Goal: Task Accomplishment & Management: Complete application form

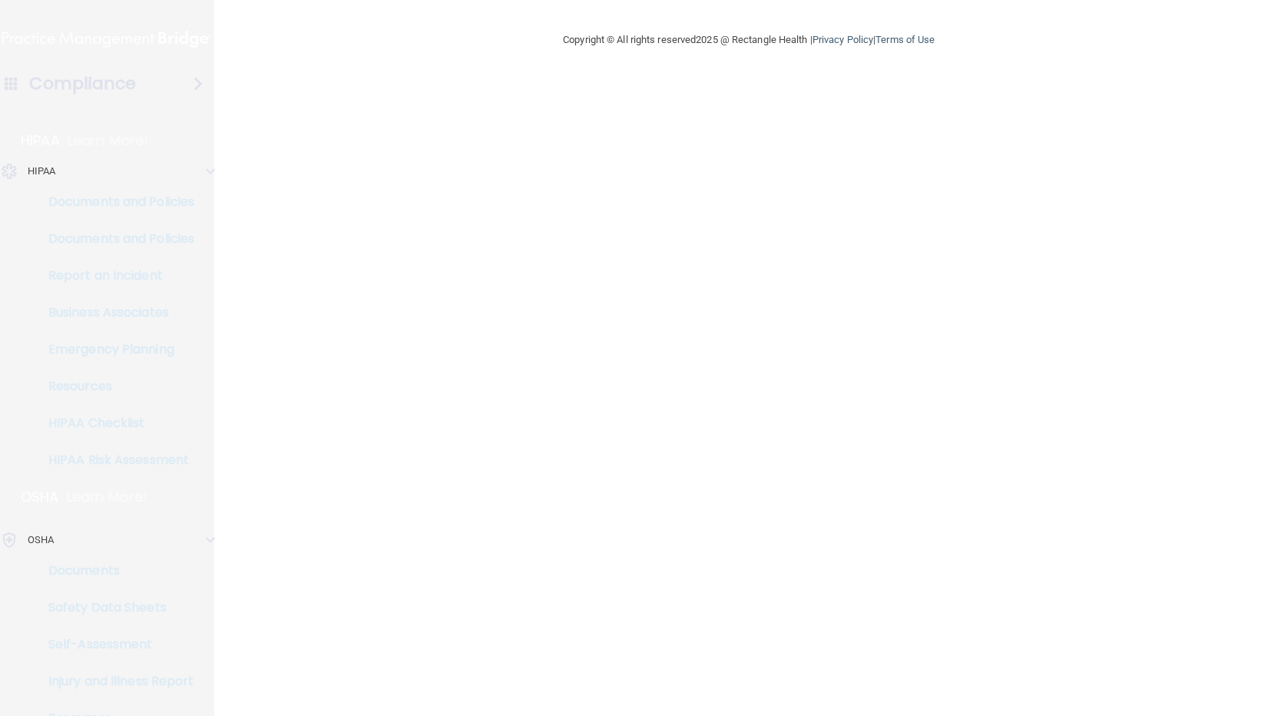
click at [52, 170] on p "HIPAA" at bounding box center [42, 171] width 28 height 18
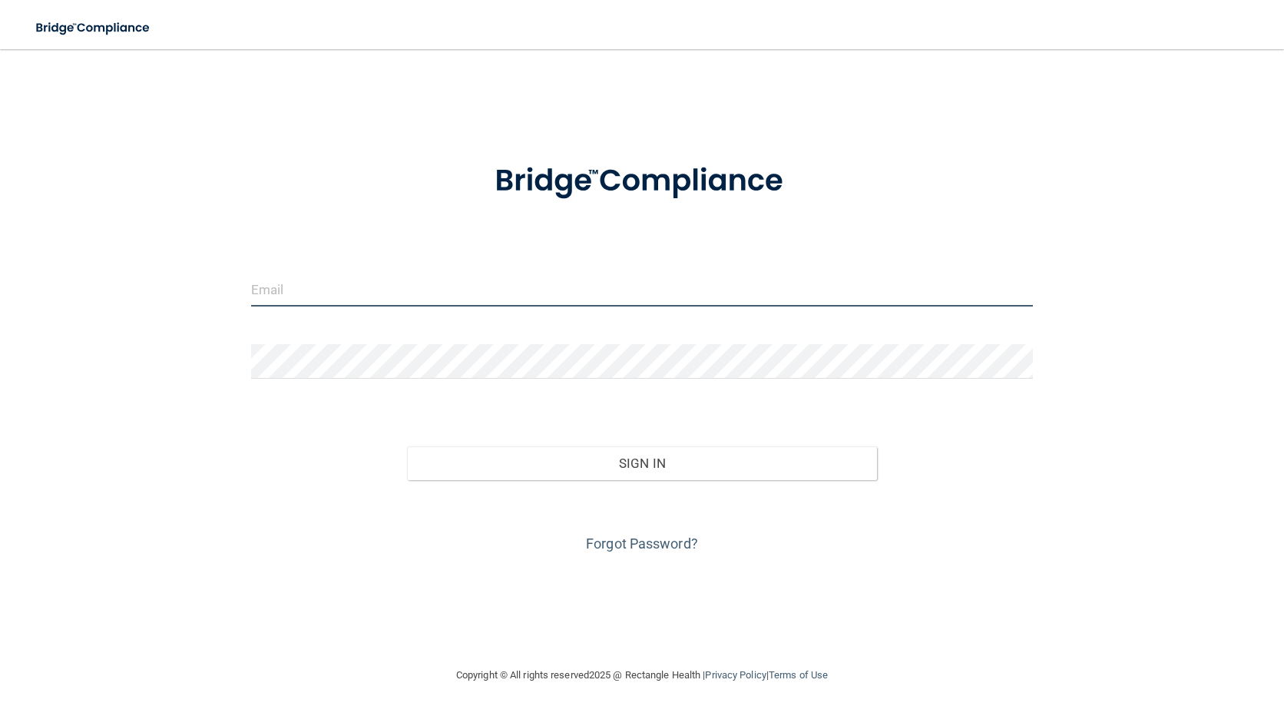
click at [335, 289] on input "email" at bounding box center [642, 289] width 783 height 35
type input "[EMAIL_ADDRESS][PERSON_NAME][DOMAIN_NAME]"
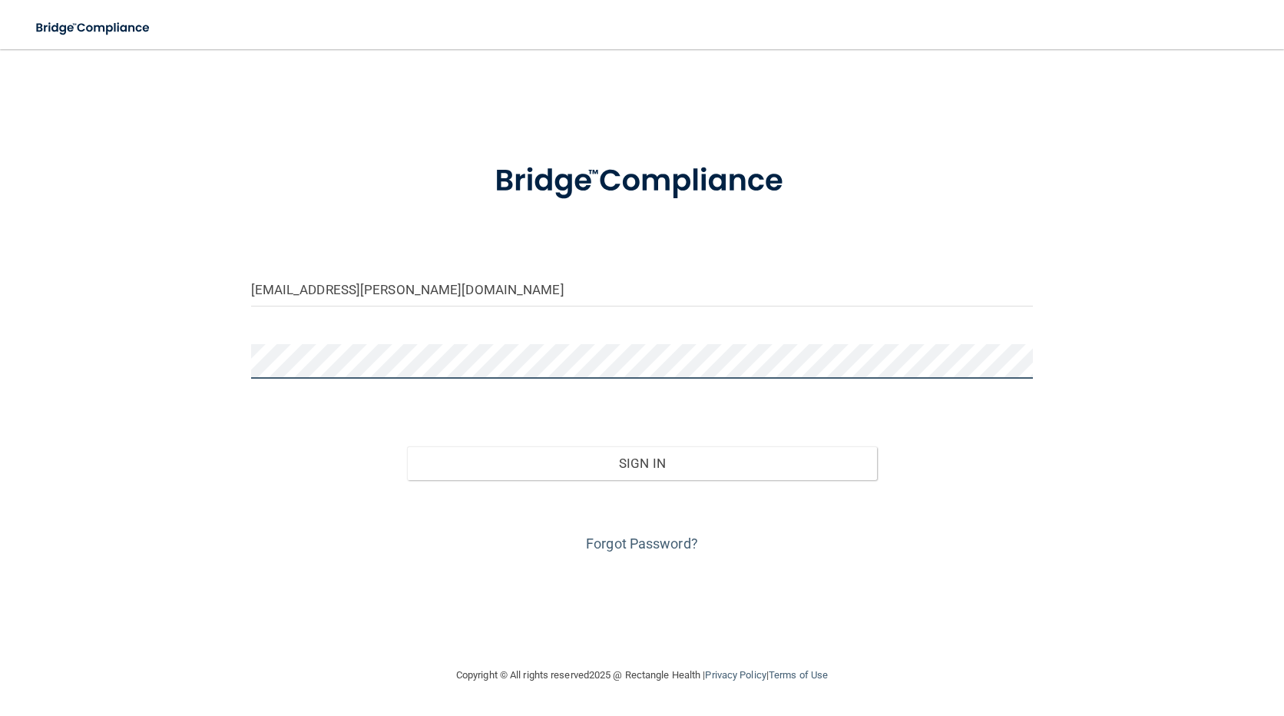
click at [407, 446] on button "Sign In" at bounding box center [641, 463] width 469 height 34
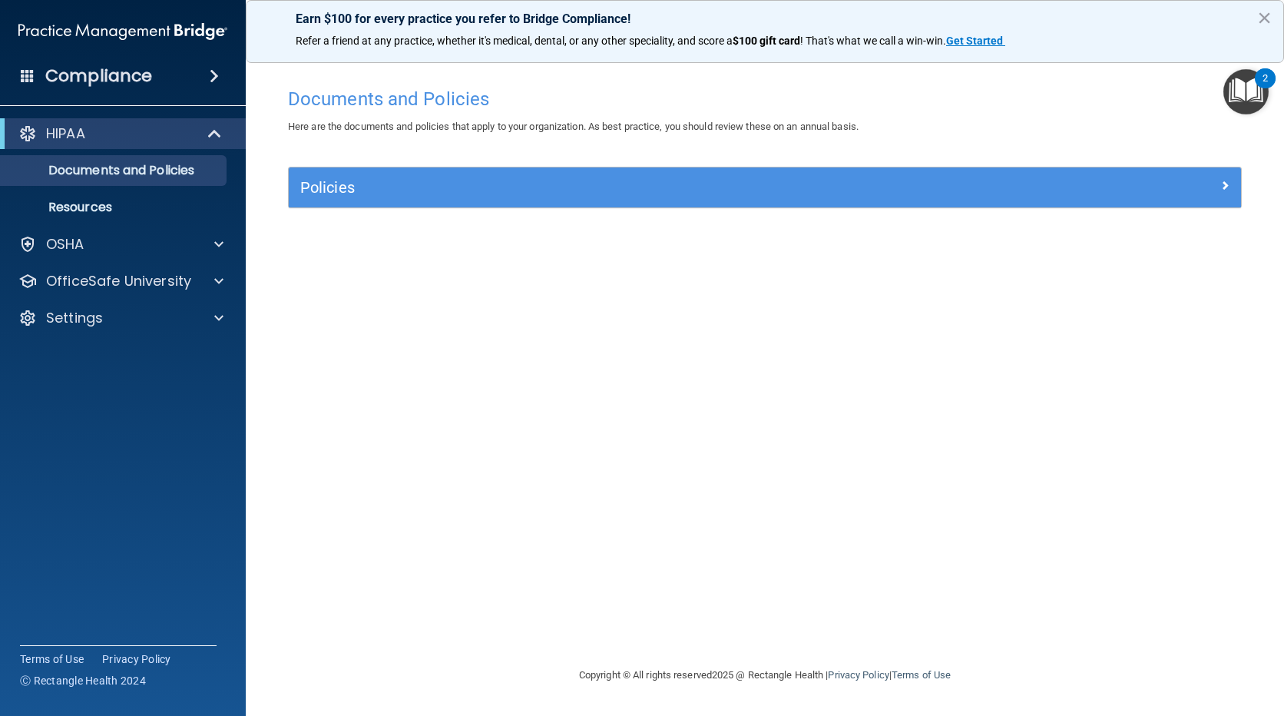
click at [175, 70] on div "Compliance" at bounding box center [123, 76] width 246 height 34
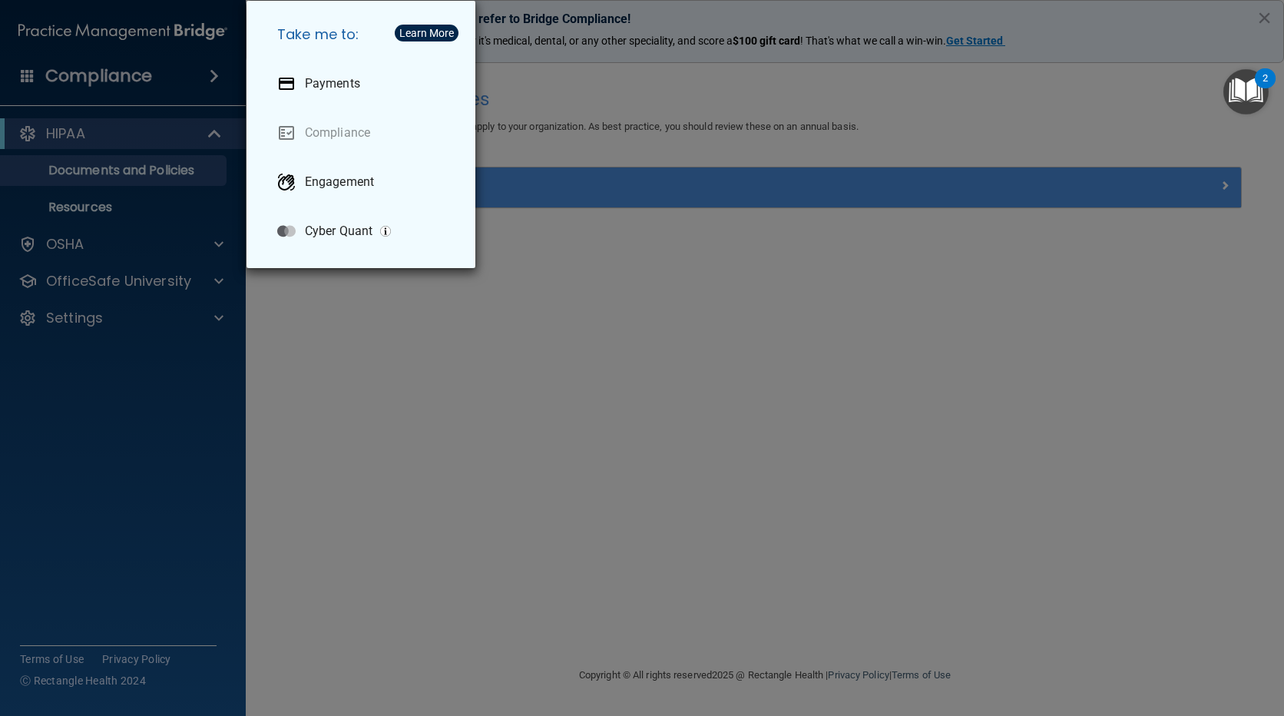
click at [621, 267] on div "Take me to: Payments Compliance Engagement Cyber Quant" at bounding box center [642, 358] width 1284 height 716
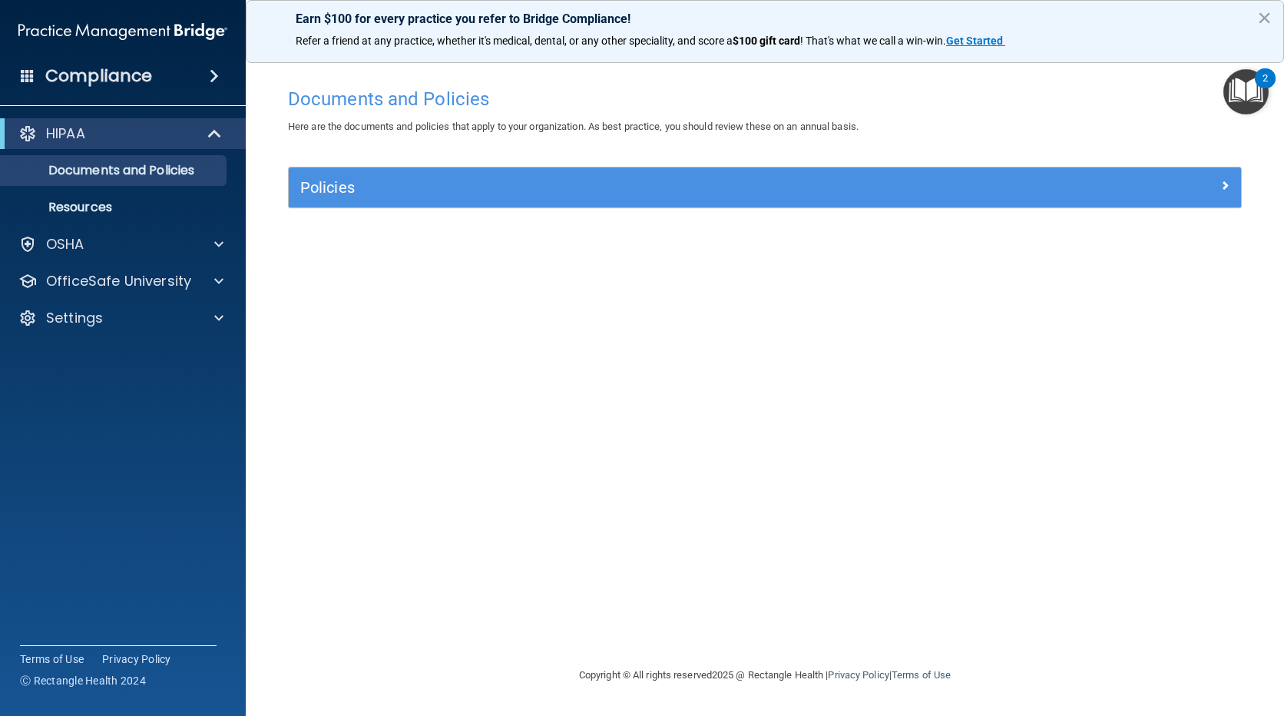
click at [219, 79] on span at bounding box center [214, 76] width 9 height 18
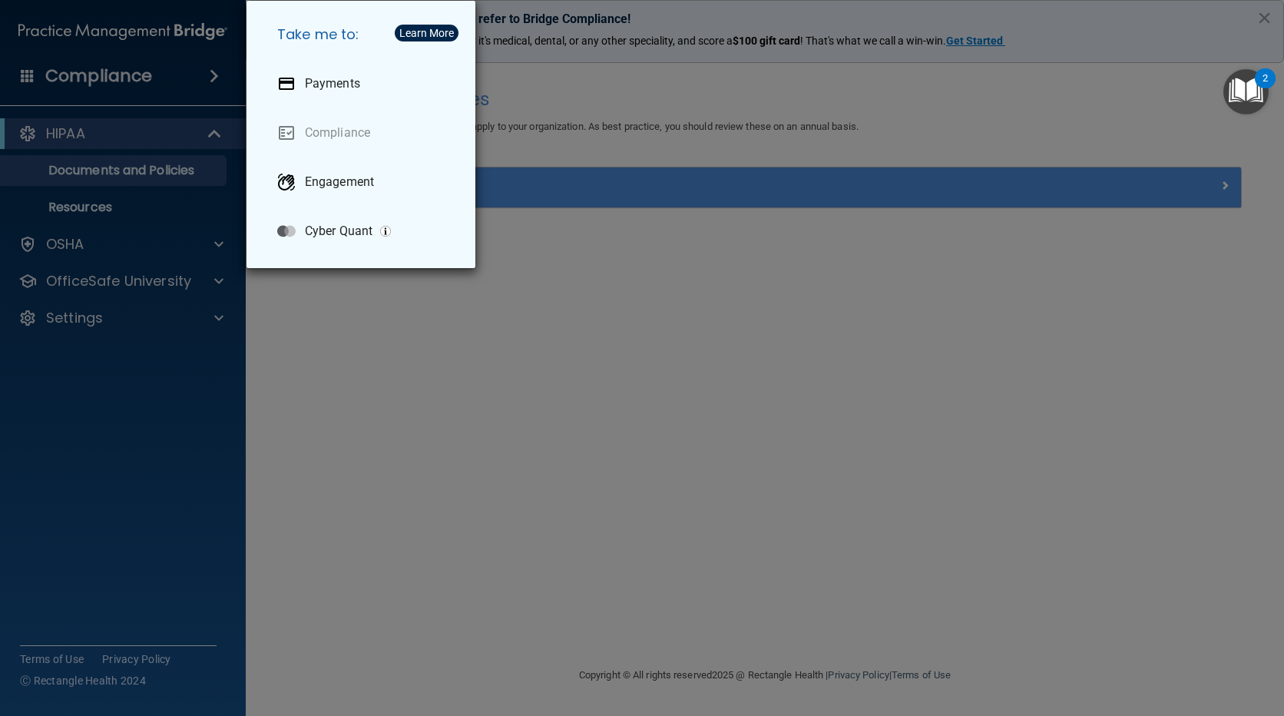
click at [538, 230] on div "Take me to: Payments Compliance Engagement Cyber Quant" at bounding box center [642, 358] width 1284 height 716
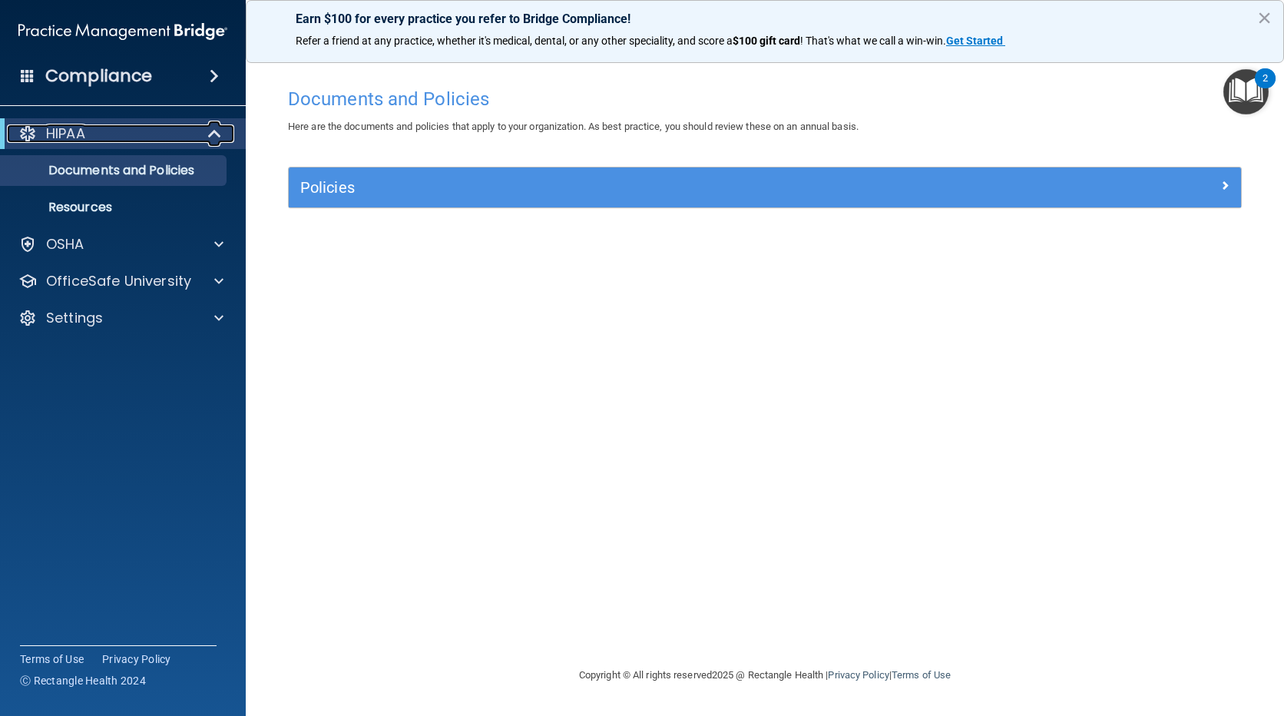
click at [107, 136] on div "HIPAA" at bounding box center [102, 133] width 190 height 18
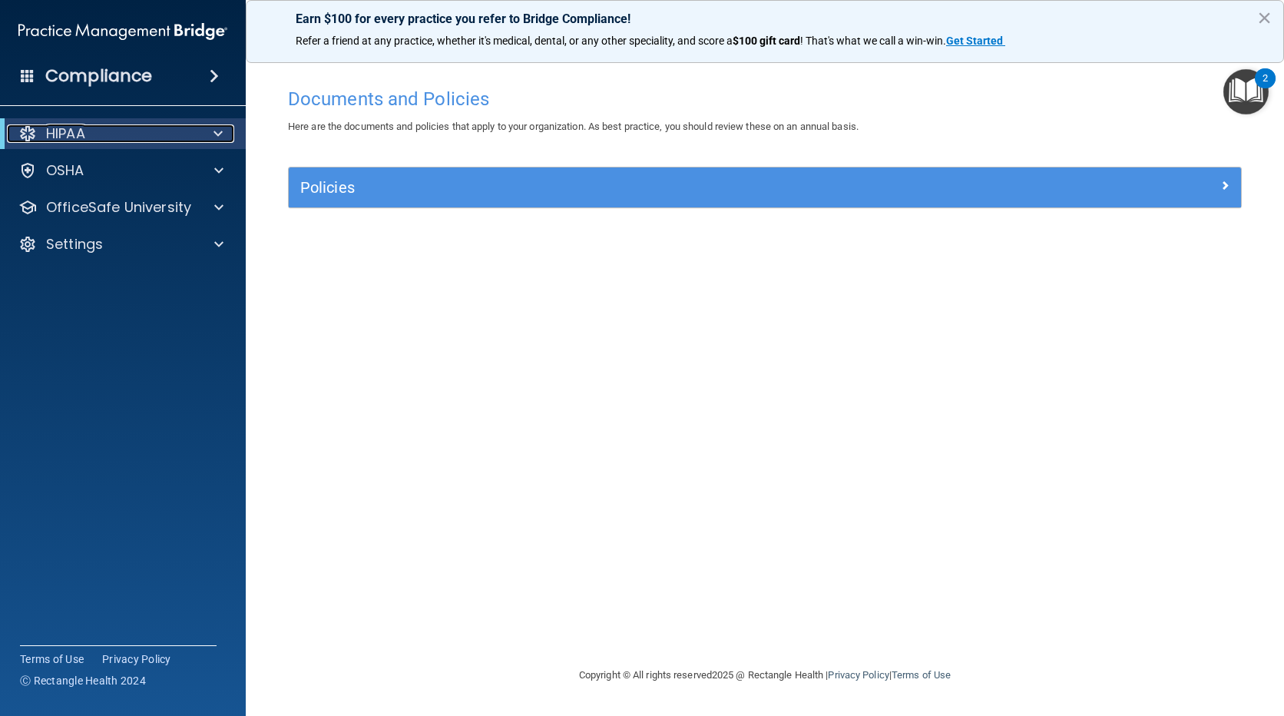
click at [89, 133] on div "HIPAA" at bounding box center [102, 133] width 190 height 18
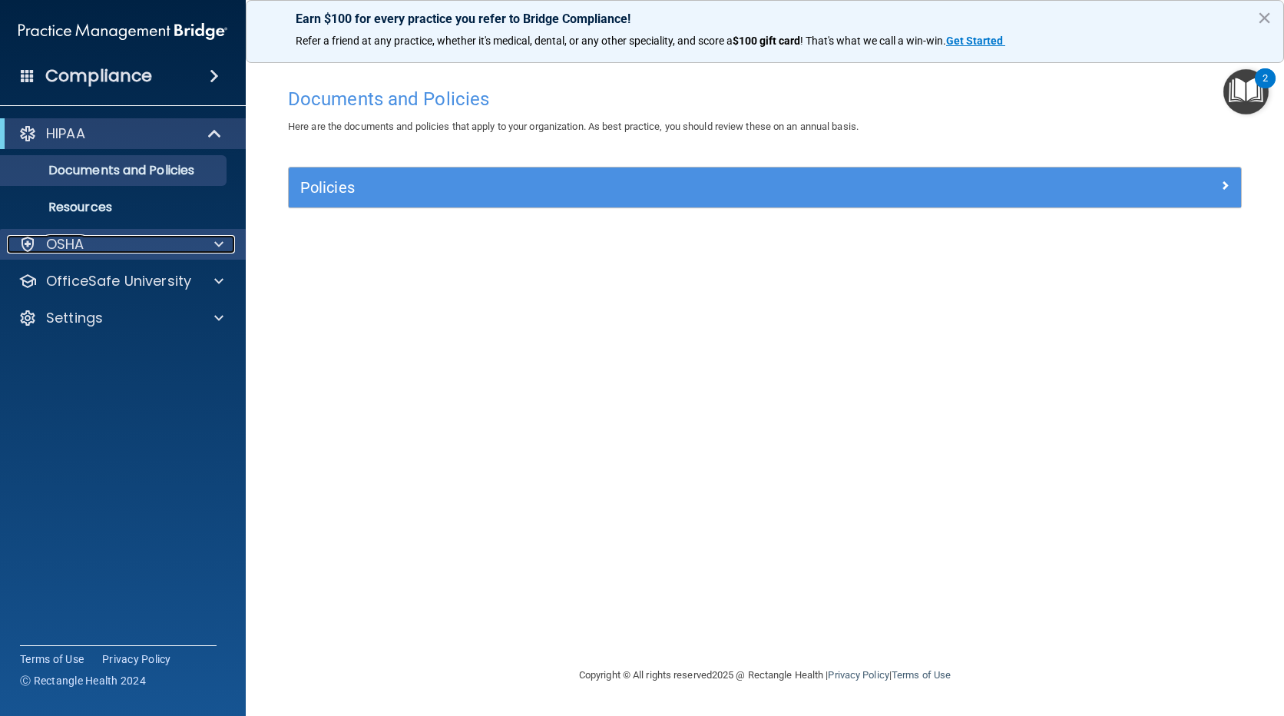
click at [68, 246] on p "OSHA" at bounding box center [65, 244] width 38 height 18
click at [86, 230] on div "OSHA" at bounding box center [123, 244] width 247 height 31
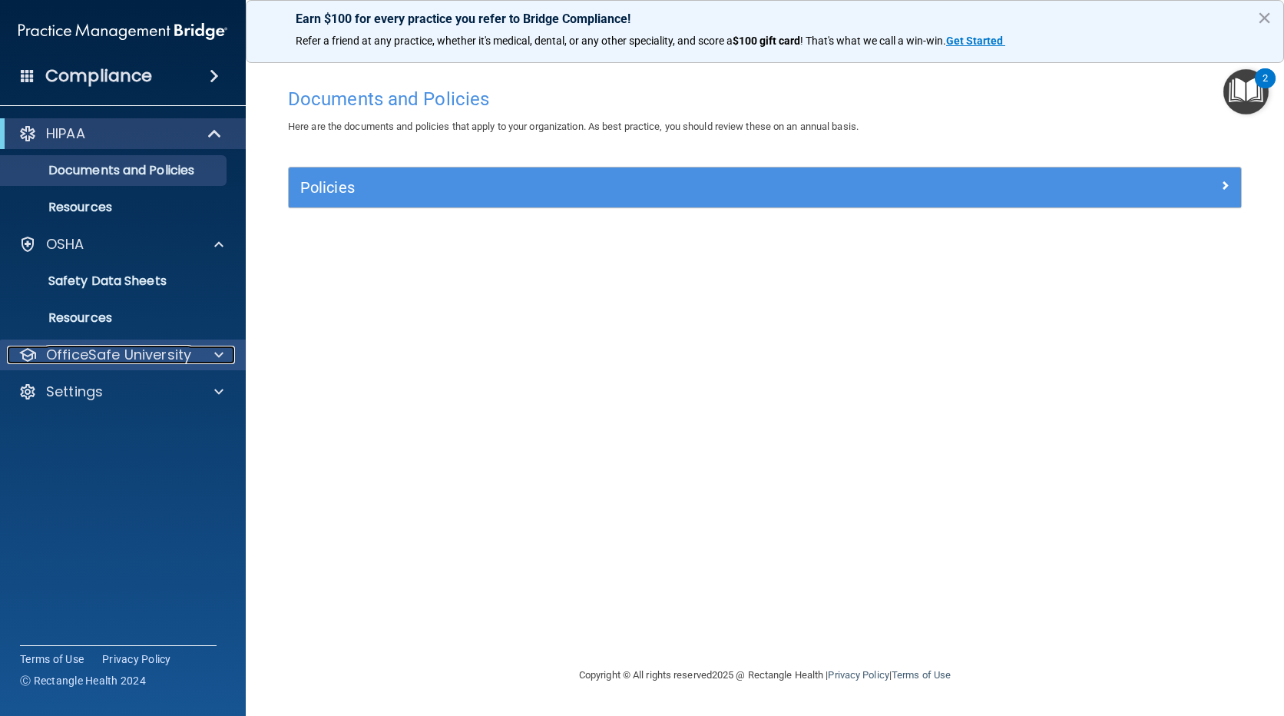
click at [207, 355] on div at bounding box center [216, 355] width 38 height 18
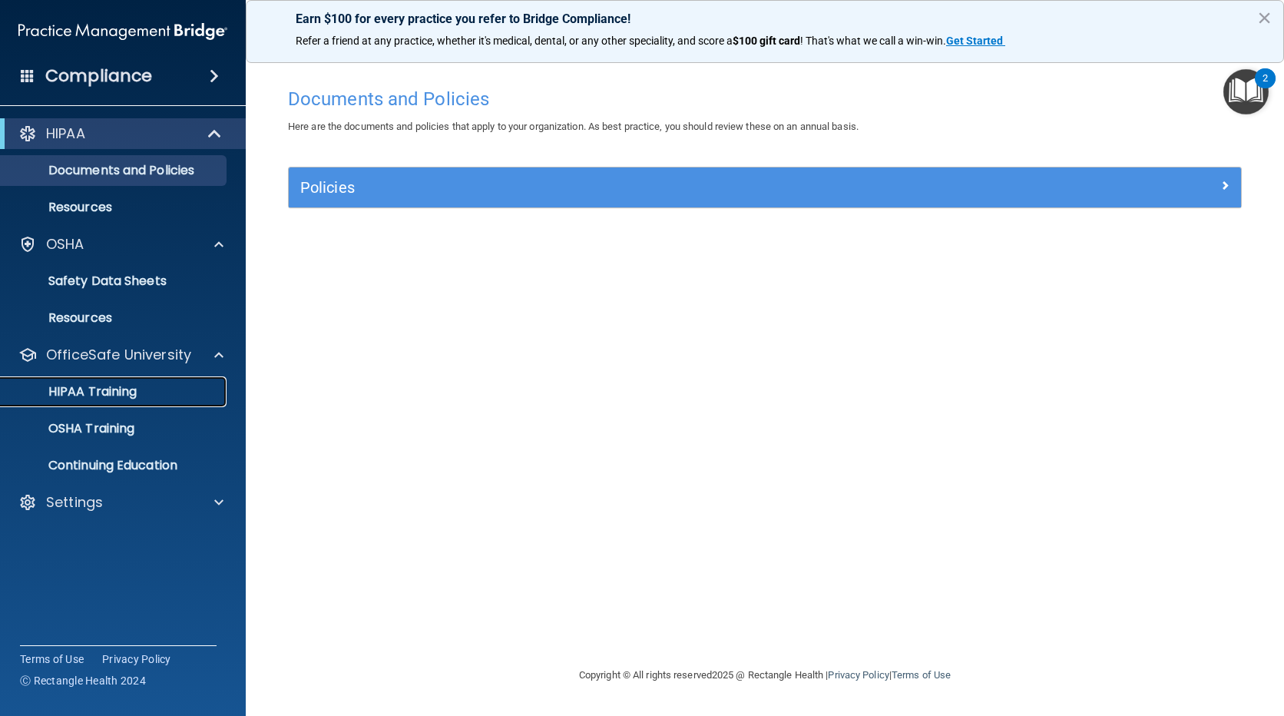
click at [80, 397] on p "HIPAA Training" at bounding box center [73, 391] width 127 height 15
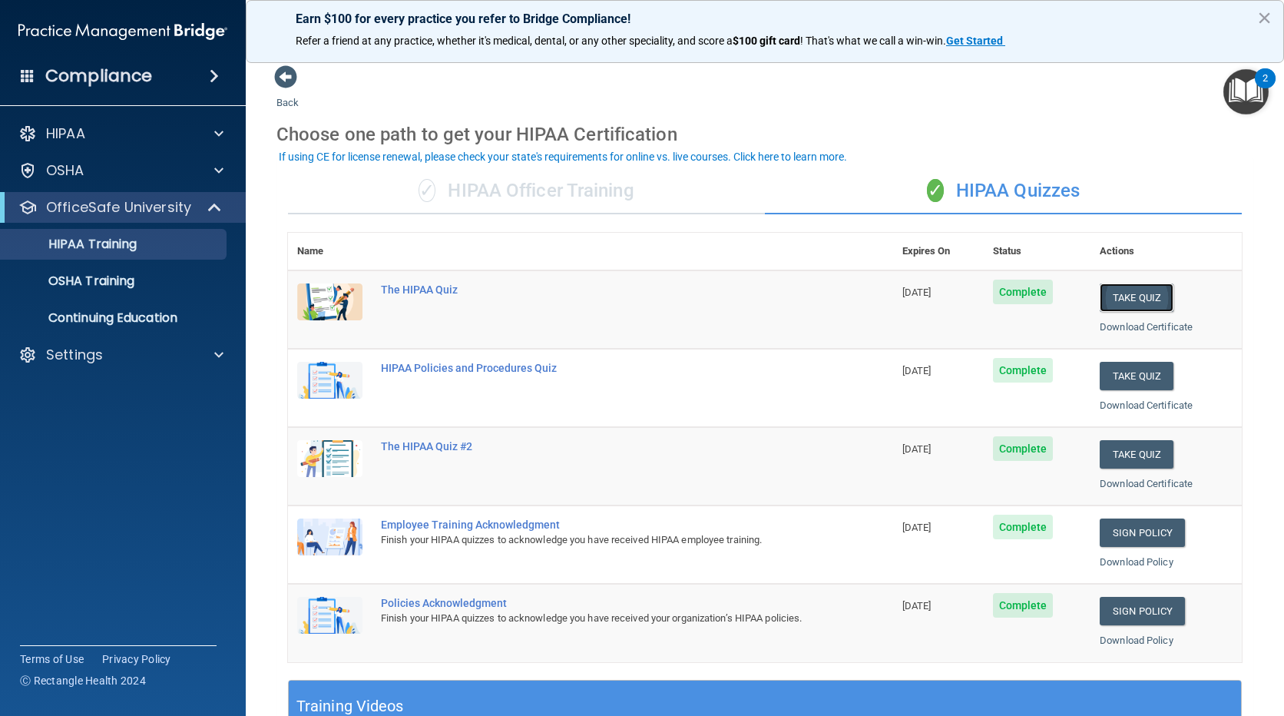
click at [1144, 287] on button "Take Quiz" at bounding box center [1137, 297] width 74 height 28
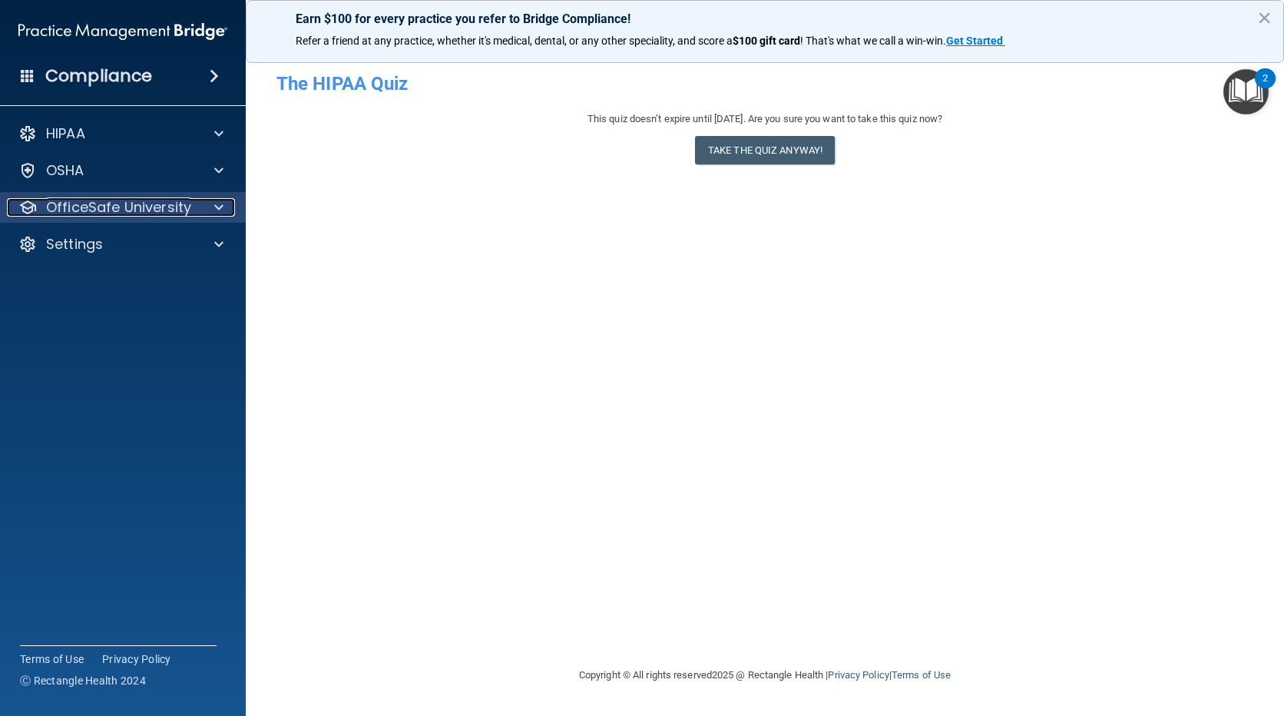
click at [108, 212] on p "OfficeSafe University" at bounding box center [118, 207] width 145 height 18
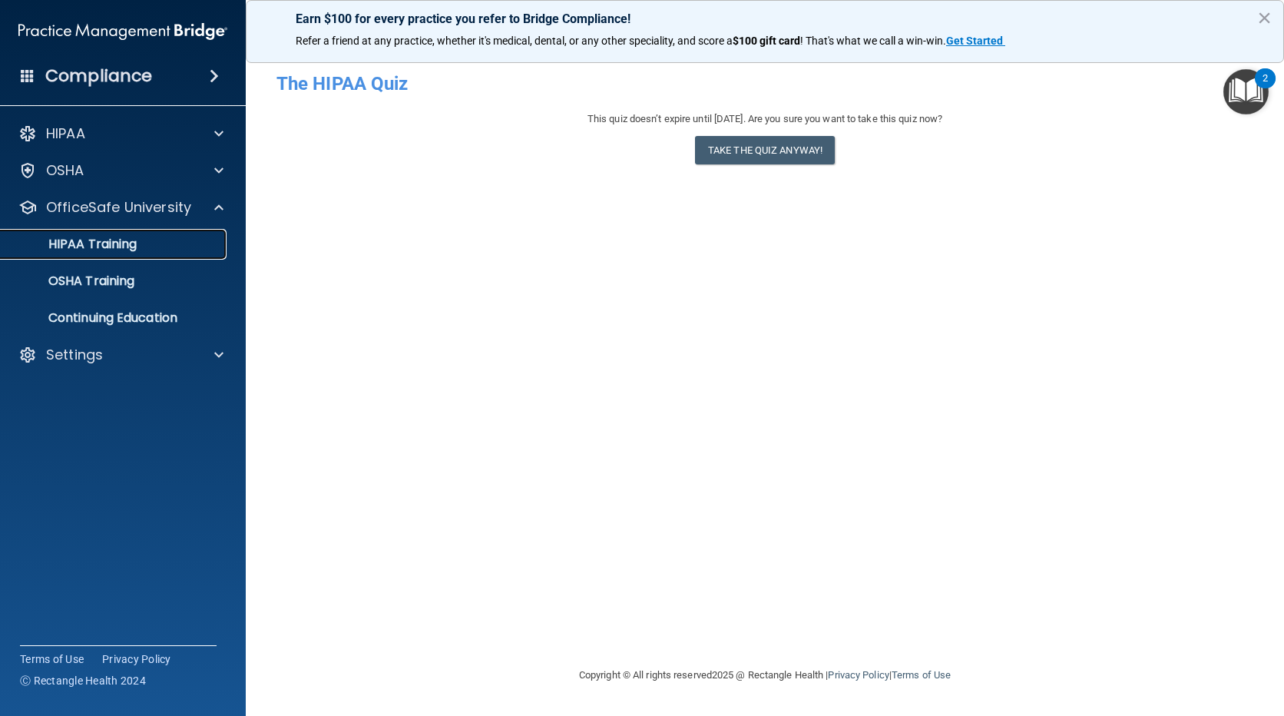
click at [105, 253] on link "HIPAA Training" at bounding box center [106, 244] width 242 height 31
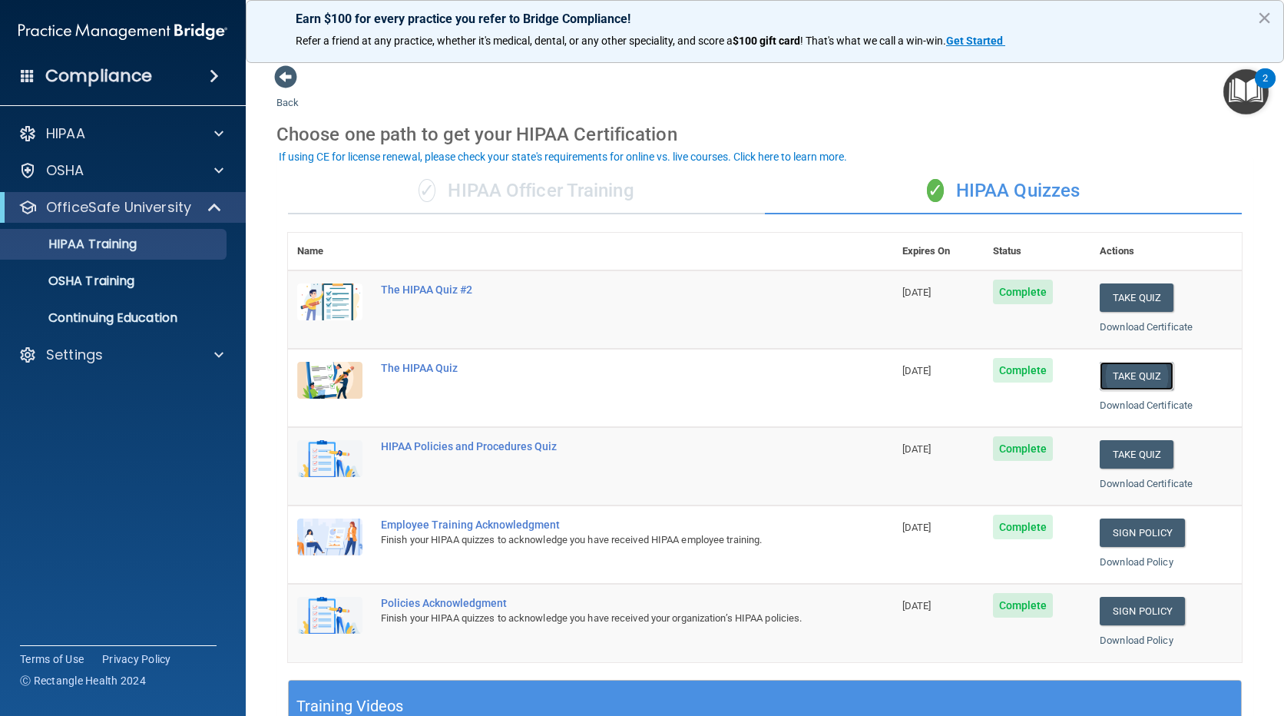
click at [1138, 376] on button "Take Quiz" at bounding box center [1137, 376] width 74 height 28
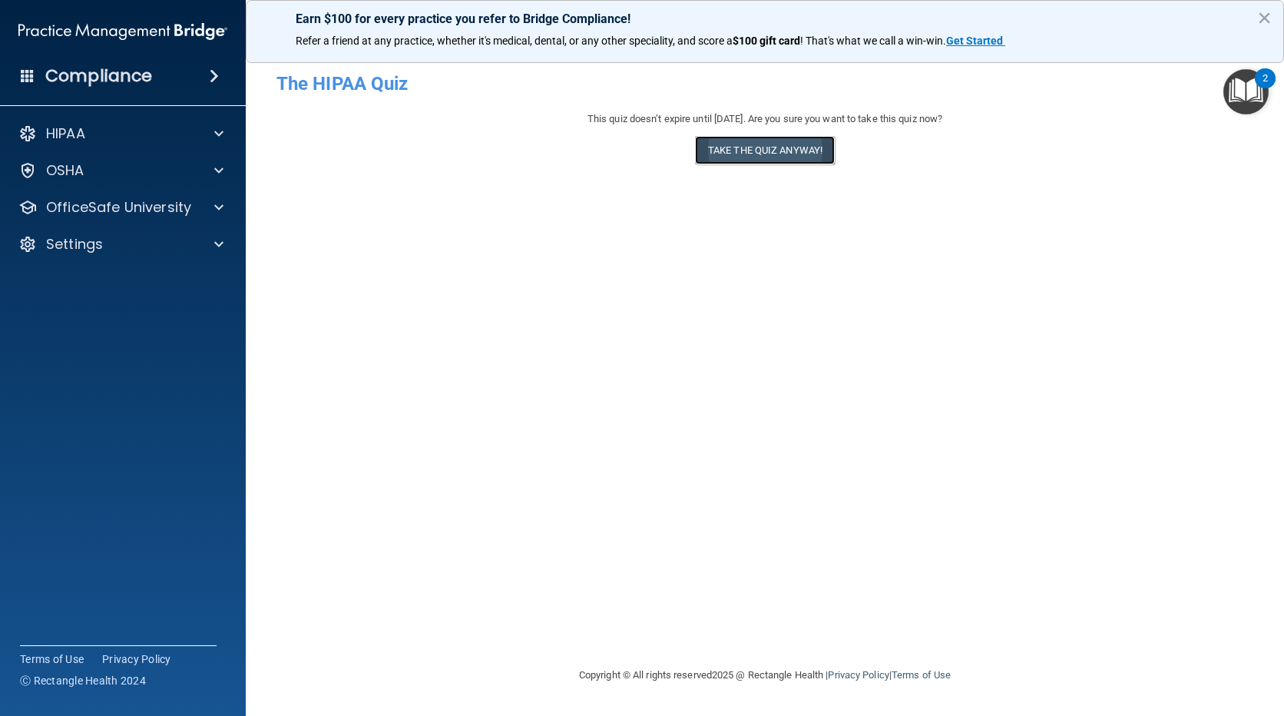
click at [767, 164] on button "Take the quiz anyway!" at bounding box center [765, 150] width 140 height 28
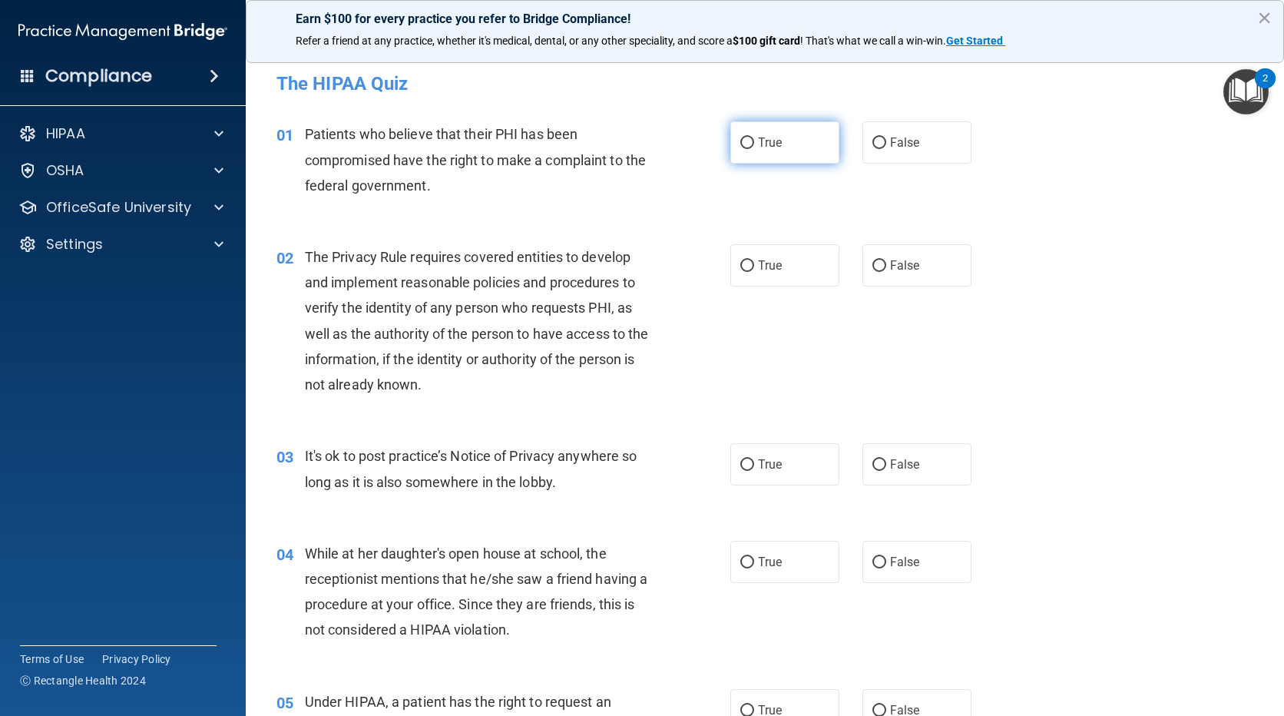
click at [762, 144] on span "True" at bounding box center [770, 142] width 24 height 15
click at [754, 144] on input "True" at bounding box center [747, 143] width 14 height 12
radio input "true"
click at [772, 259] on span "True" at bounding box center [770, 265] width 24 height 15
click at [754, 260] on input "True" at bounding box center [747, 266] width 14 height 12
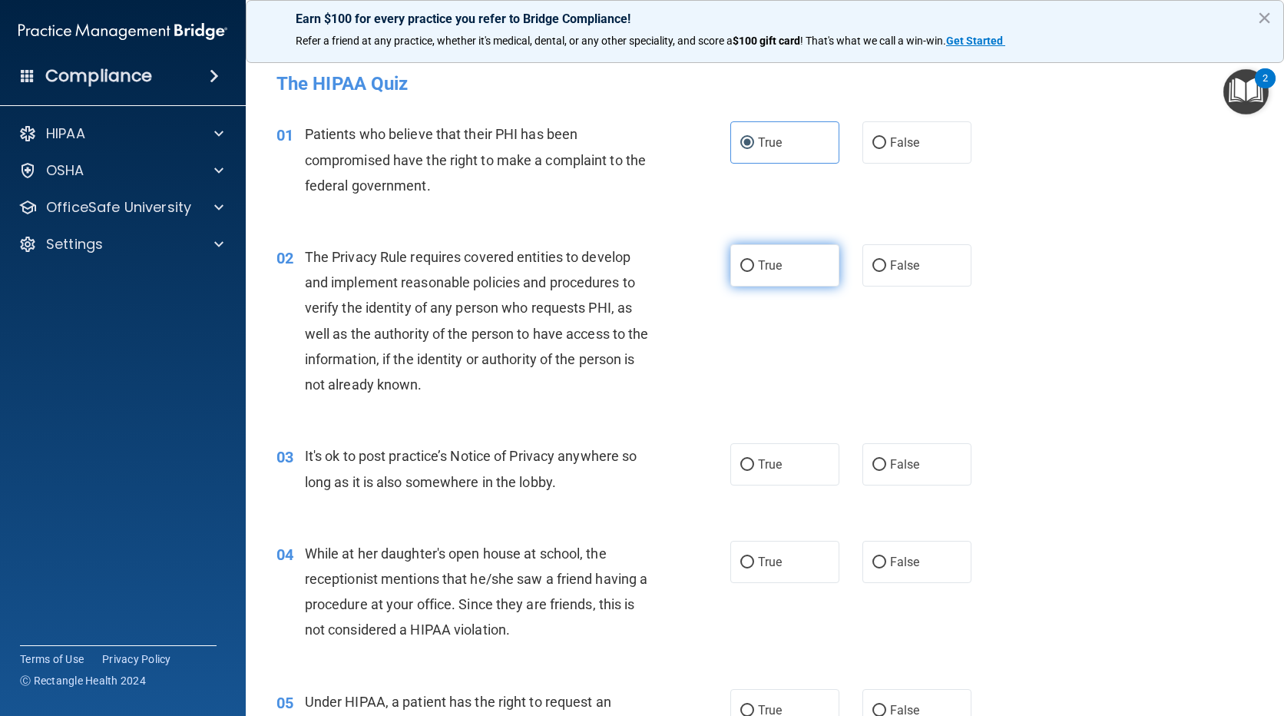
radio input "true"
click at [891, 466] on span "False" at bounding box center [905, 464] width 30 height 15
click at [886, 466] on input "False" at bounding box center [879, 465] width 14 height 12
radio input "true"
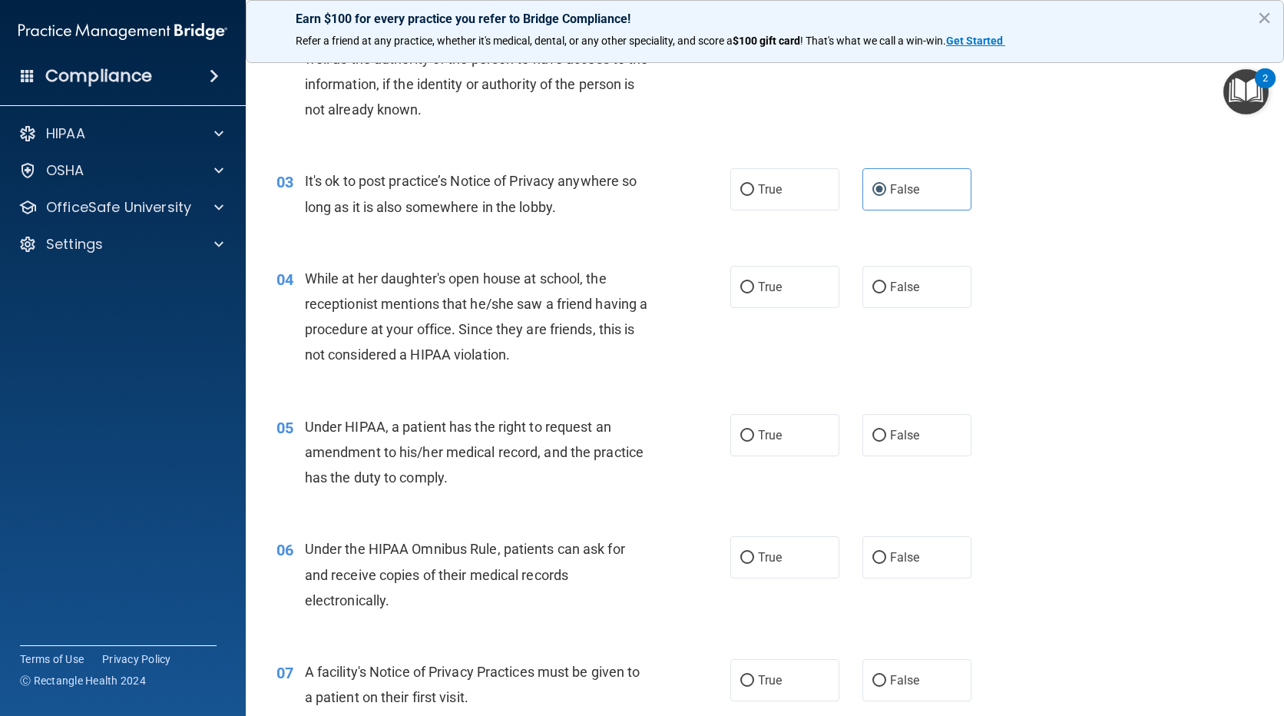
scroll to position [307, 0]
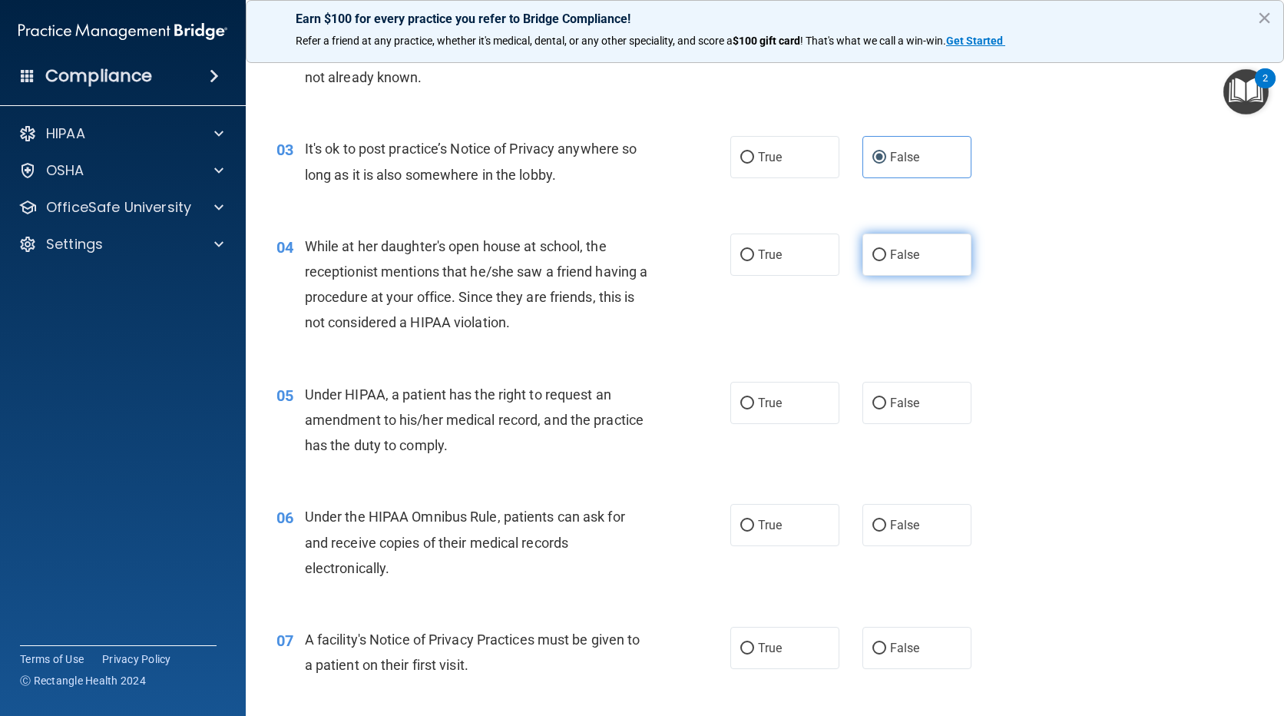
click at [897, 254] on span "False" at bounding box center [905, 254] width 30 height 15
click at [886, 254] on input "False" at bounding box center [879, 256] width 14 height 12
radio input "true"
click at [899, 405] on span "False" at bounding box center [905, 403] width 30 height 15
click at [886, 405] on input "False" at bounding box center [879, 404] width 14 height 12
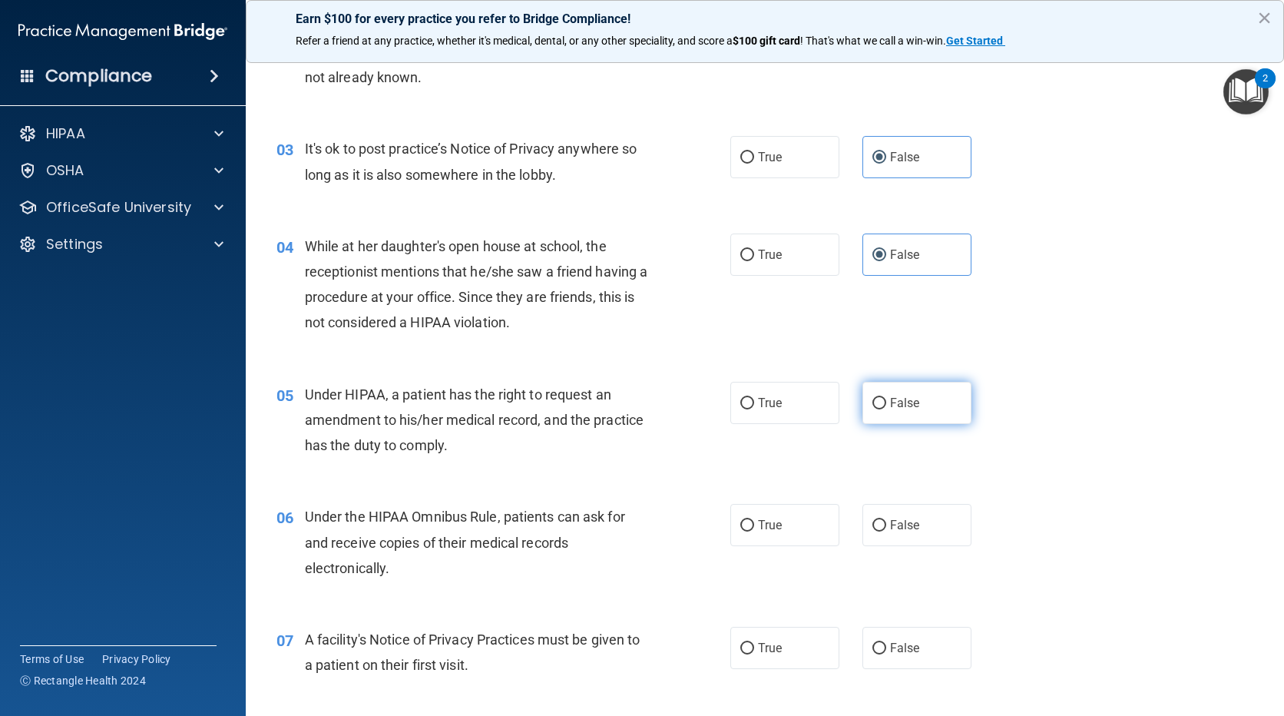
radio input "true"
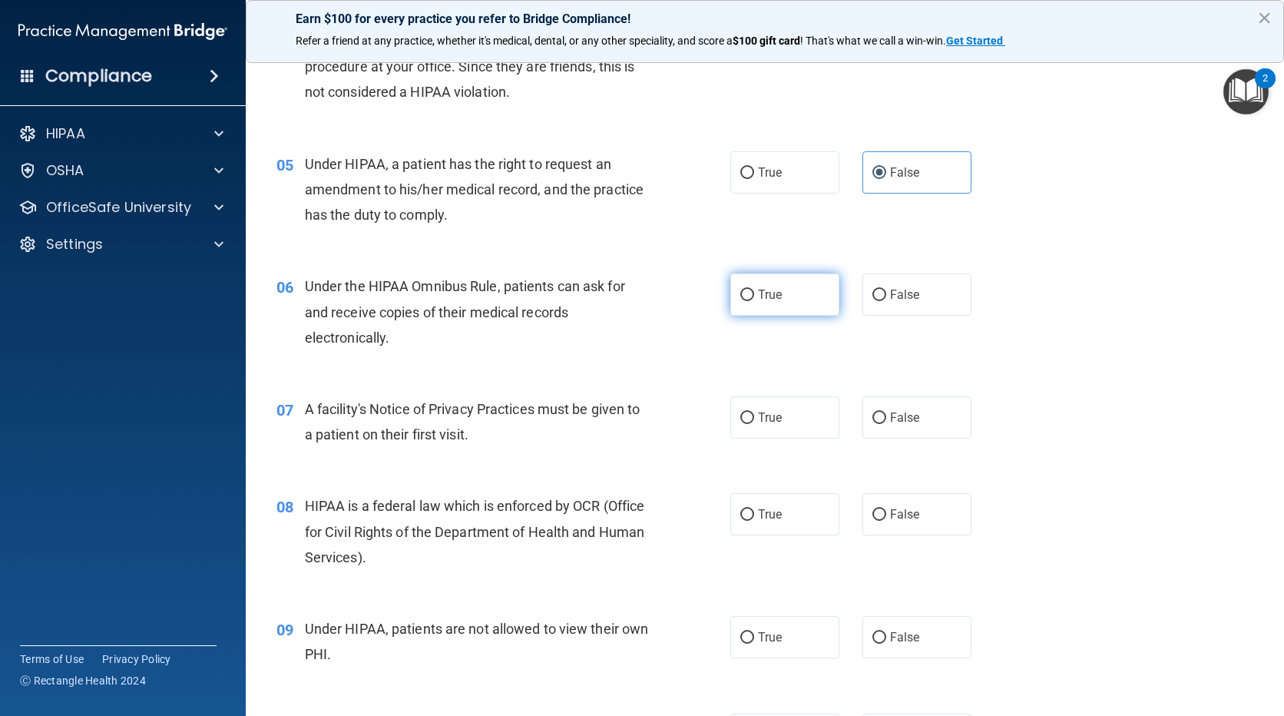
click at [806, 294] on label "True" at bounding box center [784, 294] width 109 height 42
click at [754, 294] on input "True" at bounding box center [747, 296] width 14 height 12
radio input "true"
click at [798, 420] on label "True" at bounding box center [784, 417] width 109 height 42
click at [754, 420] on input "True" at bounding box center [747, 418] width 14 height 12
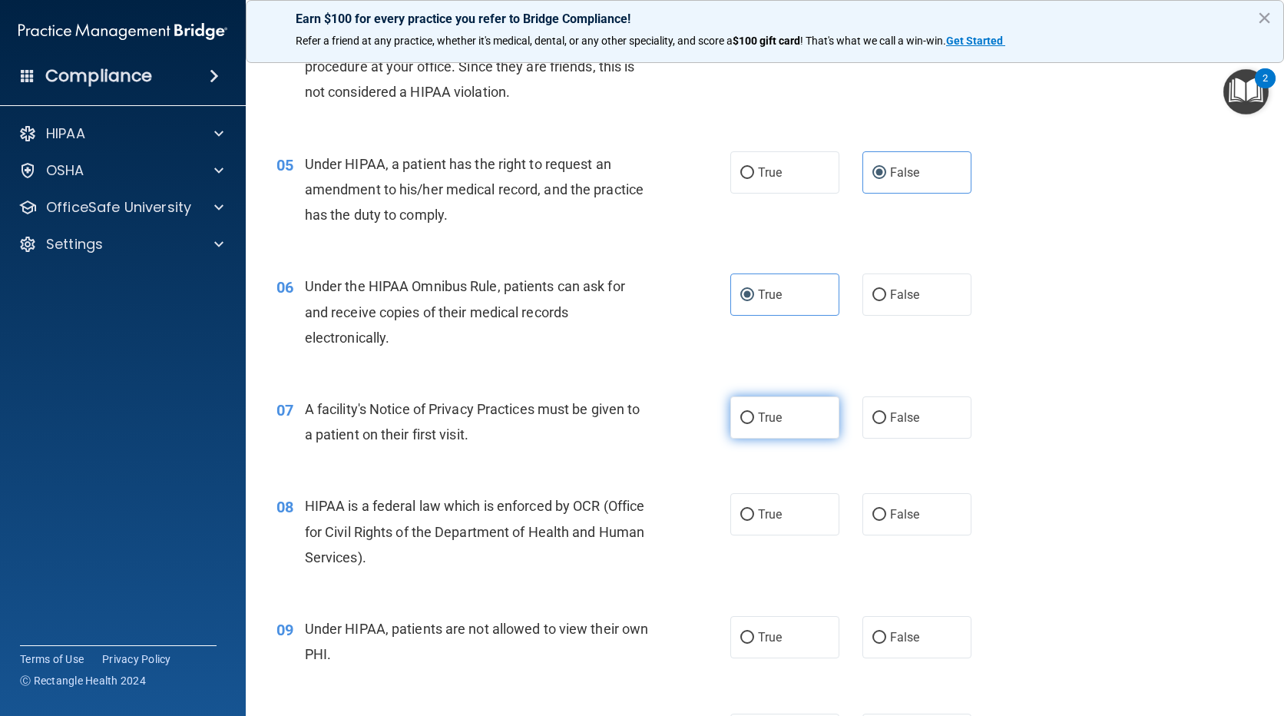
radio input "true"
click at [779, 522] on label "True" at bounding box center [784, 514] width 109 height 42
click at [754, 521] on input "True" at bounding box center [747, 515] width 14 height 12
radio input "true"
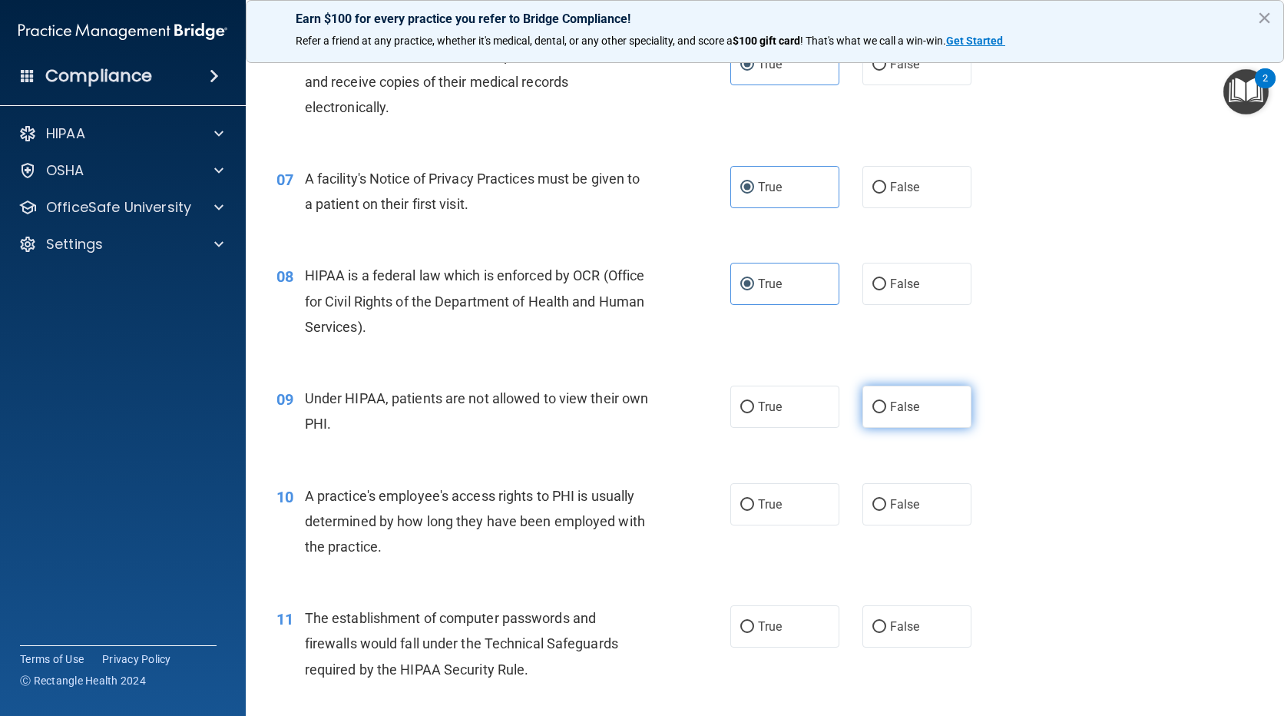
click at [901, 412] on span "False" at bounding box center [905, 406] width 30 height 15
click at [886, 412] on input "False" at bounding box center [879, 408] width 14 height 12
radio input "true"
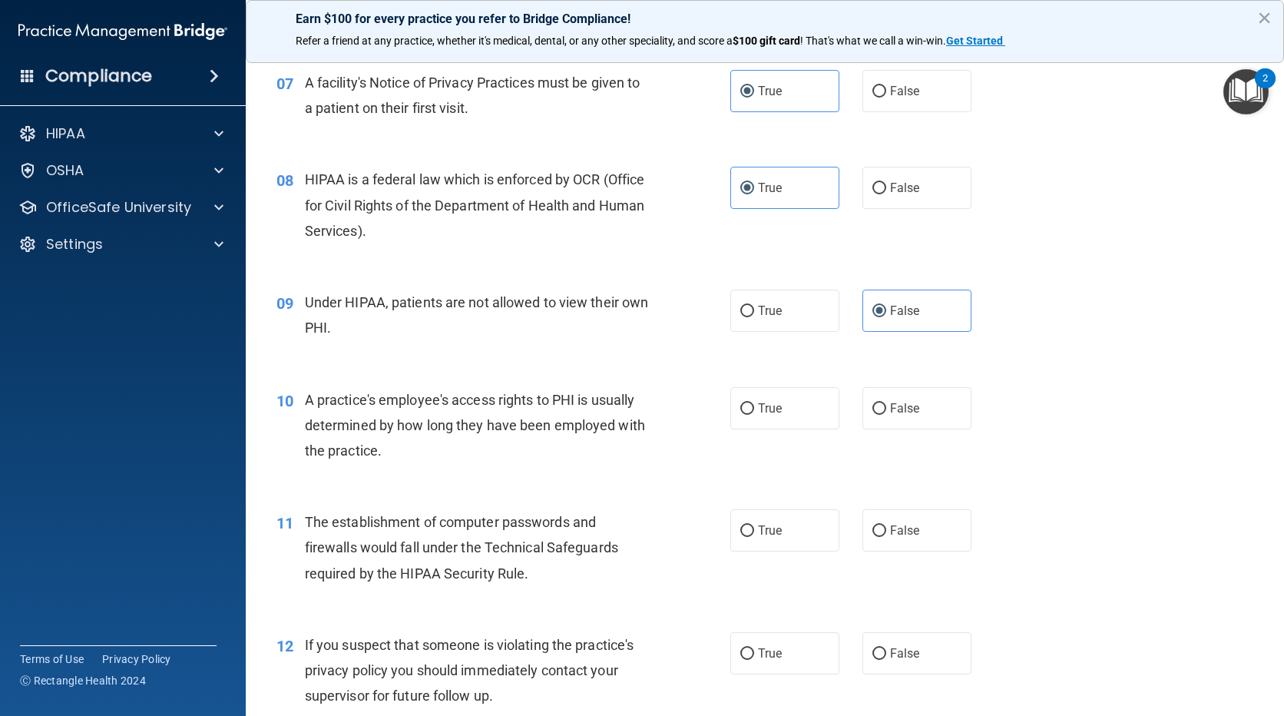
scroll to position [998, 0]
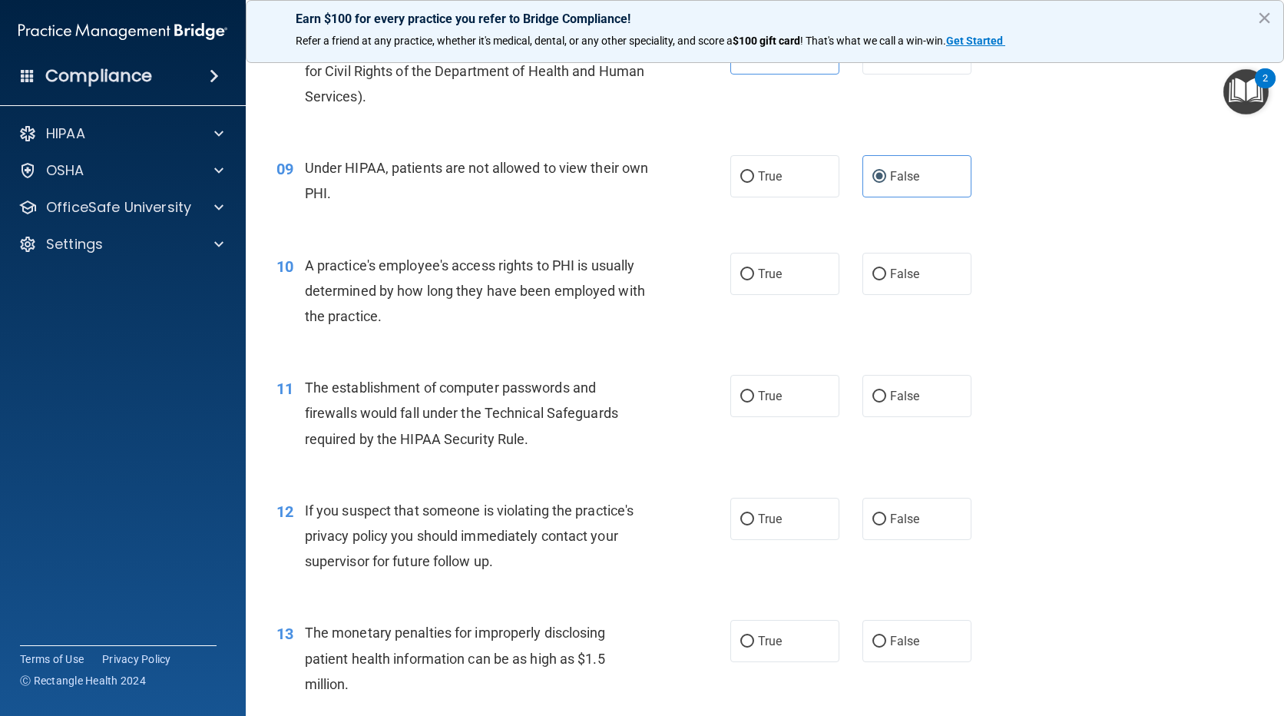
click at [885, 300] on div "10 A practice's employee's access rights to PHI is usually determined by how lo…" at bounding box center [765, 294] width 1000 height 123
click at [886, 286] on label "False" at bounding box center [916, 274] width 109 height 42
click at [886, 280] on input "False" at bounding box center [879, 275] width 14 height 12
radio input "true"
click at [772, 397] on span "True" at bounding box center [770, 396] width 24 height 15
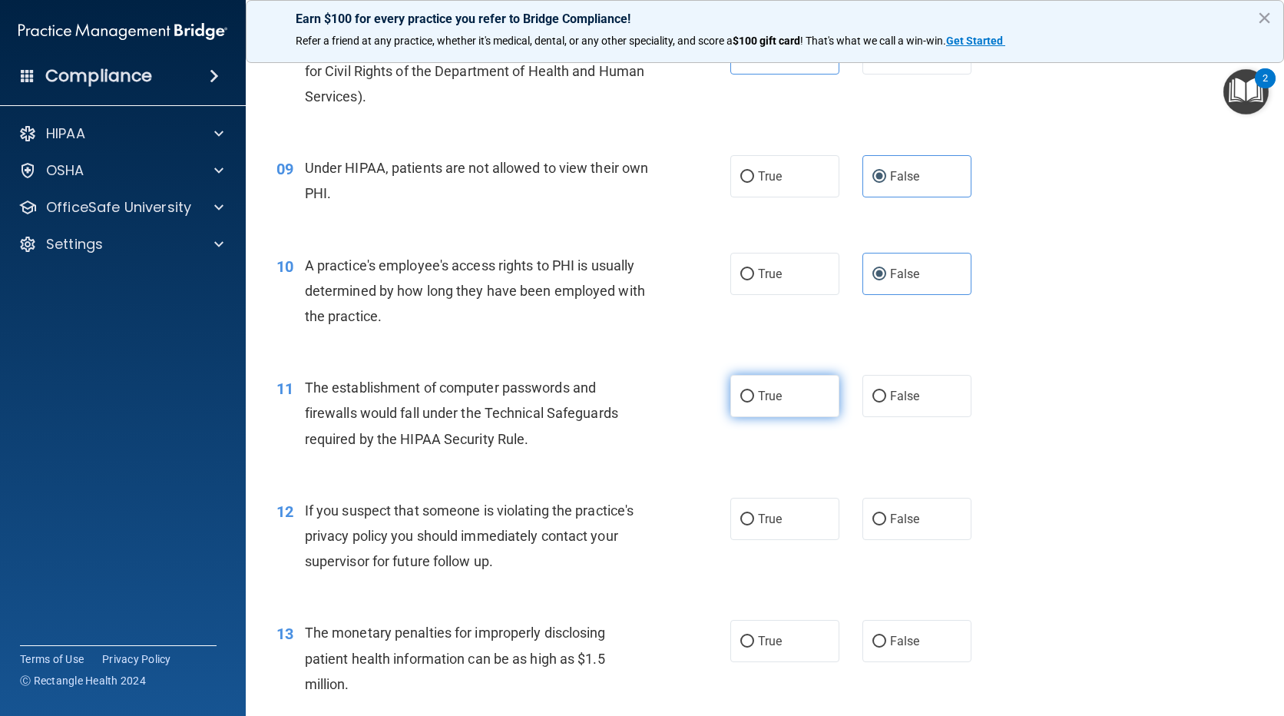
click at [754, 397] on input "True" at bounding box center [747, 397] width 14 height 12
radio input "true"
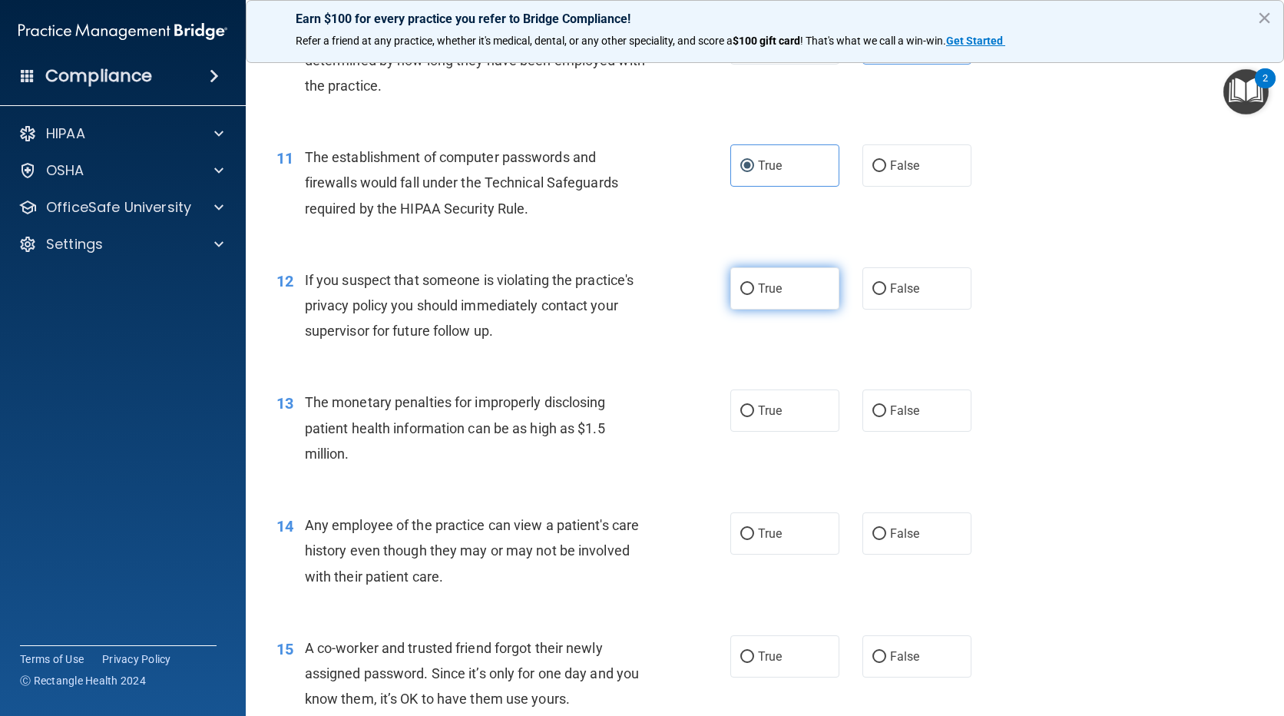
click at [785, 283] on label "True" at bounding box center [784, 288] width 109 height 42
click at [754, 283] on input "True" at bounding box center [747, 289] width 14 height 12
radio input "true"
click at [758, 402] on label "True" at bounding box center [784, 410] width 109 height 42
click at [754, 405] on input "True" at bounding box center [747, 411] width 14 height 12
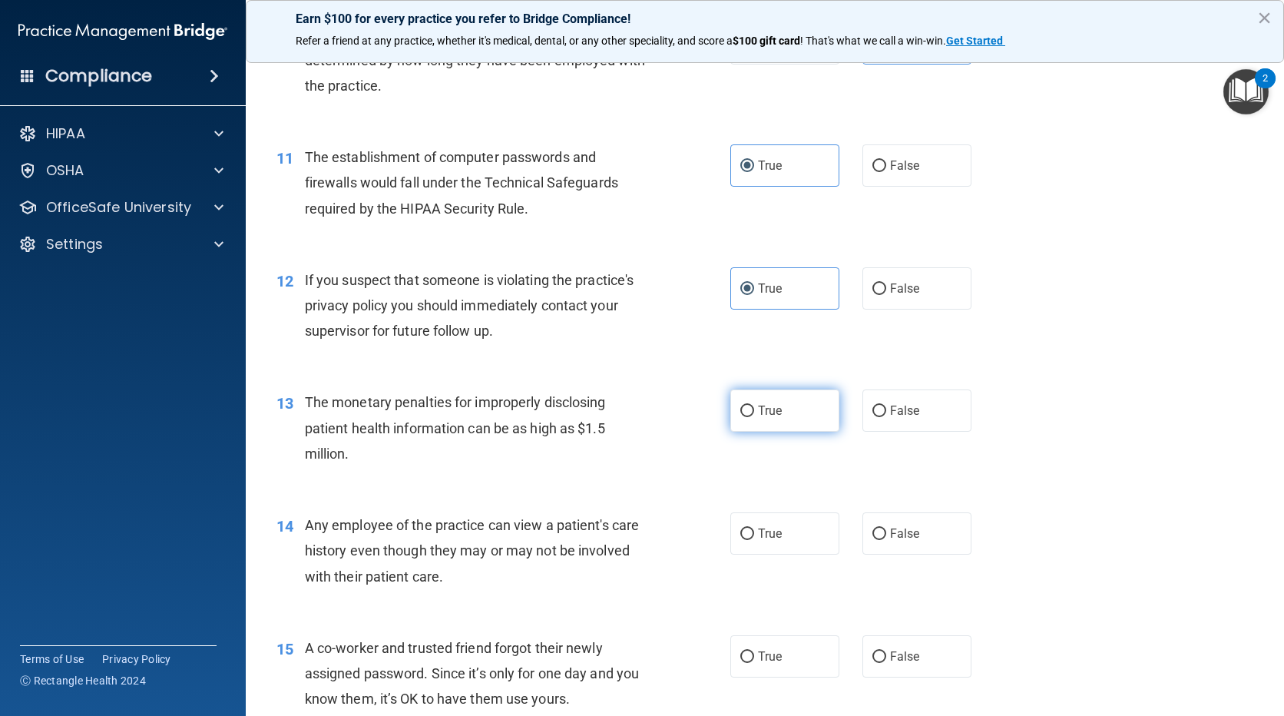
radio input "true"
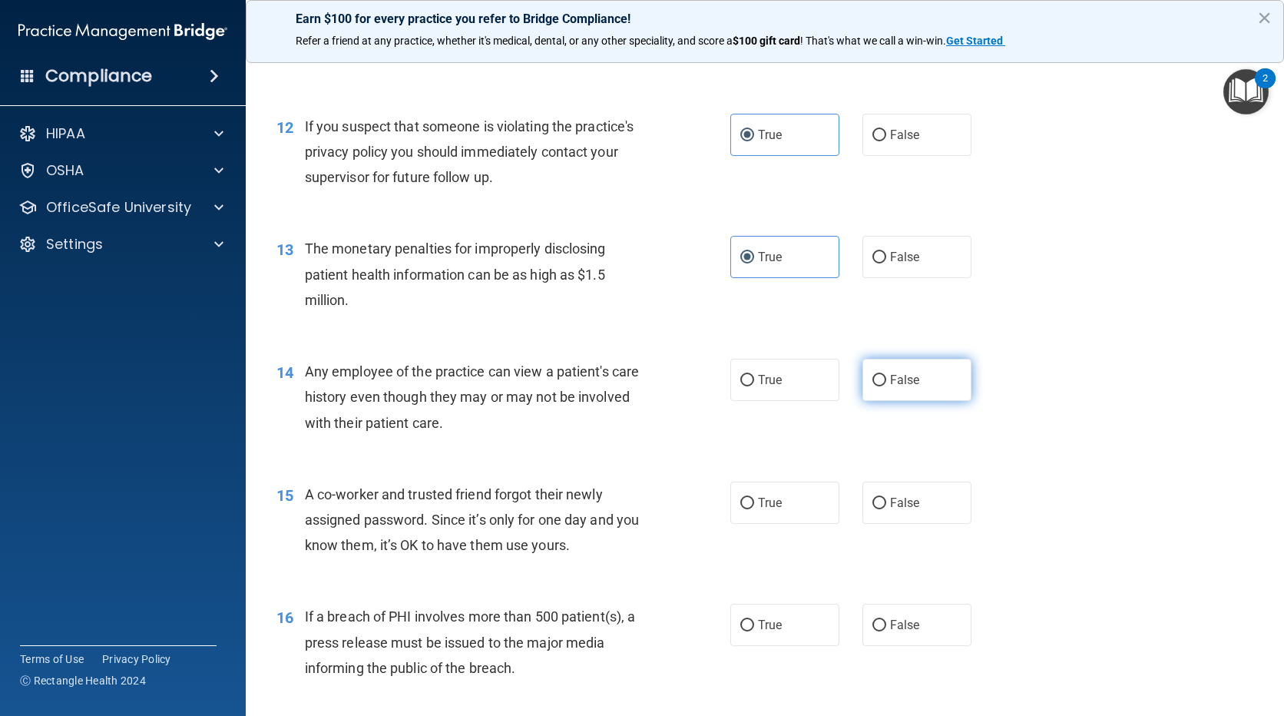
click at [907, 382] on span "False" at bounding box center [905, 379] width 30 height 15
click at [886, 382] on input "False" at bounding box center [879, 381] width 14 height 12
radio input "true"
click at [909, 496] on span "False" at bounding box center [905, 502] width 30 height 15
click at [886, 498] on input "False" at bounding box center [879, 504] width 14 height 12
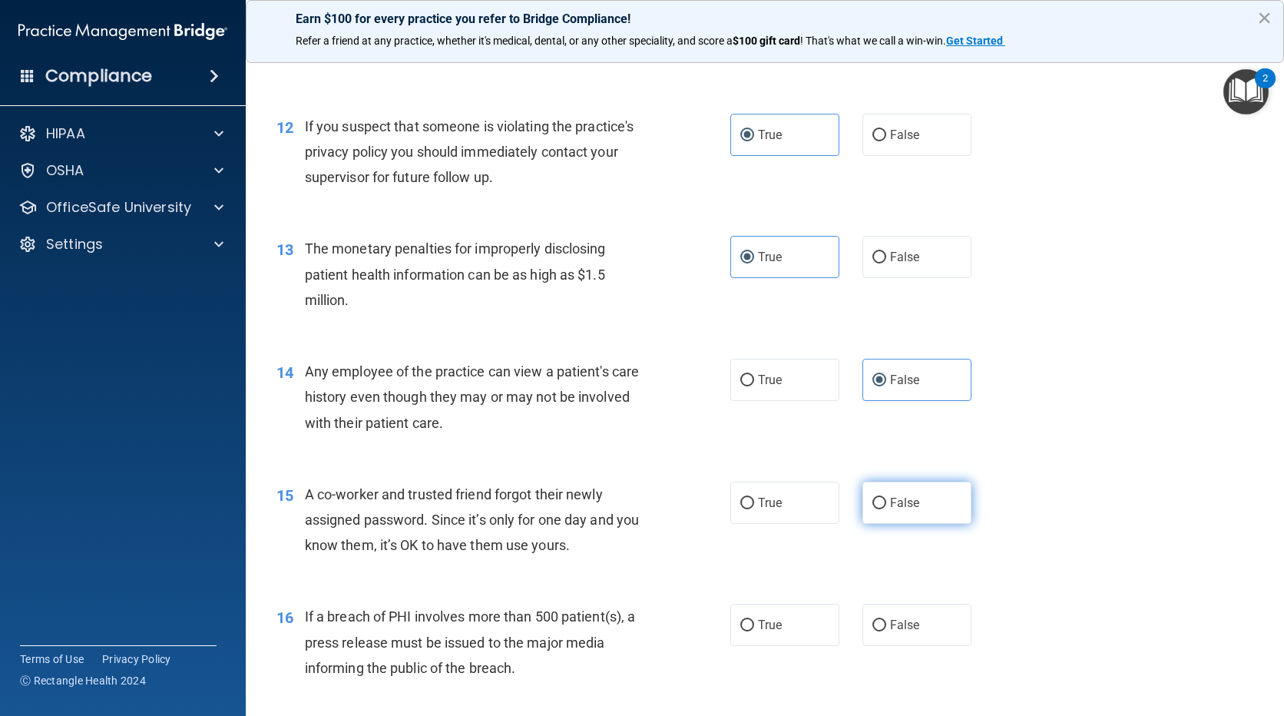
radio input "true"
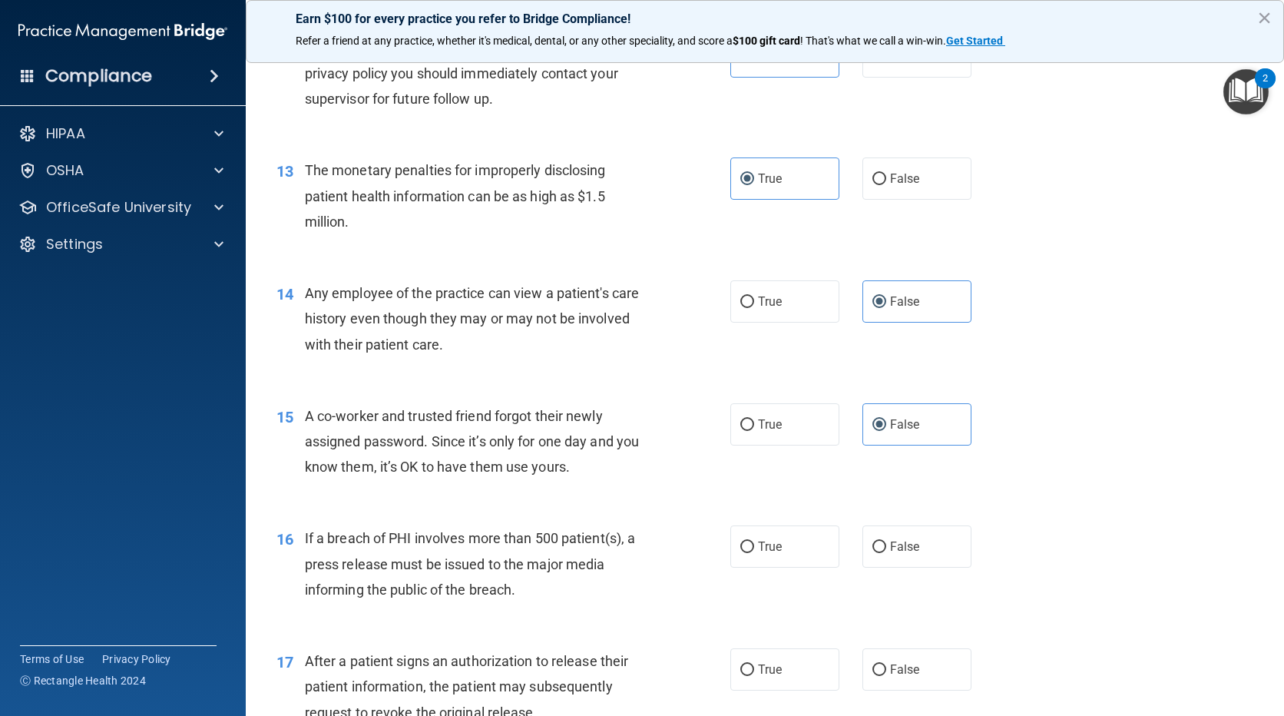
scroll to position [1536, 0]
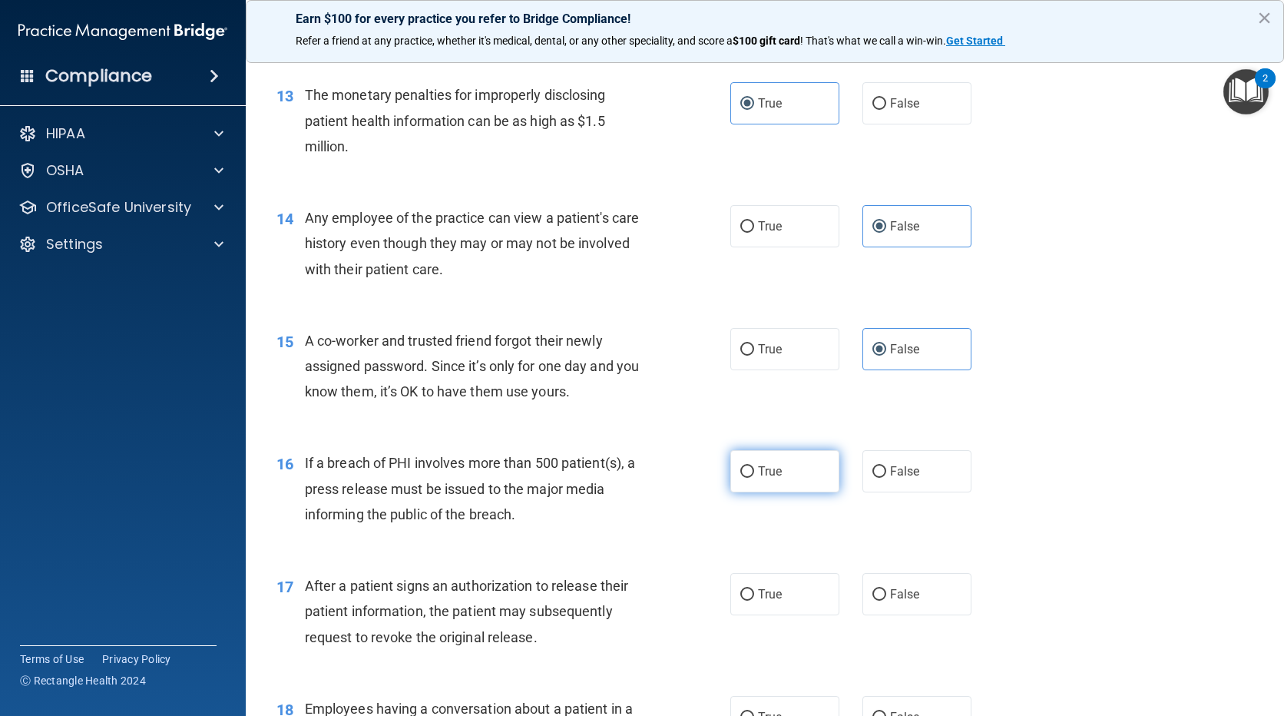
click at [775, 469] on span "True" at bounding box center [770, 471] width 24 height 15
click at [754, 469] on input "True" at bounding box center [747, 472] width 14 height 12
radio input "true"
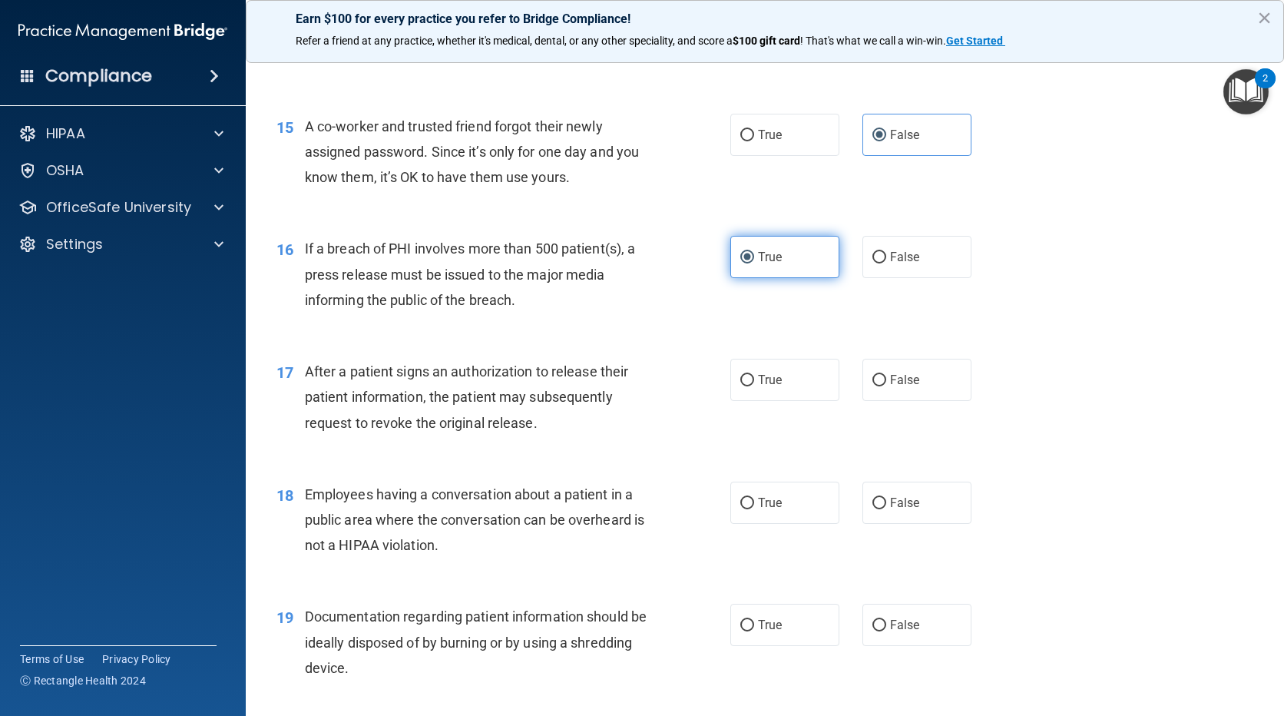
scroll to position [1766, 0]
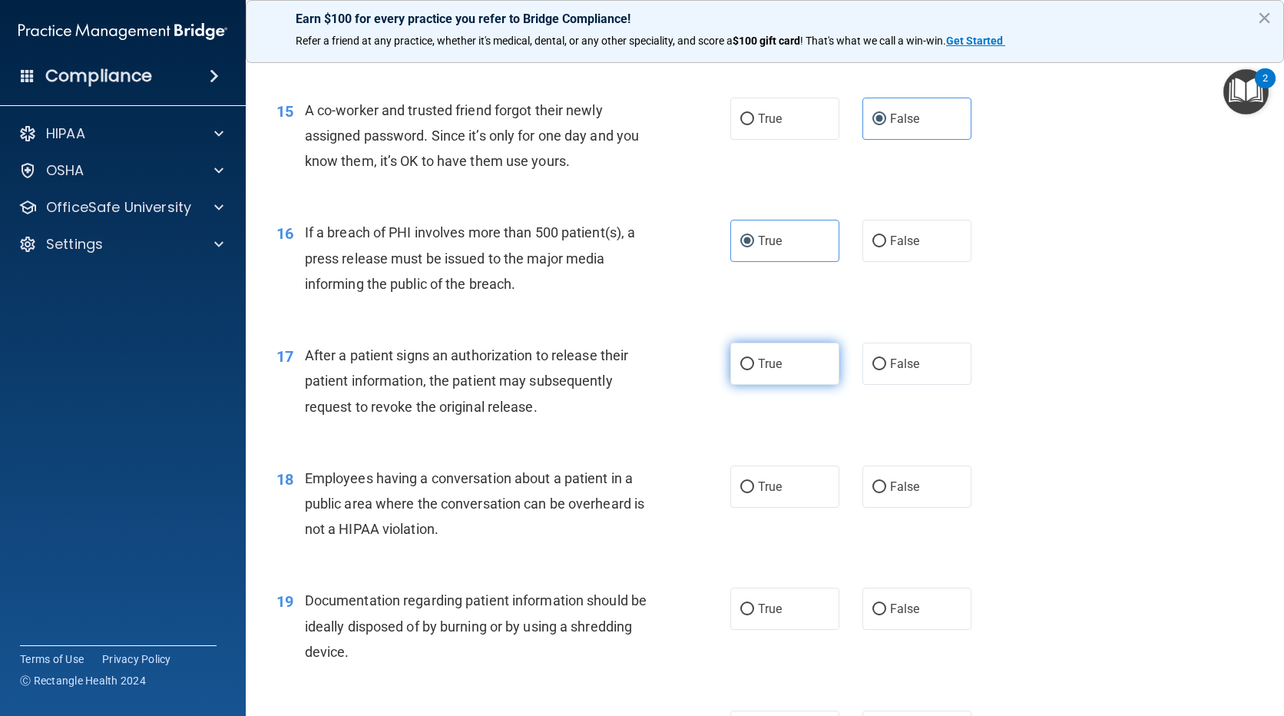
click at [769, 363] on span "True" at bounding box center [770, 363] width 24 height 15
click at [754, 363] on input "True" at bounding box center [747, 365] width 14 height 12
radio input "true"
click at [876, 465] on label "False" at bounding box center [916, 486] width 109 height 42
click at [876, 482] on input "False" at bounding box center [879, 488] width 14 height 12
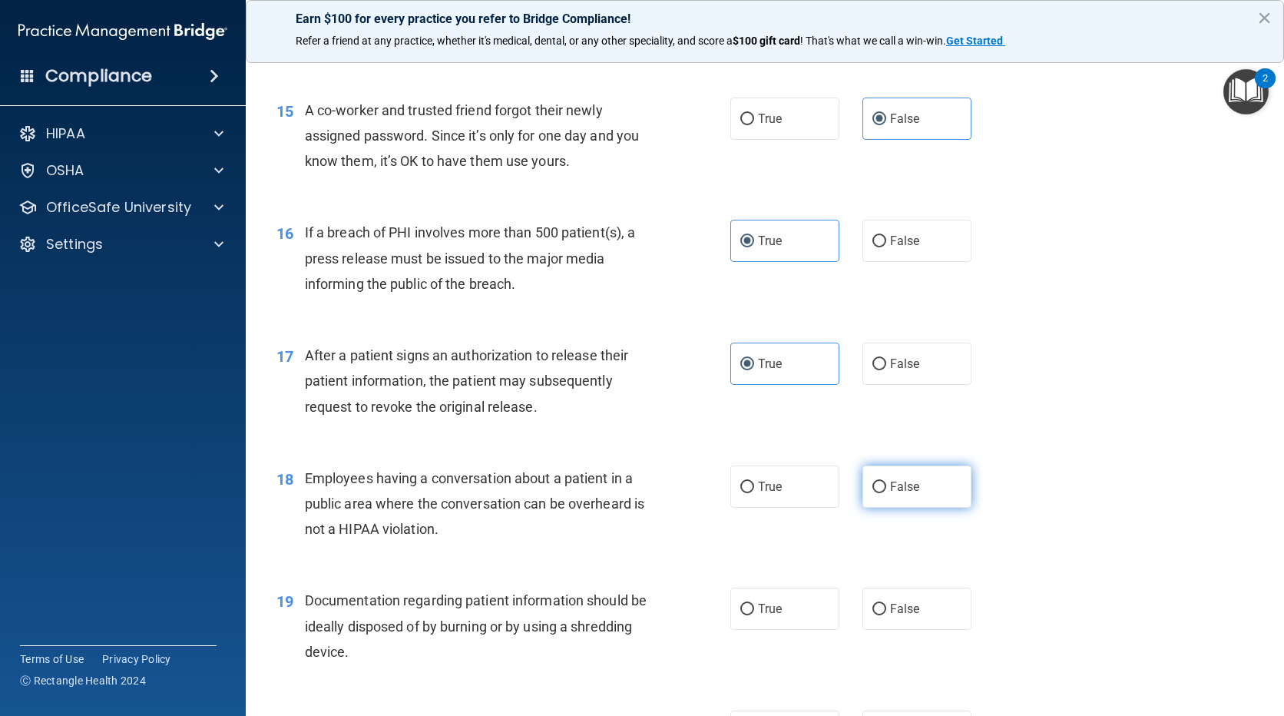
radio input "true"
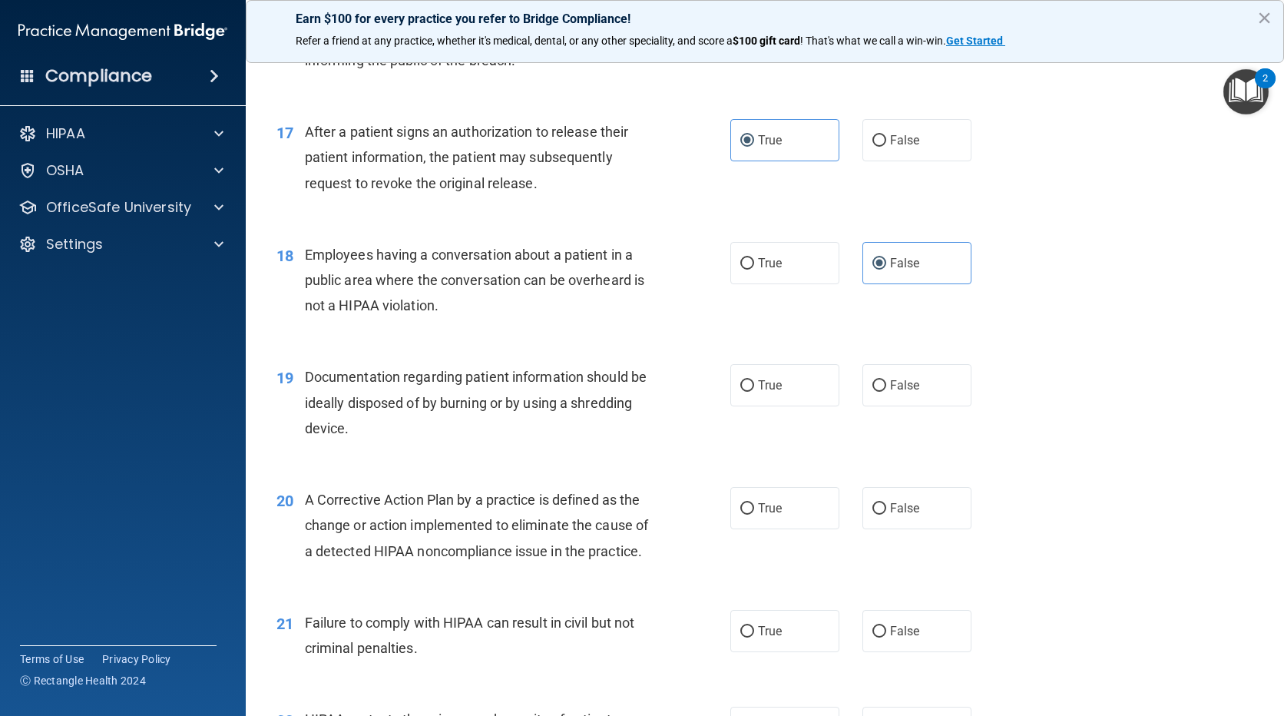
scroll to position [1997, 0]
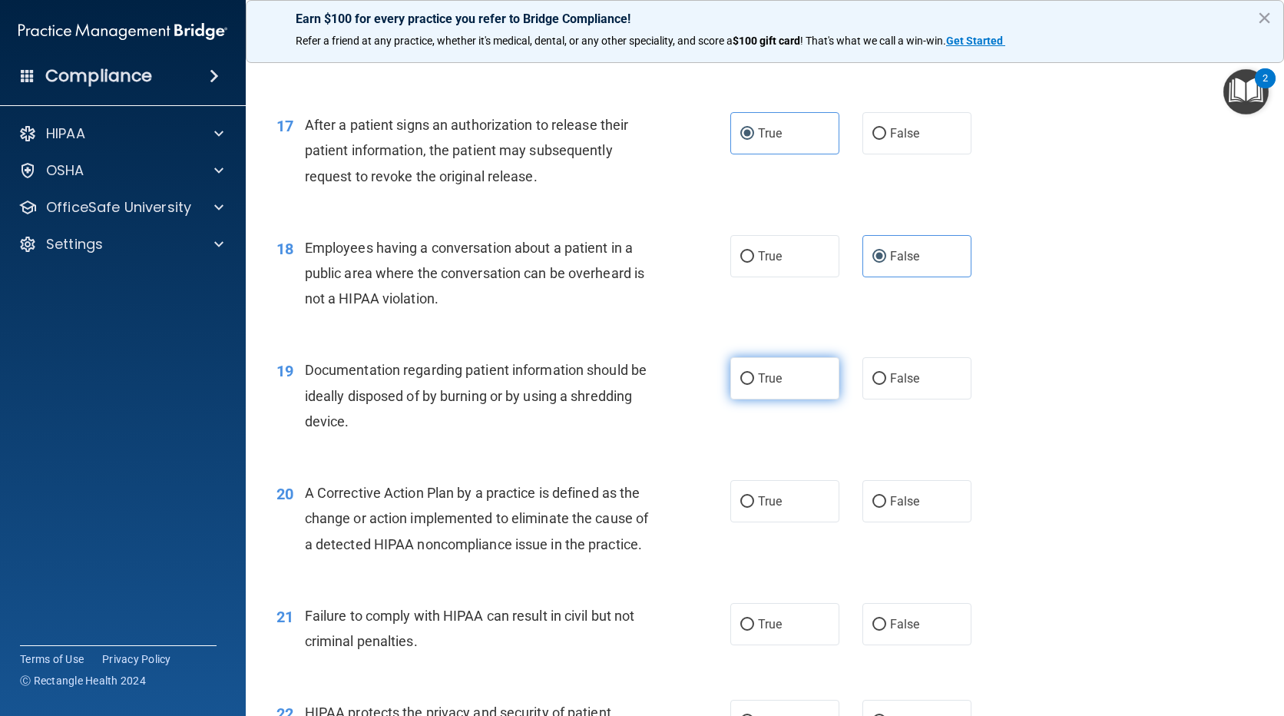
click at [806, 389] on label "True" at bounding box center [784, 378] width 109 height 42
click at [754, 385] on input "True" at bounding box center [747, 379] width 14 height 12
radio input "true"
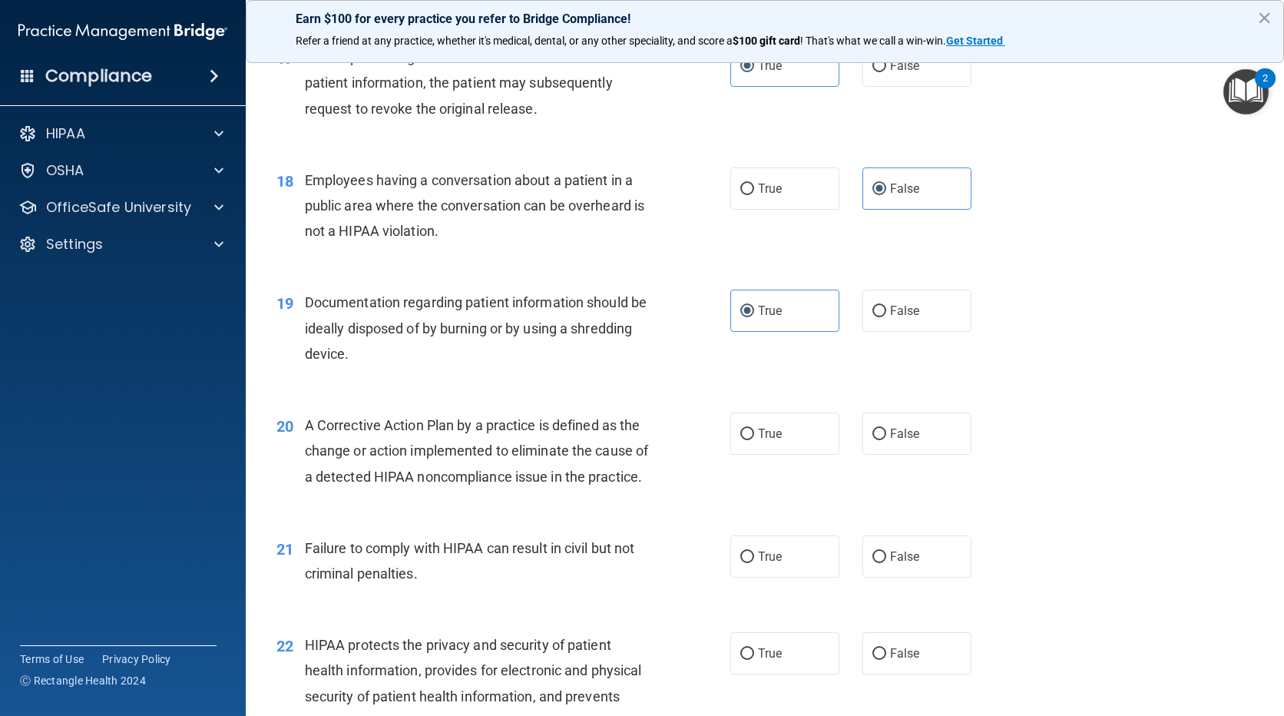
scroll to position [2227, 0]
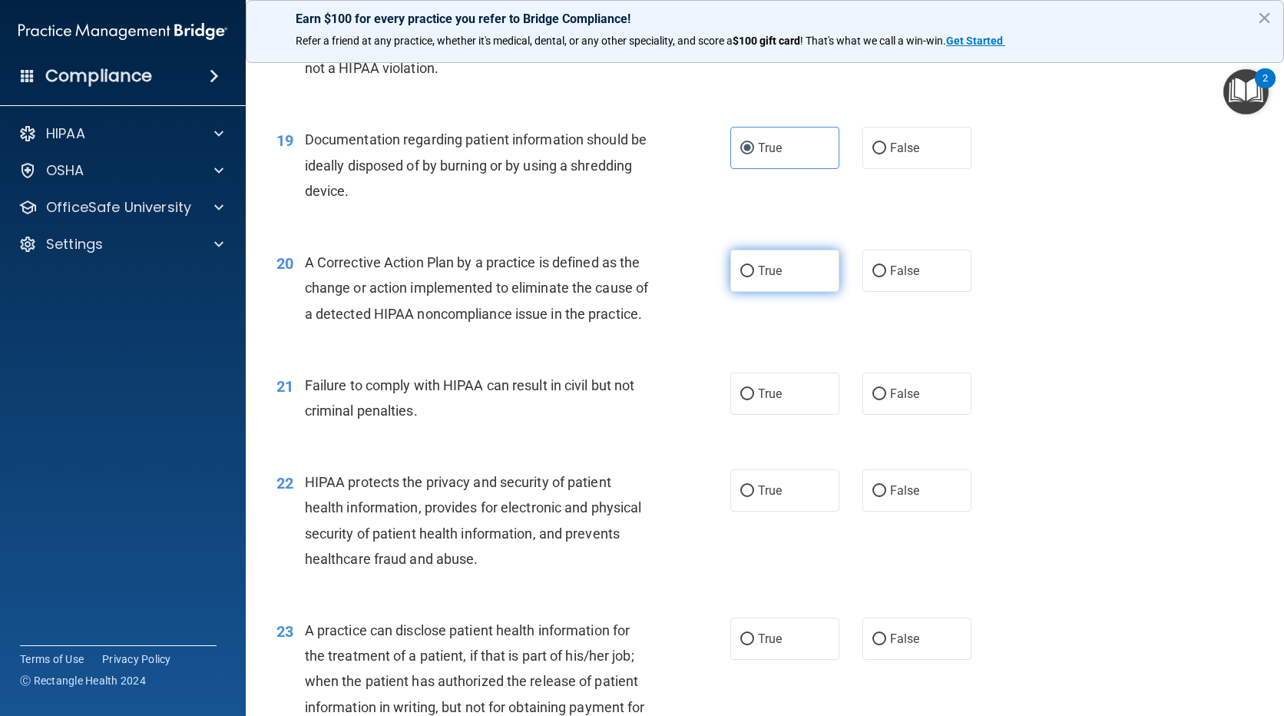
click at [748, 274] on input "True" at bounding box center [747, 272] width 14 height 12
radio input "true"
click at [902, 401] on span "False" at bounding box center [905, 393] width 30 height 15
click at [886, 400] on input "False" at bounding box center [879, 395] width 14 height 12
radio input "true"
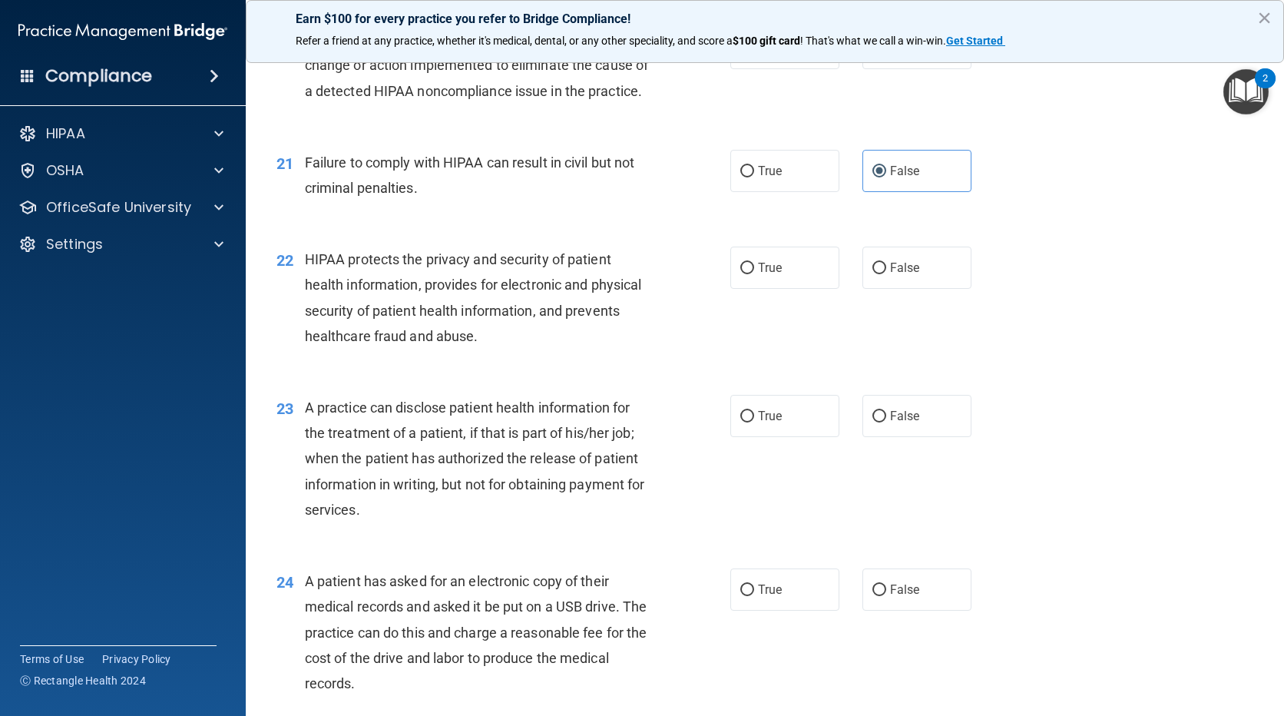
scroll to position [2458, 0]
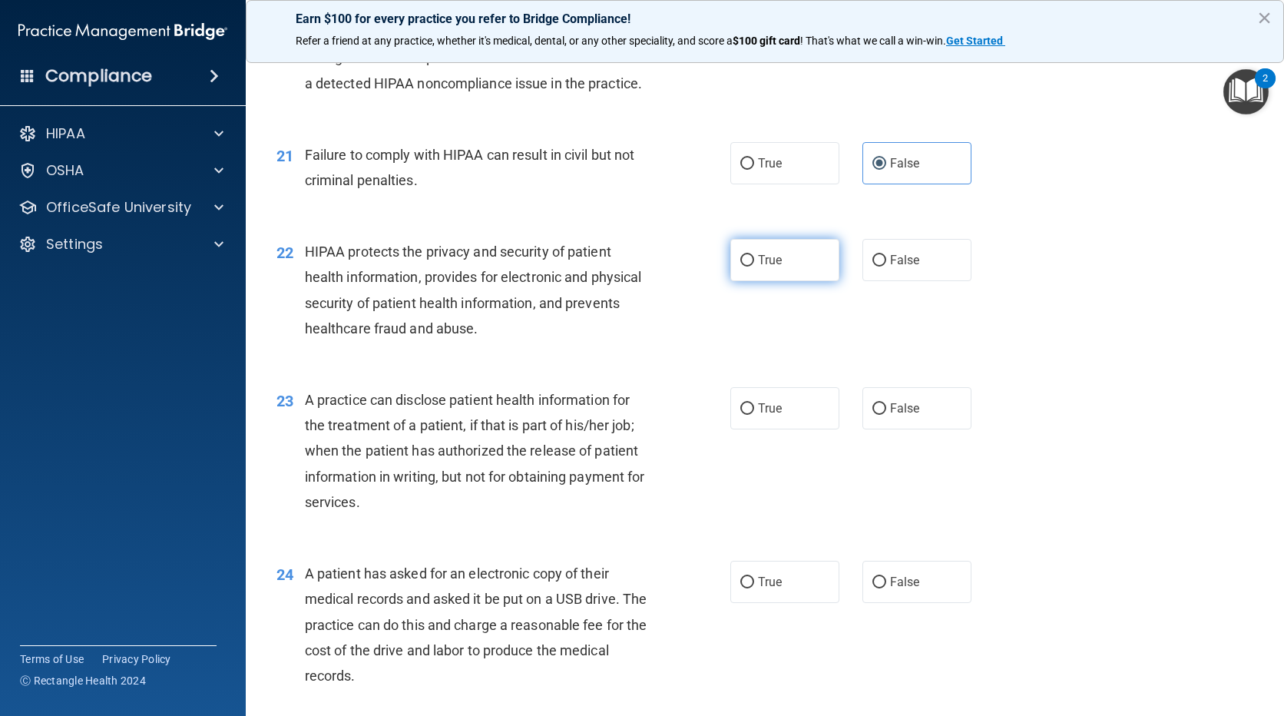
click at [744, 281] on label "True" at bounding box center [784, 260] width 109 height 42
click at [744, 266] on input "True" at bounding box center [747, 261] width 14 height 12
radio input "true"
click at [878, 425] on label "False" at bounding box center [916, 408] width 109 height 42
click at [878, 415] on input "False" at bounding box center [879, 409] width 14 height 12
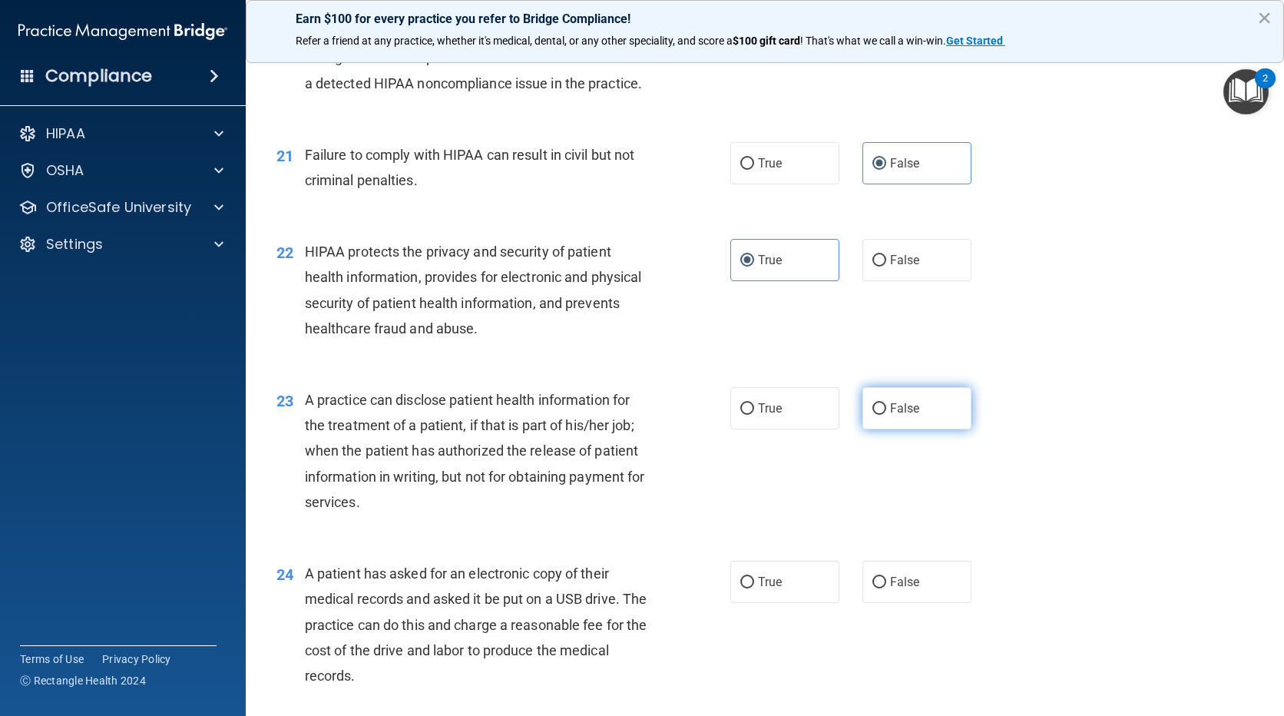
radio input "true"
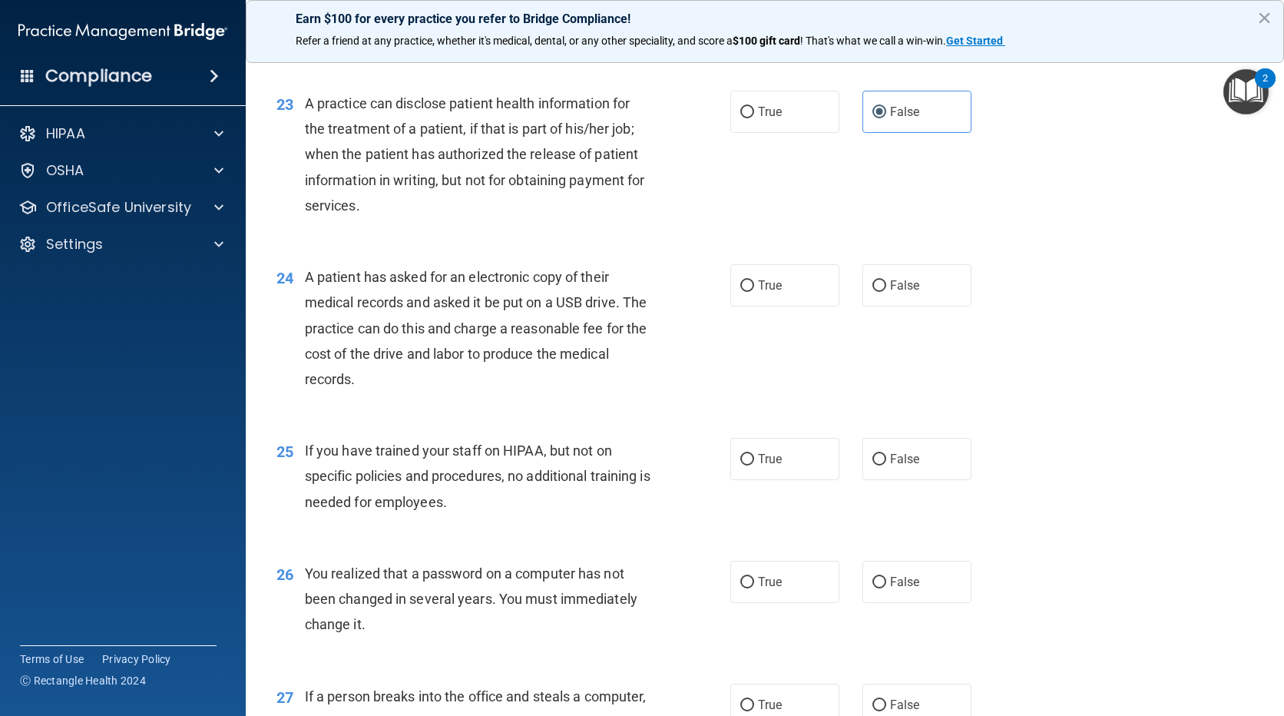
scroll to position [2765, 0]
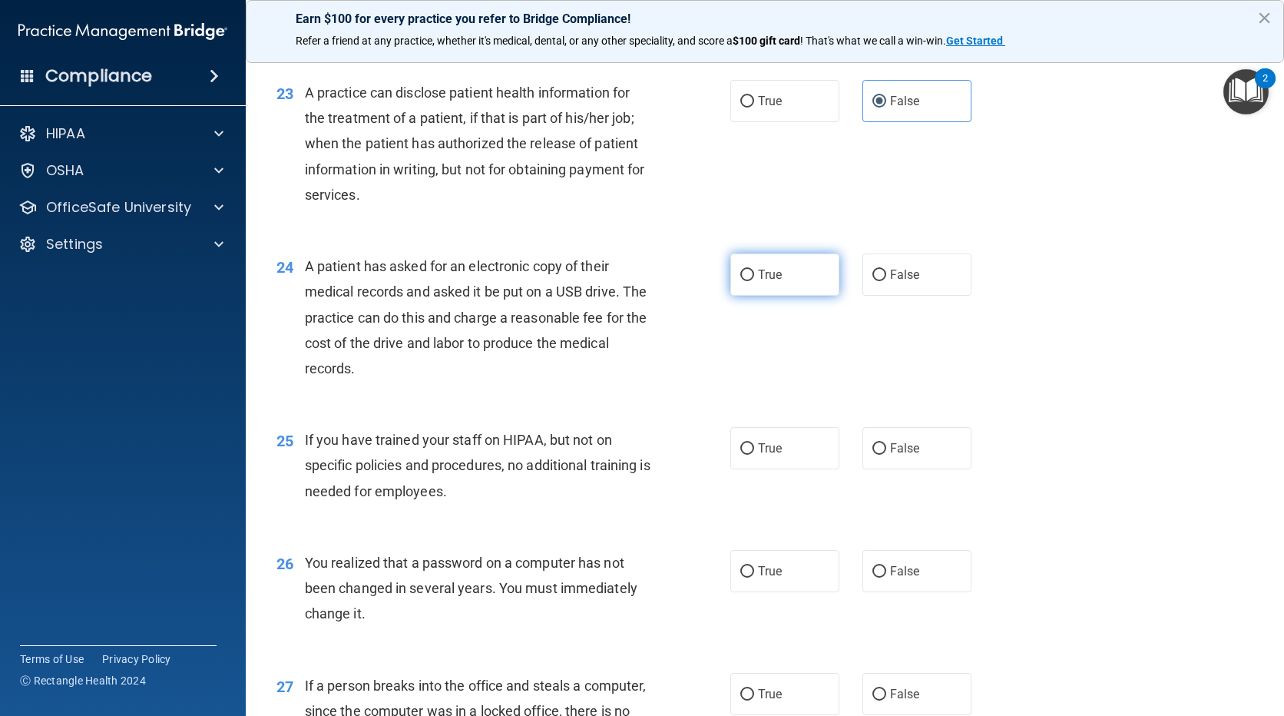
click at [777, 296] on label "True" at bounding box center [784, 274] width 109 height 42
click at [754, 281] on input "True" at bounding box center [747, 276] width 14 height 12
radio input "true"
click at [866, 465] on label "False" at bounding box center [916, 448] width 109 height 42
click at [872, 455] on input "False" at bounding box center [879, 449] width 14 height 12
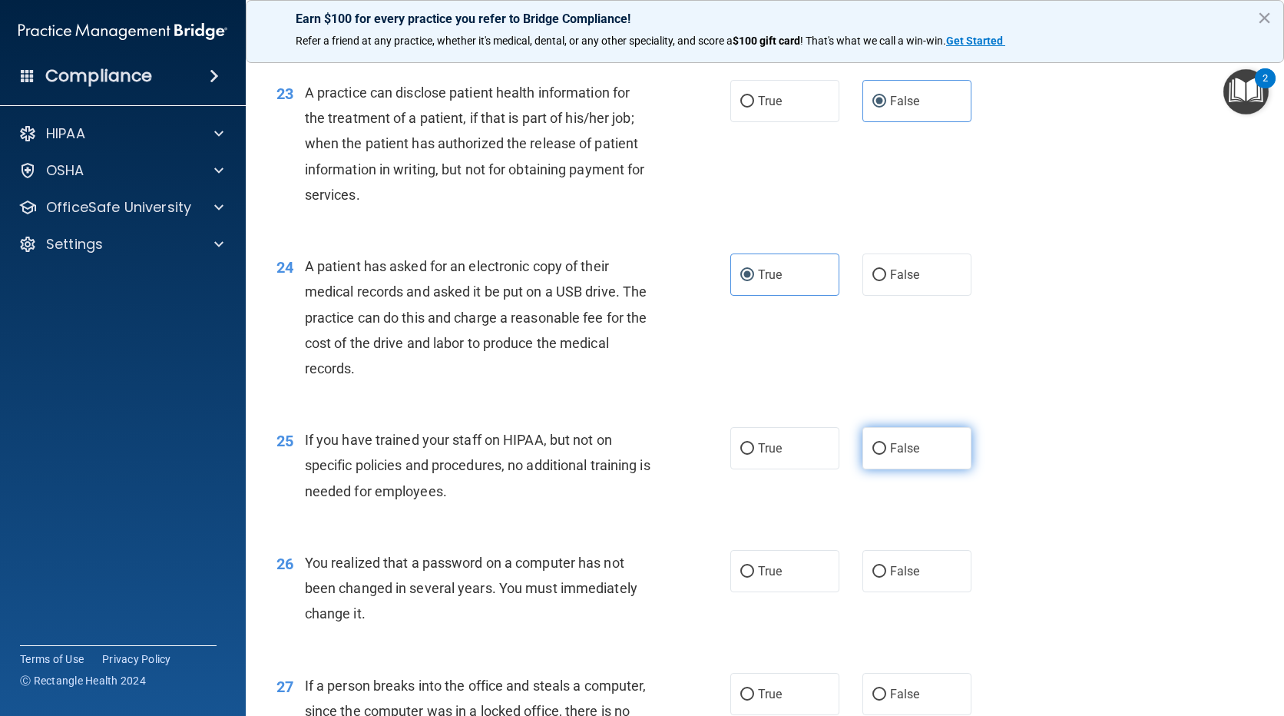
radio input "true"
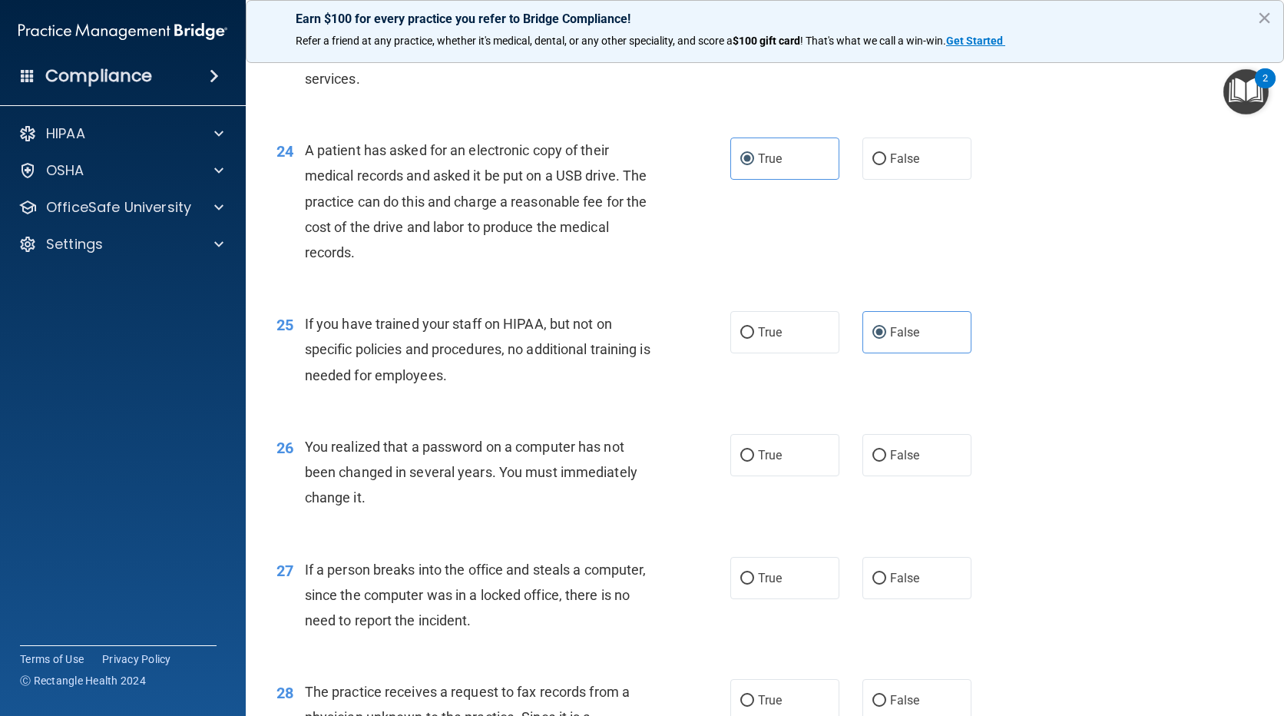
scroll to position [3072, 0]
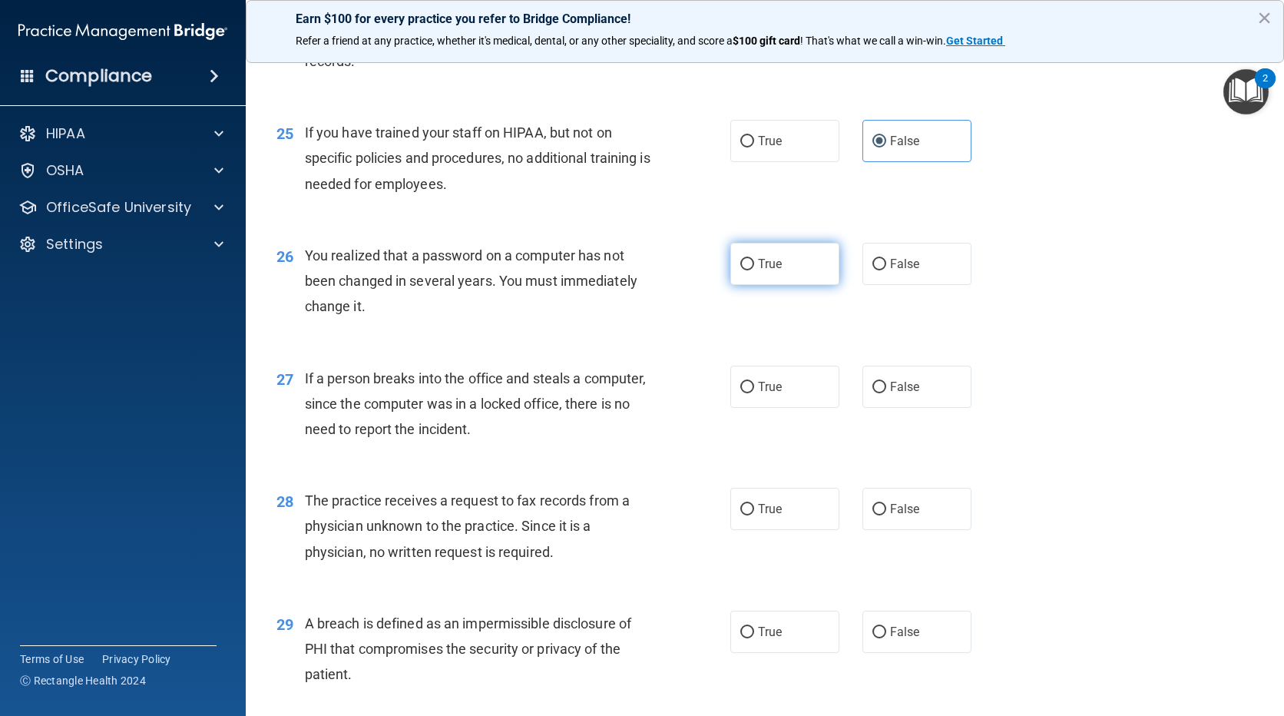
click at [771, 281] on label "True" at bounding box center [784, 264] width 109 height 42
click at [754, 270] on input "True" at bounding box center [747, 265] width 14 height 12
radio input "true"
click at [926, 408] on label "False" at bounding box center [916, 387] width 109 height 42
click at [886, 393] on input "False" at bounding box center [879, 388] width 14 height 12
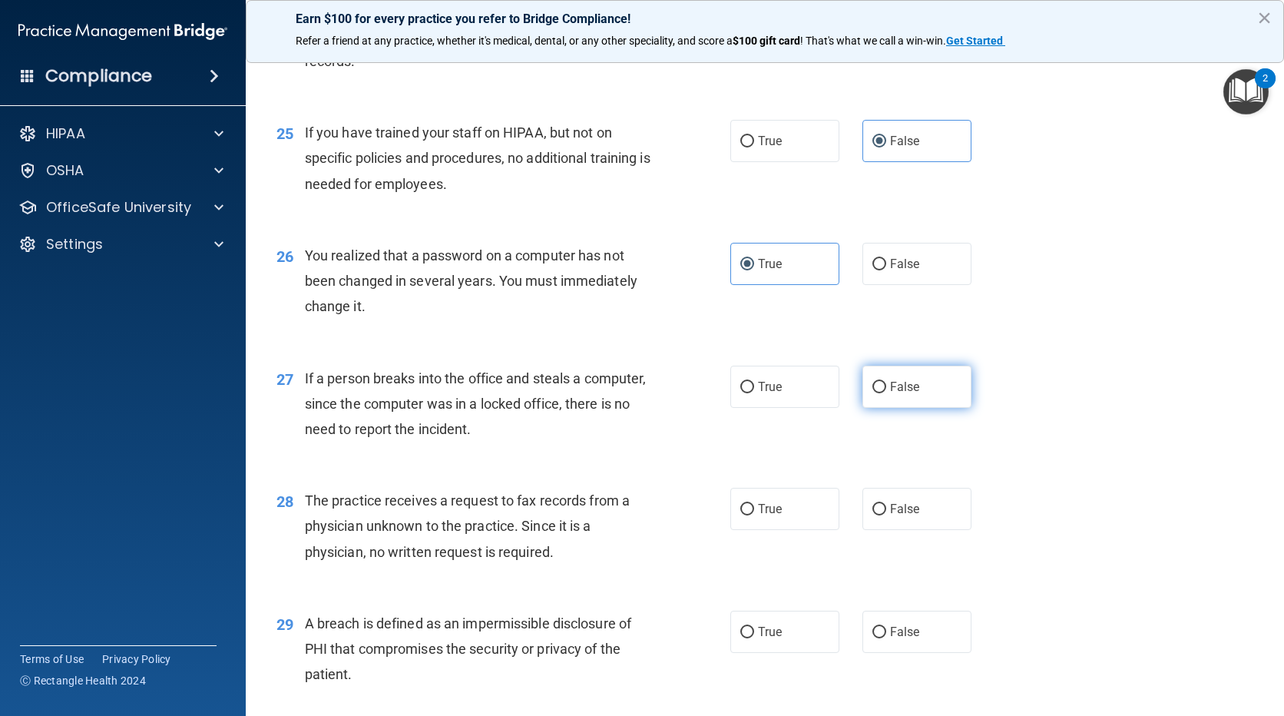
radio input "true"
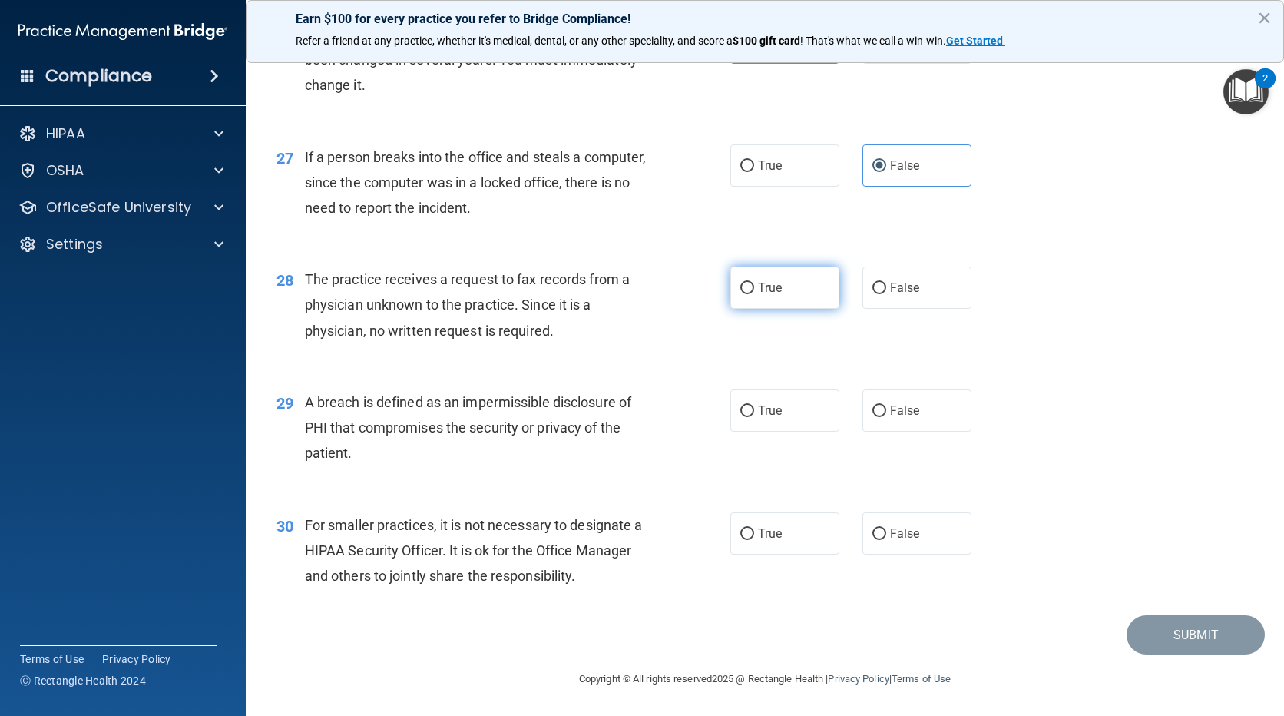
scroll to position [3302, 0]
click at [872, 294] on input "False" at bounding box center [879, 289] width 14 height 12
radio input "true"
click at [767, 432] on label "True" at bounding box center [784, 410] width 109 height 42
click at [754, 417] on input "True" at bounding box center [747, 411] width 14 height 12
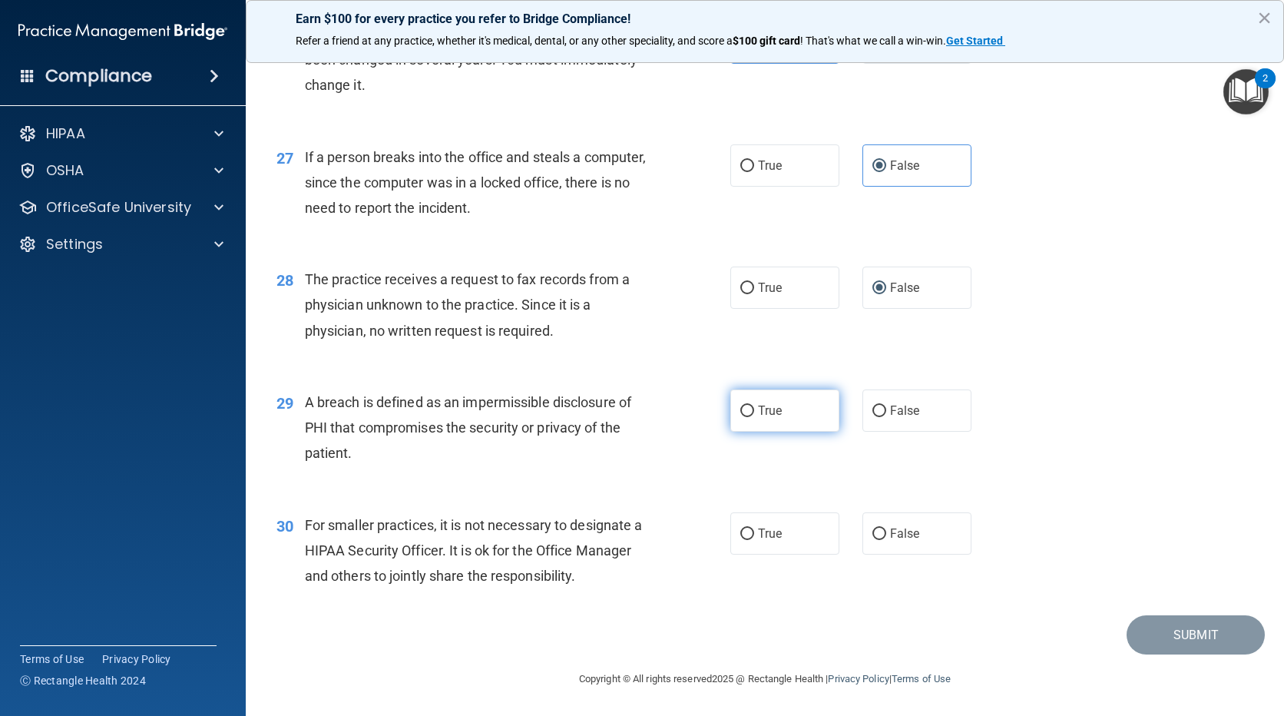
radio input "true"
click at [850, 554] on div "True False" at bounding box center [861, 533] width 262 height 42
click at [875, 554] on label "False" at bounding box center [916, 533] width 109 height 42
click at [875, 540] on input "False" at bounding box center [879, 534] width 14 height 12
radio input "true"
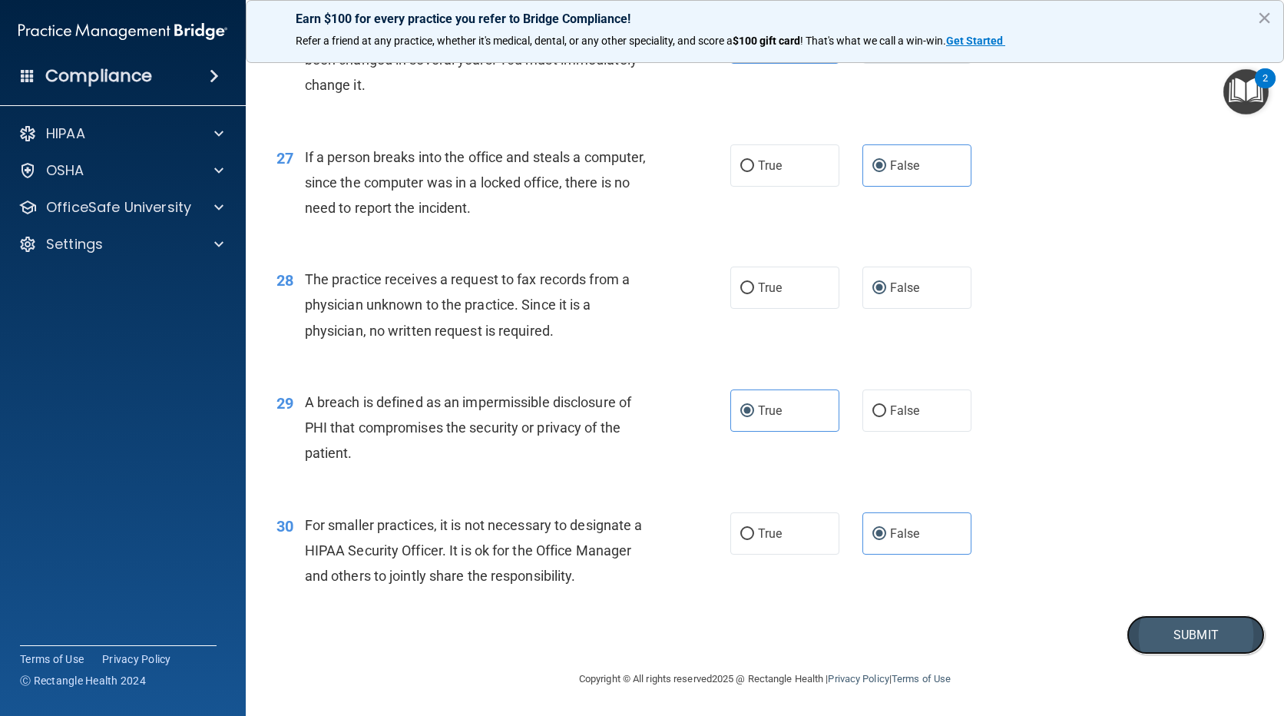
click at [1163, 650] on button "Submit" at bounding box center [1196, 634] width 138 height 39
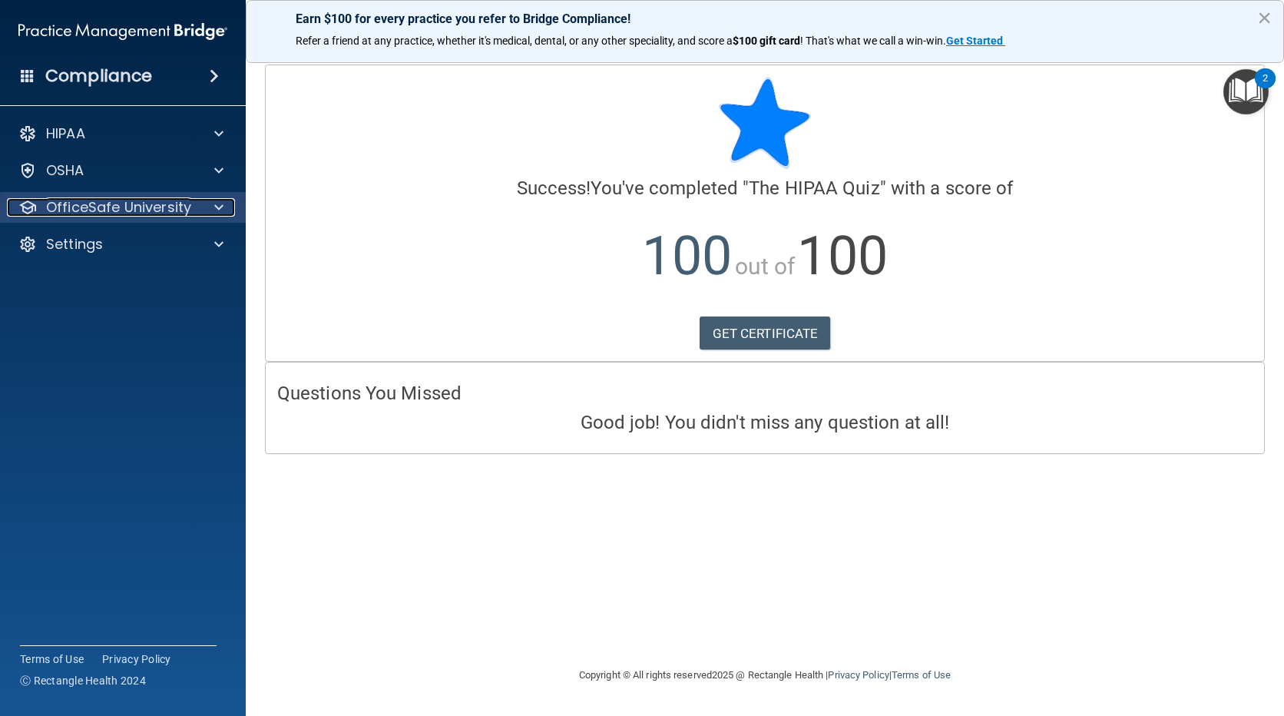
click at [198, 210] on div at bounding box center [216, 207] width 38 height 18
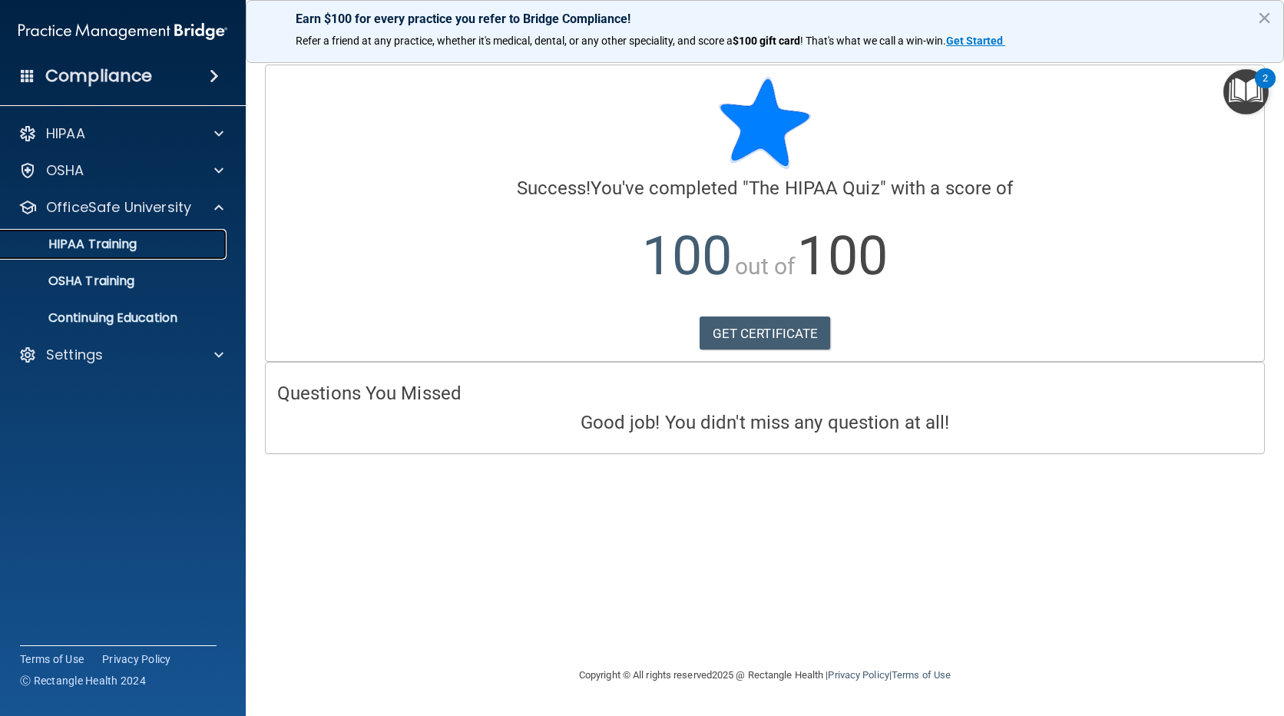
click at [152, 243] on div "HIPAA Training" at bounding box center [115, 244] width 210 height 15
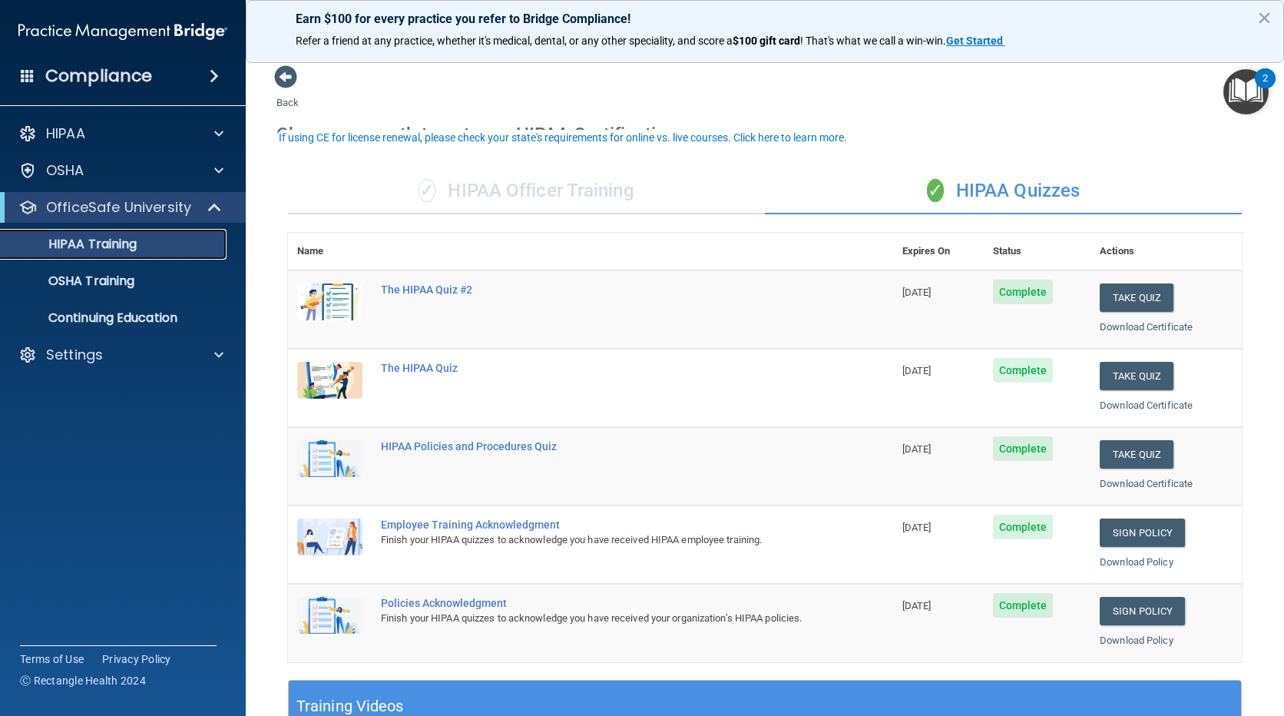
scroll to position [77, 0]
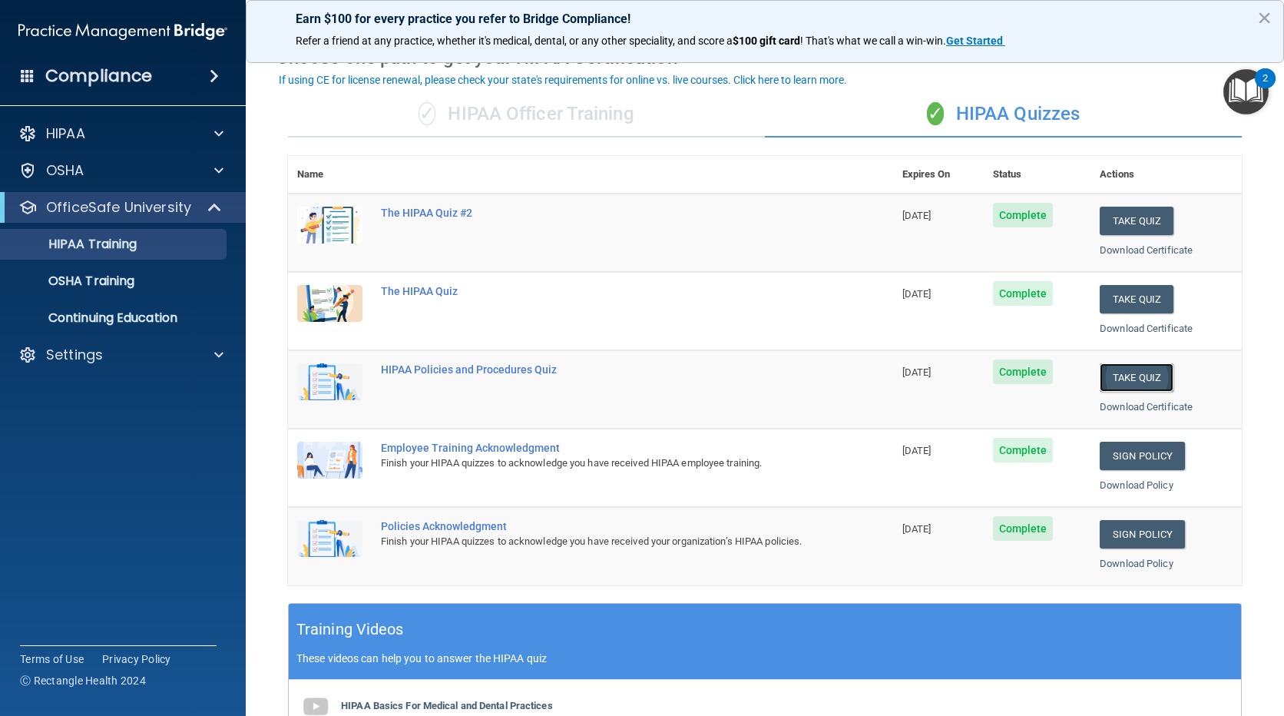
click at [1115, 372] on button "Take Quiz" at bounding box center [1137, 377] width 74 height 28
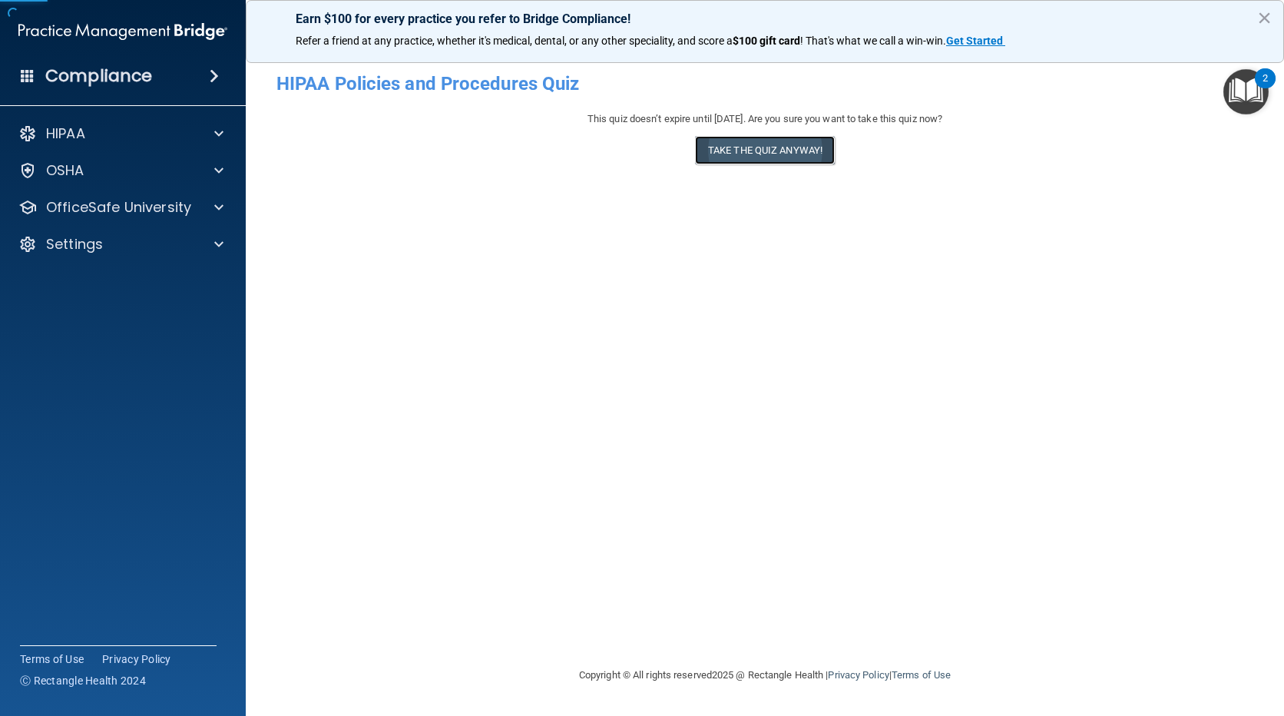
click at [740, 150] on button "Take the quiz anyway!" at bounding box center [765, 150] width 140 height 28
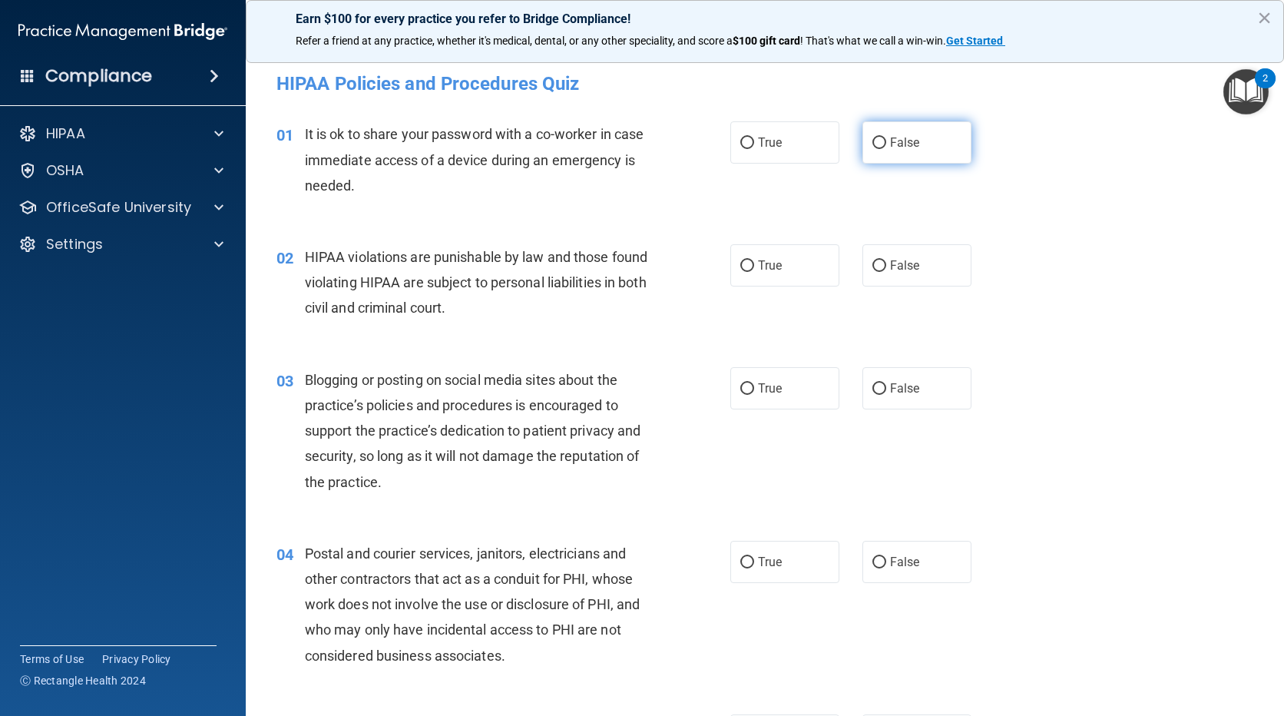
click at [909, 142] on span "False" at bounding box center [905, 142] width 30 height 15
click at [886, 142] on input "False" at bounding box center [879, 143] width 14 height 12
radio input "true"
click at [781, 251] on label "True" at bounding box center [784, 265] width 109 height 42
click at [754, 260] on input "True" at bounding box center [747, 266] width 14 height 12
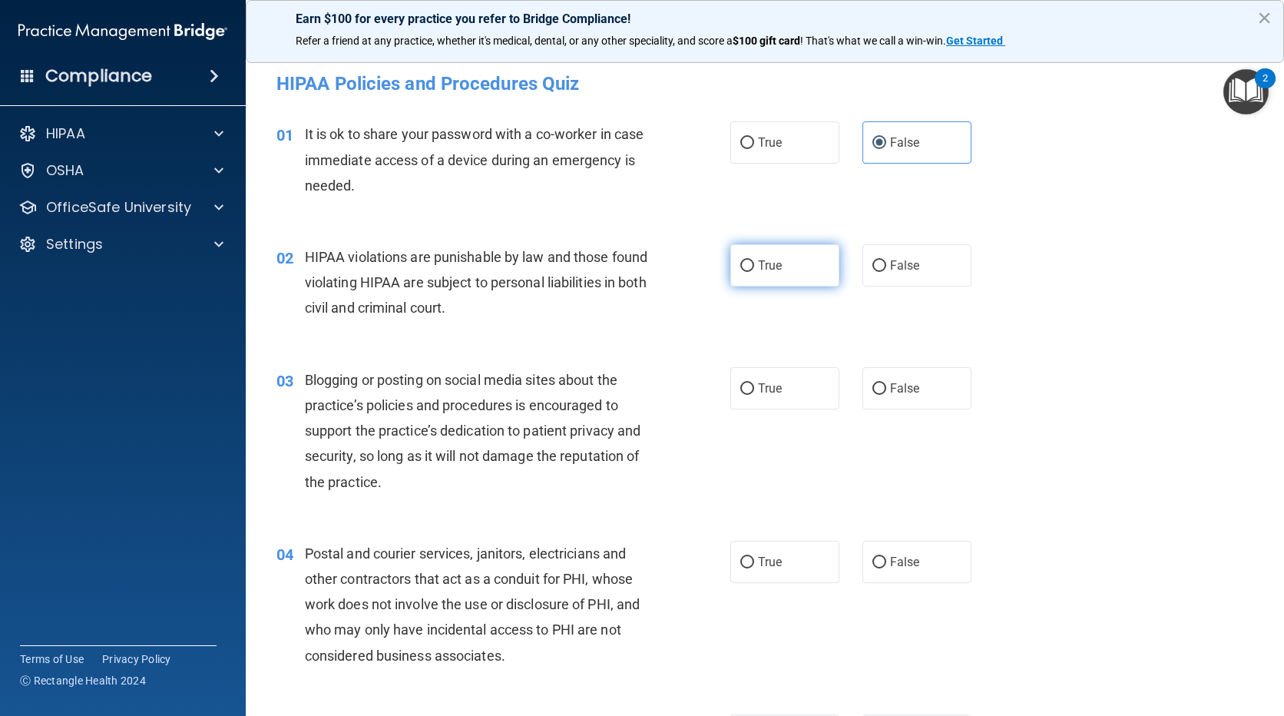
radio input "true"
click at [925, 376] on label "False" at bounding box center [916, 388] width 109 height 42
click at [886, 383] on input "False" at bounding box center [879, 389] width 14 height 12
radio input "true"
click at [791, 544] on label "True" at bounding box center [784, 562] width 109 height 42
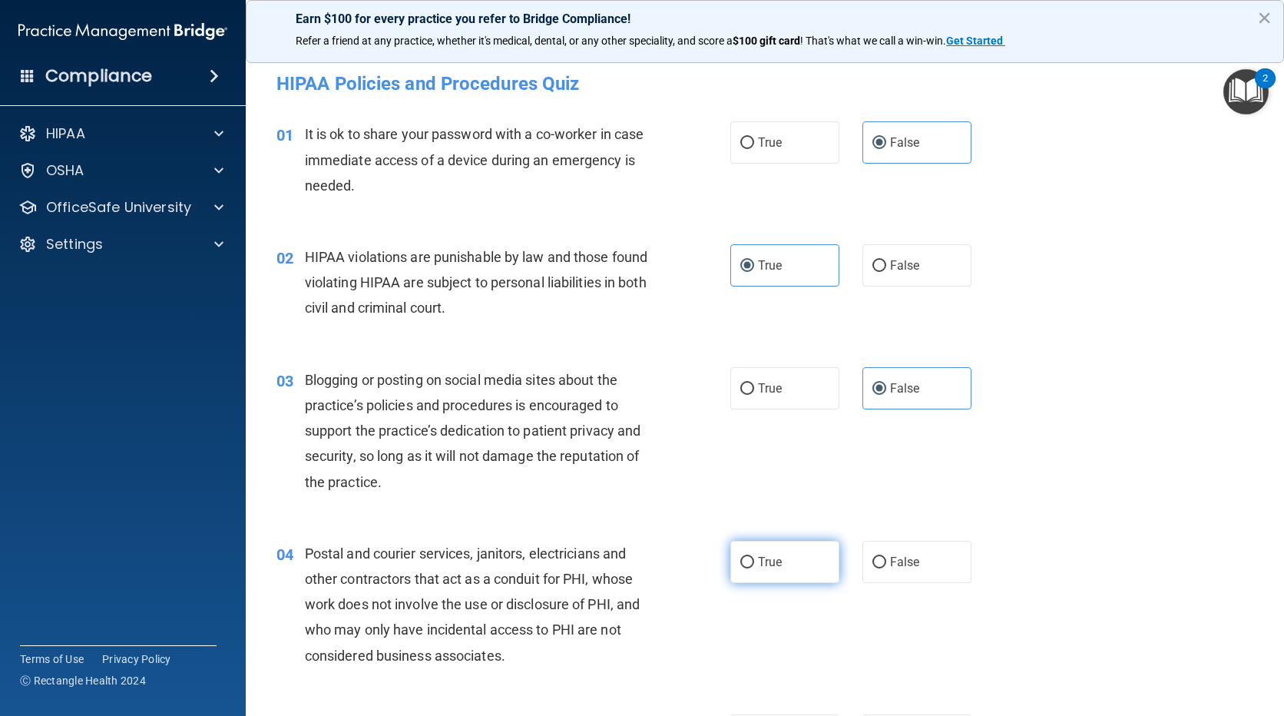
click at [754, 557] on input "True" at bounding box center [747, 563] width 14 height 12
radio input "true"
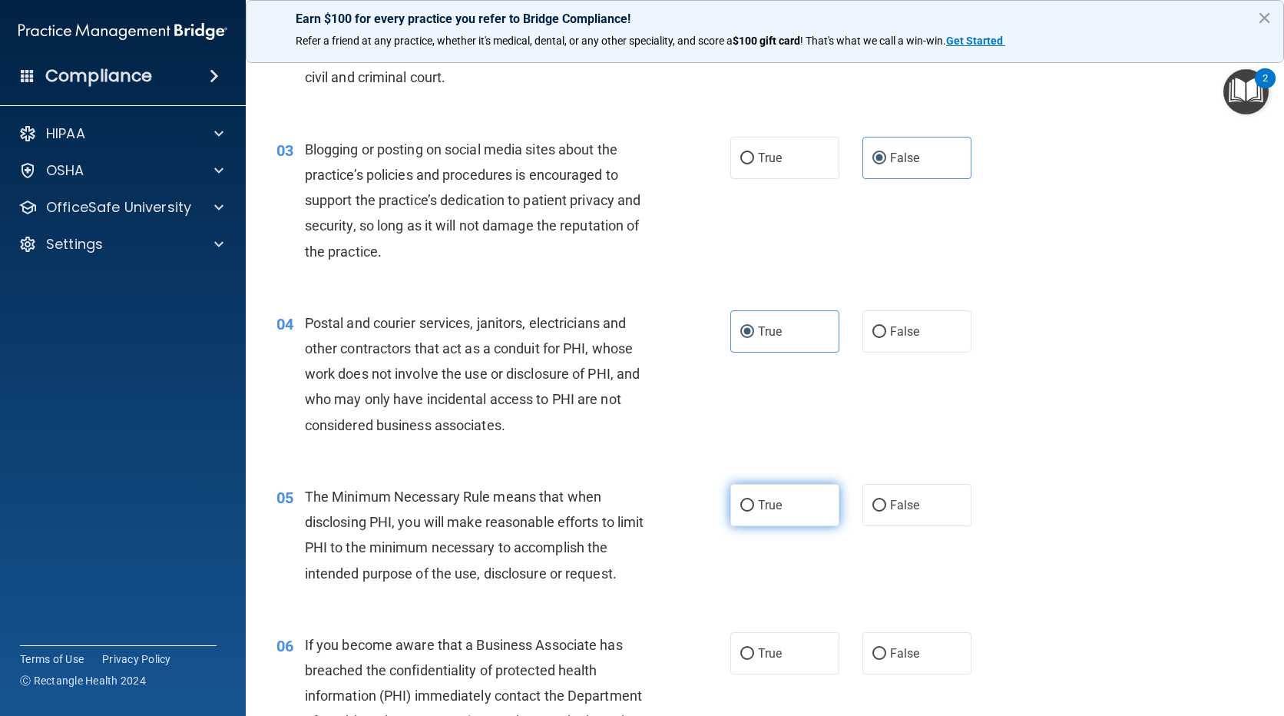
click at [775, 518] on label "True" at bounding box center [784, 505] width 109 height 42
click at [754, 511] on input "True" at bounding box center [747, 506] width 14 height 12
radio input "true"
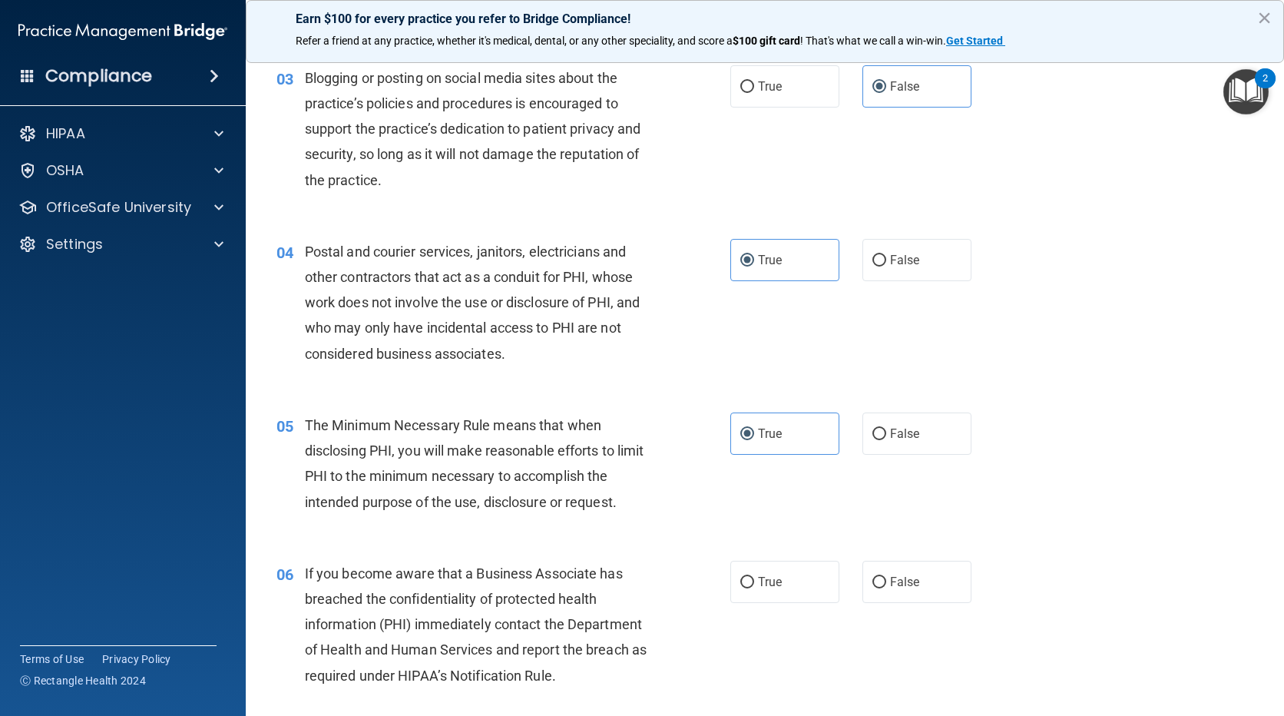
scroll to position [538, 0]
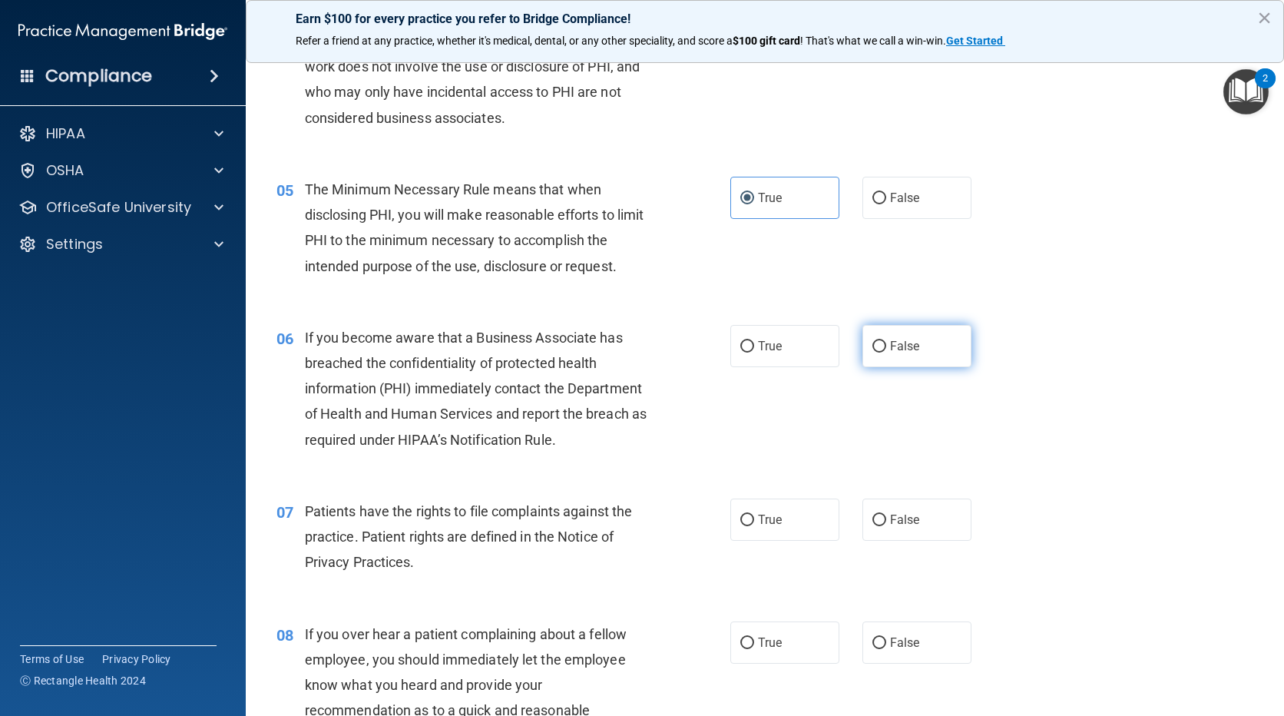
click at [903, 353] on label "False" at bounding box center [916, 346] width 109 height 42
click at [886, 353] on input "False" at bounding box center [879, 347] width 14 height 12
radio input "true"
click at [789, 512] on label "True" at bounding box center [784, 519] width 109 height 42
click at [754, 515] on input "True" at bounding box center [747, 521] width 14 height 12
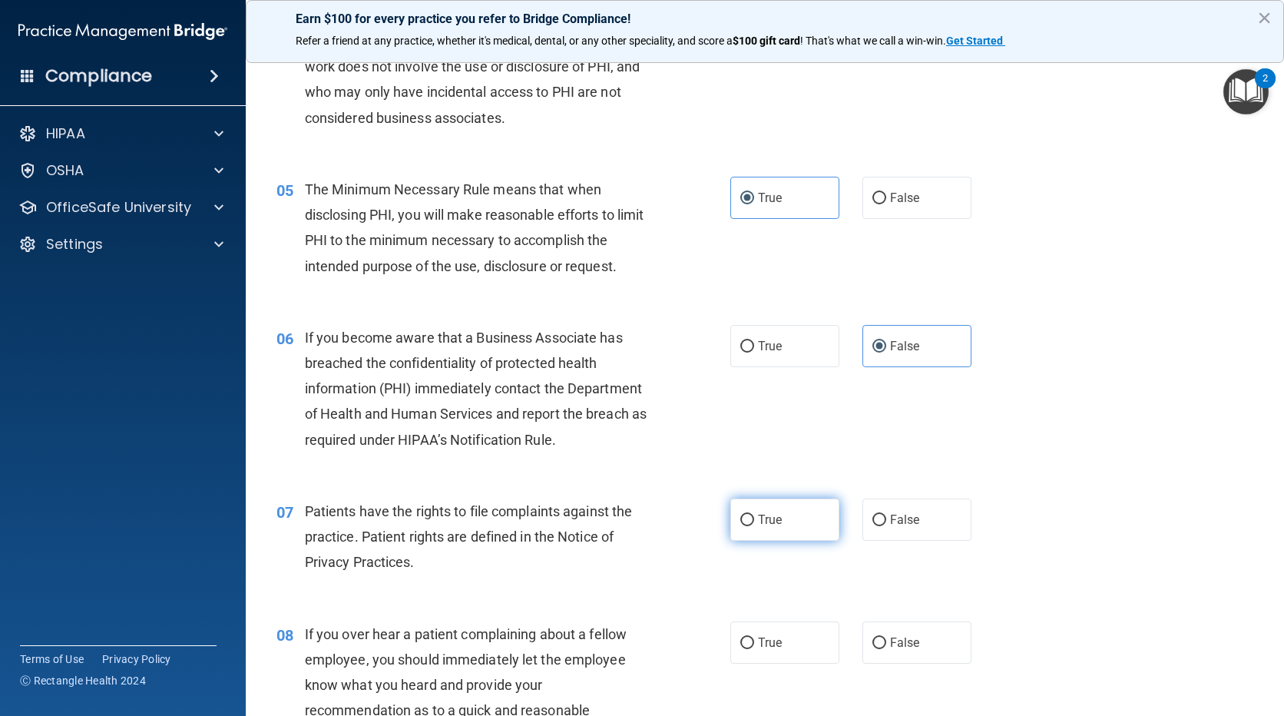
radio input "true"
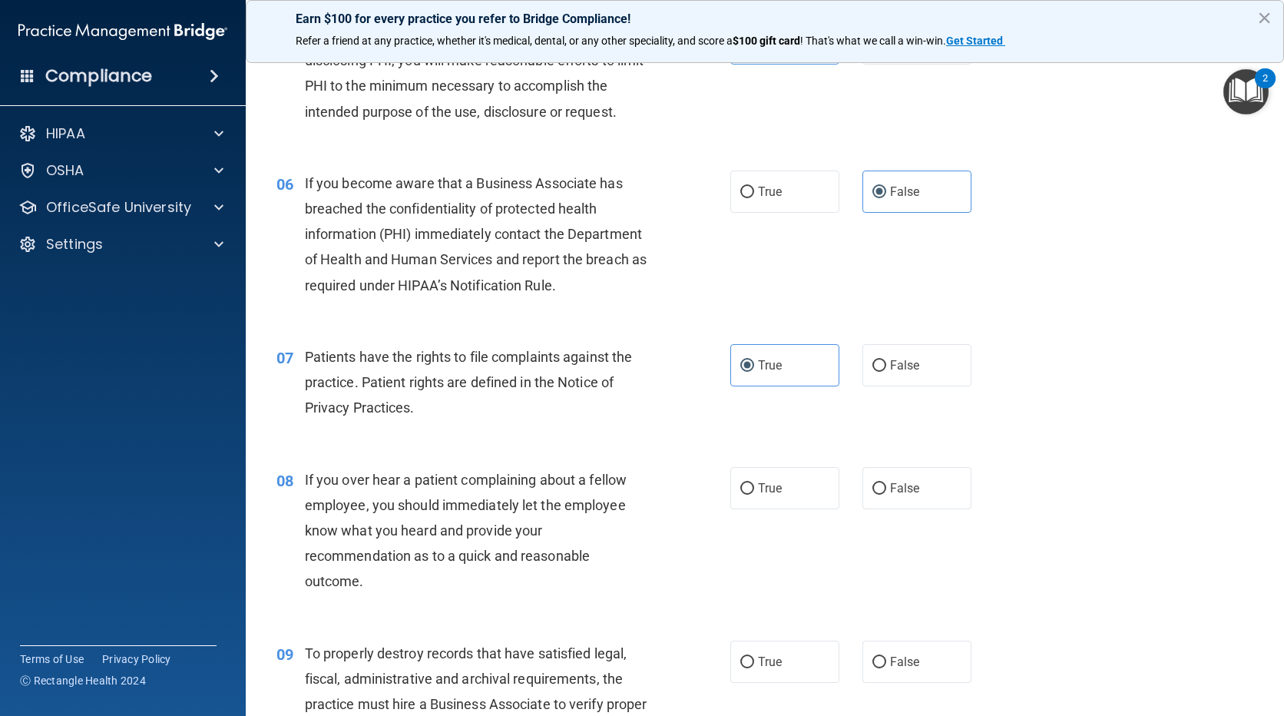
scroll to position [845, 0]
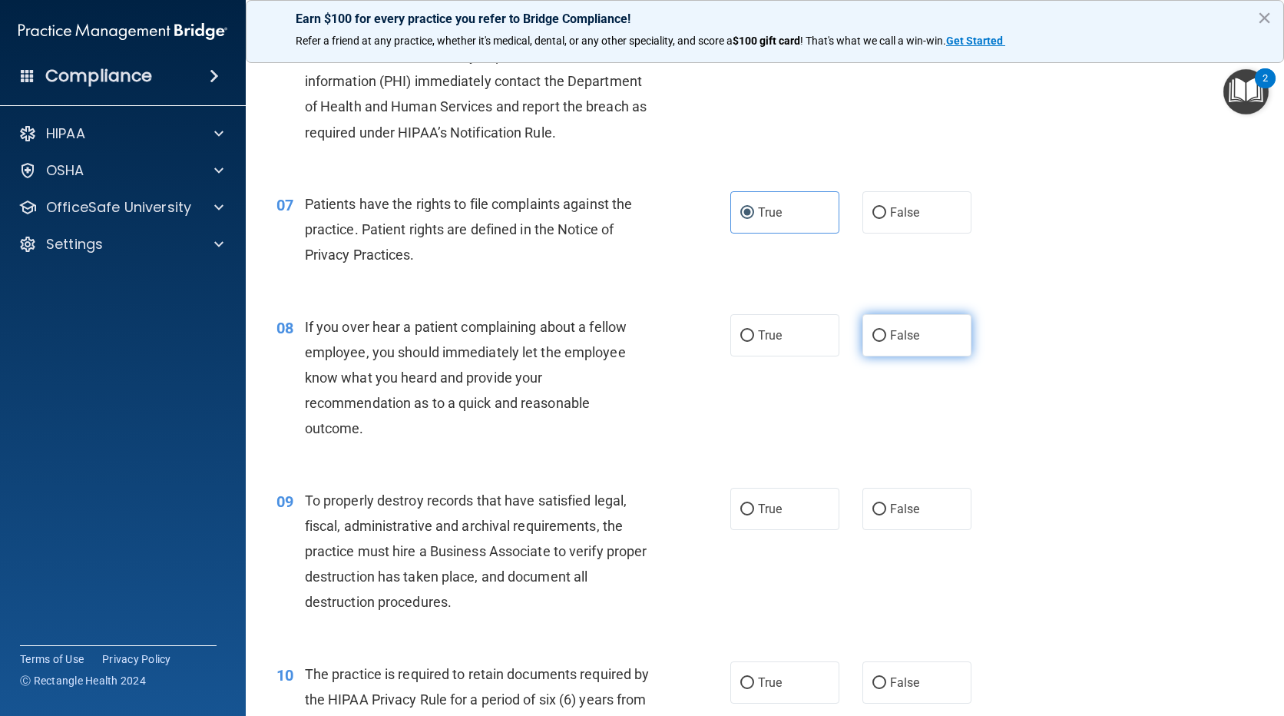
click at [872, 337] on input "False" at bounding box center [879, 336] width 14 height 12
radio input "true"
click at [875, 511] on input "False" at bounding box center [879, 510] width 14 height 12
radio input "true"
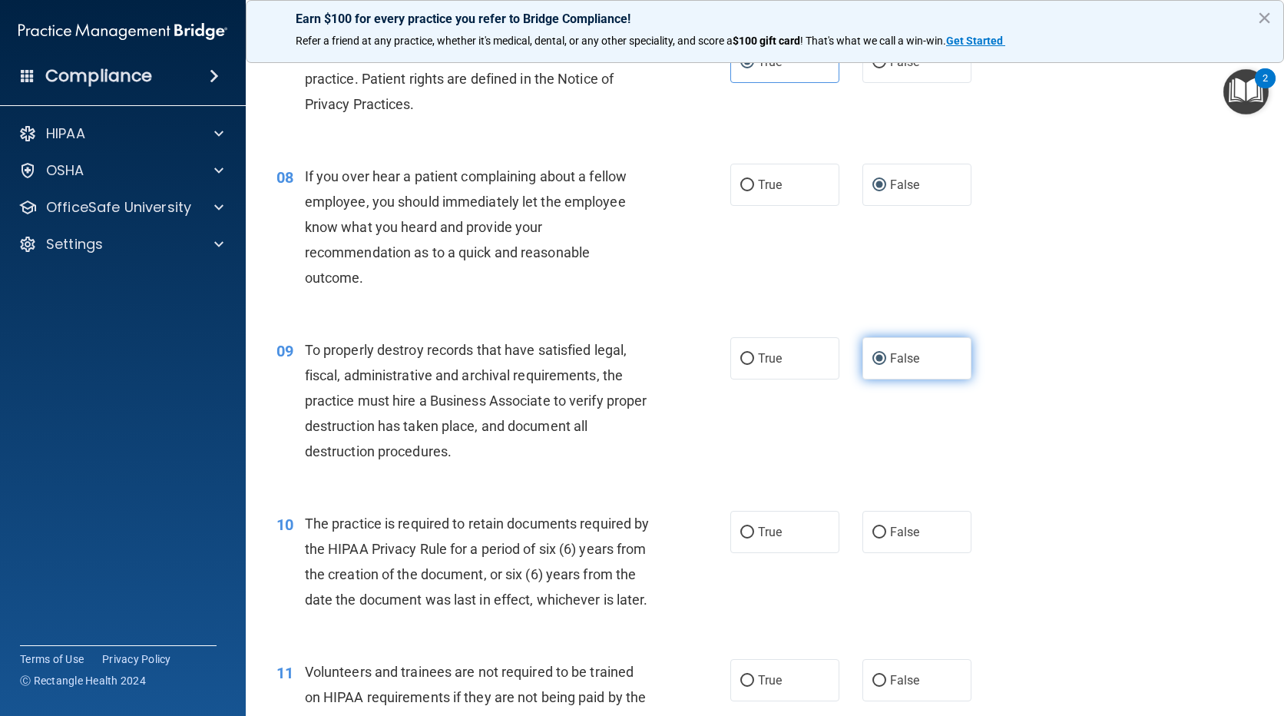
scroll to position [1152, 0]
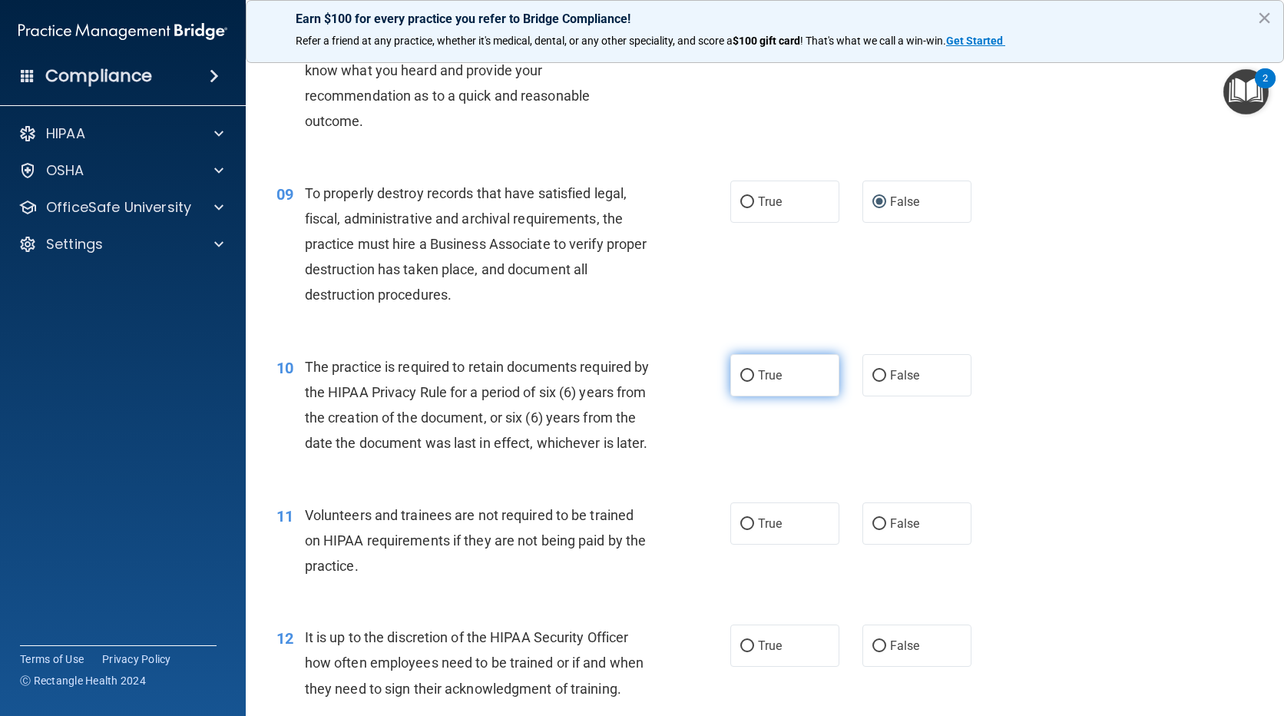
click at [781, 376] on label "True" at bounding box center [784, 375] width 109 height 42
click at [754, 376] on input "True" at bounding box center [747, 376] width 14 height 12
radio input "true"
click at [916, 544] on label "False" at bounding box center [916, 523] width 109 height 42
click at [886, 530] on input "False" at bounding box center [879, 524] width 14 height 12
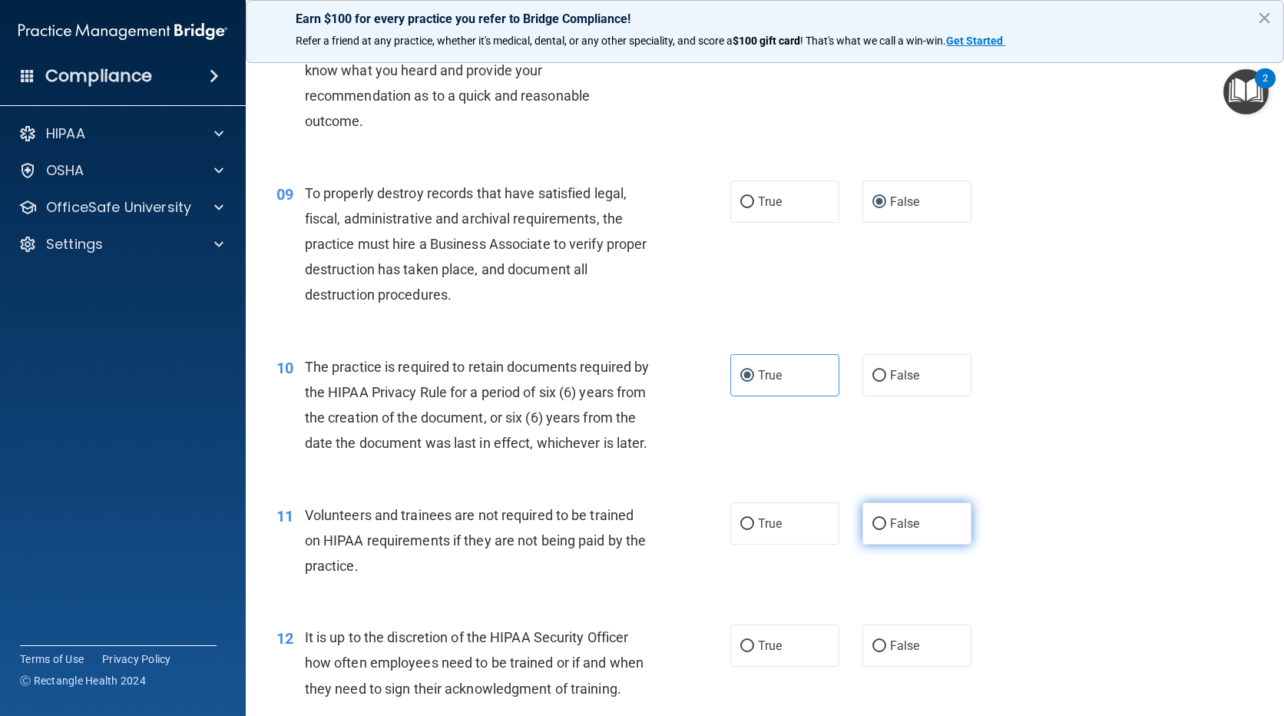
radio input "true"
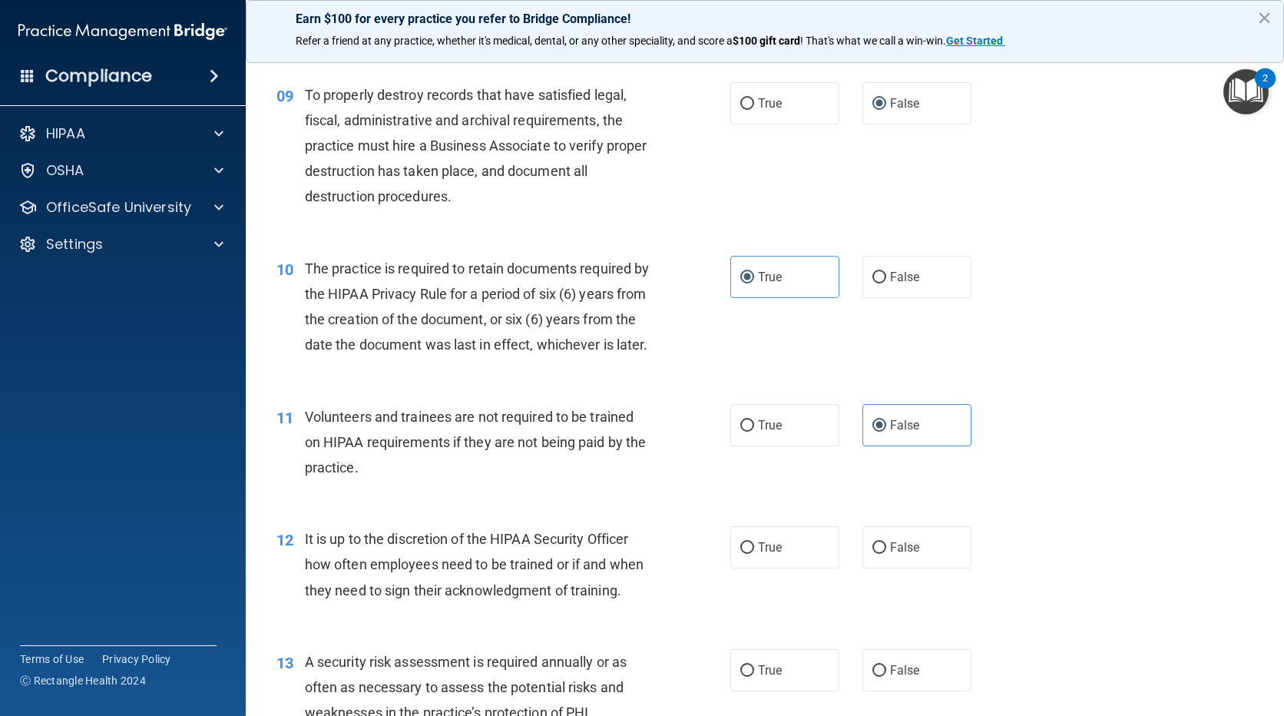
scroll to position [1459, 0]
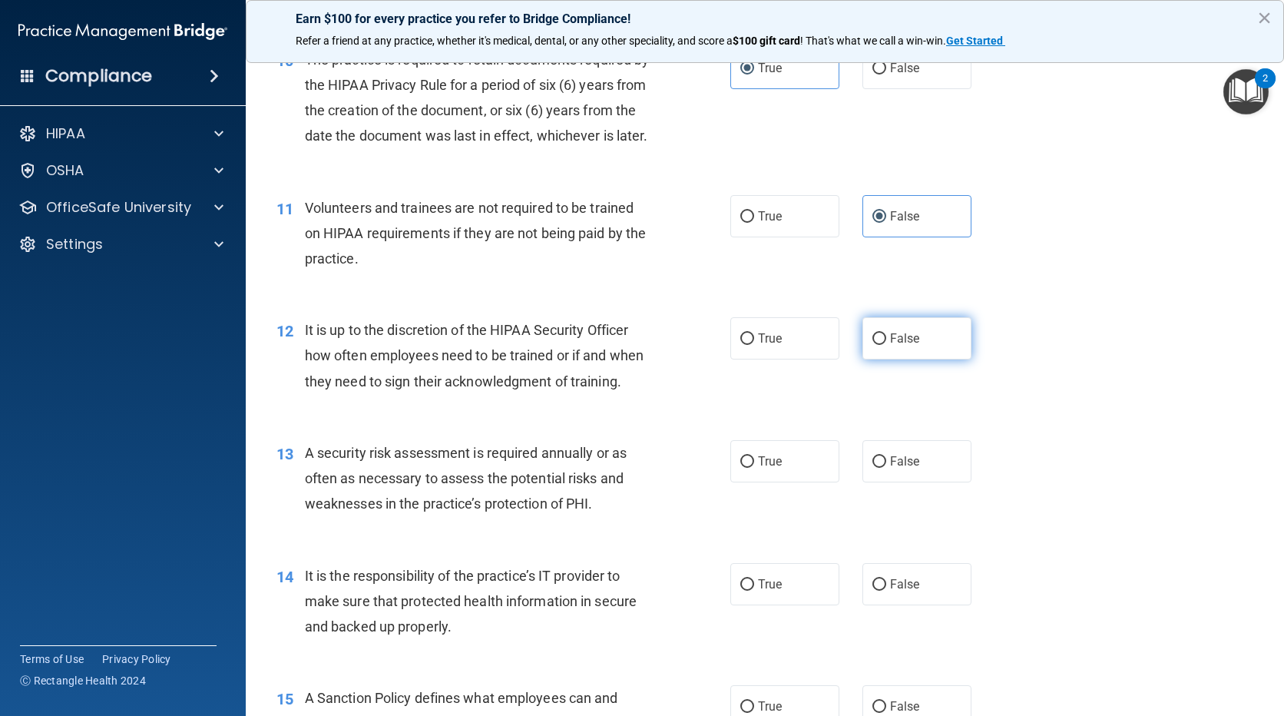
click at [897, 359] on label "False" at bounding box center [916, 338] width 109 height 42
click at [886, 345] on input "False" at bounding box center [879, 339] width 14 height 12
radio input "true"
click at [763, 518] on div "13 A security risk assessment is required annually or as often as necessary to …" at bounding box center [765, 482] width 1000 height 123
click at [764, 482] on label "True" at bounding box center [784, 461] width 109 height 42
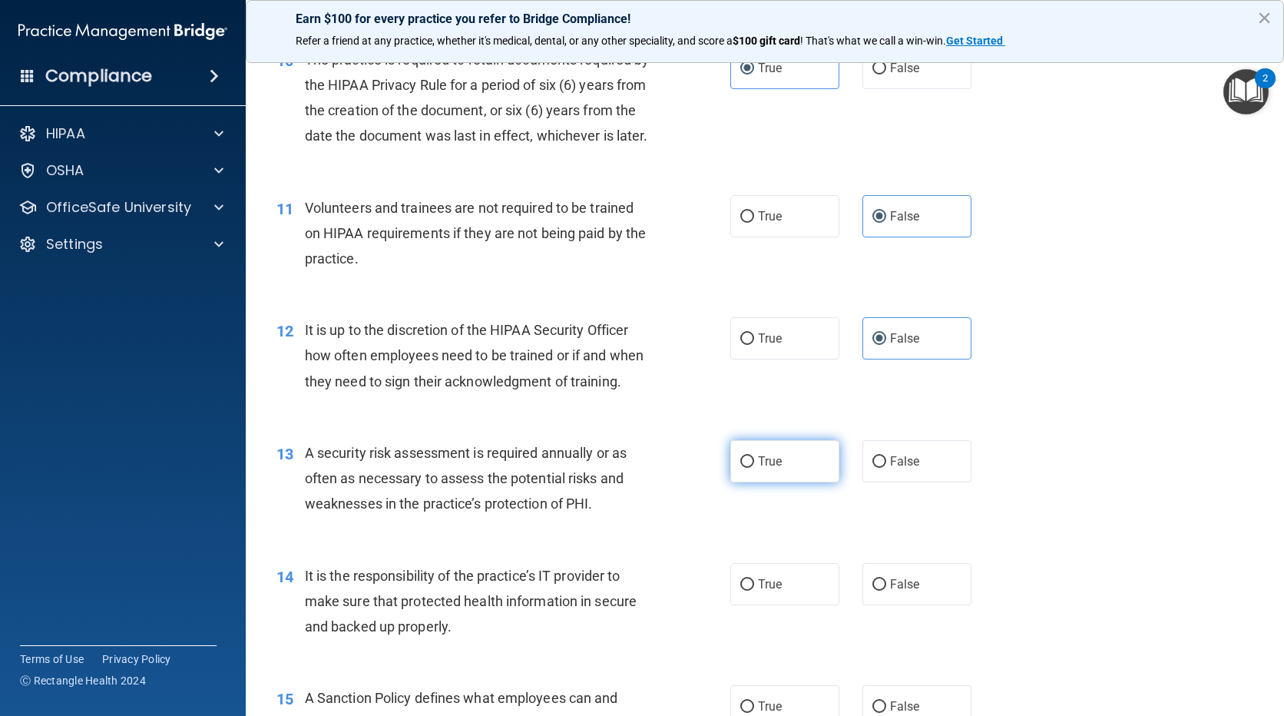
click at [754, 468] on input "True" at bounding box center [747, 462] width 14 height 12
radio input "true"
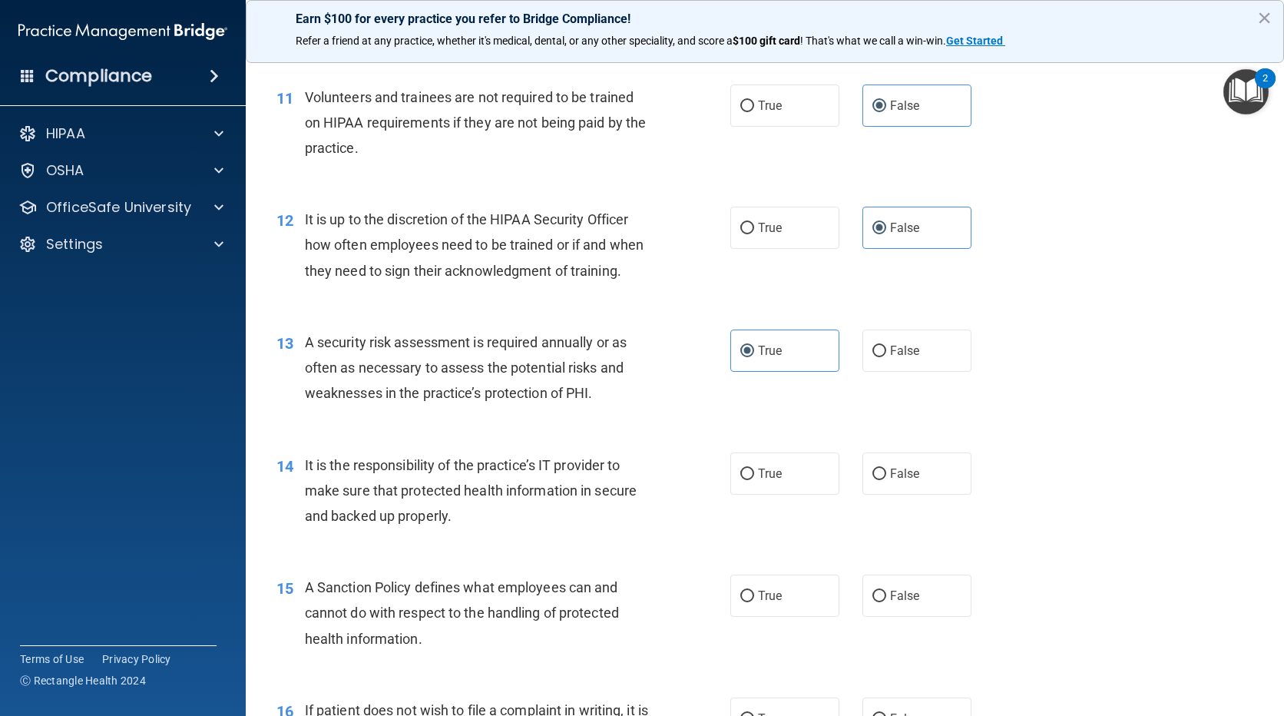
scroll to position [1690, 0]
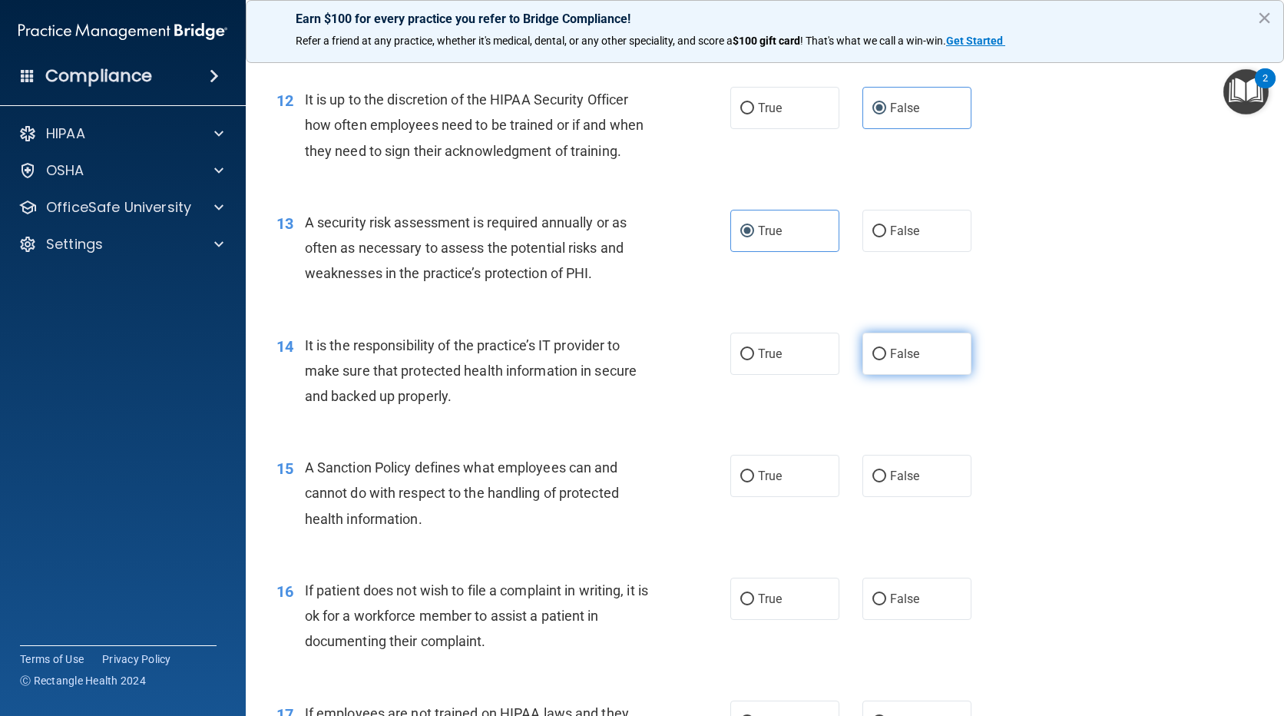
click at [885, 371] on label "False" at bounding box center [916, 354] width 109 height 42
click at [885, 360] on input "False" at bounding box center [879, 355] width 14 height 12
radio input "true"
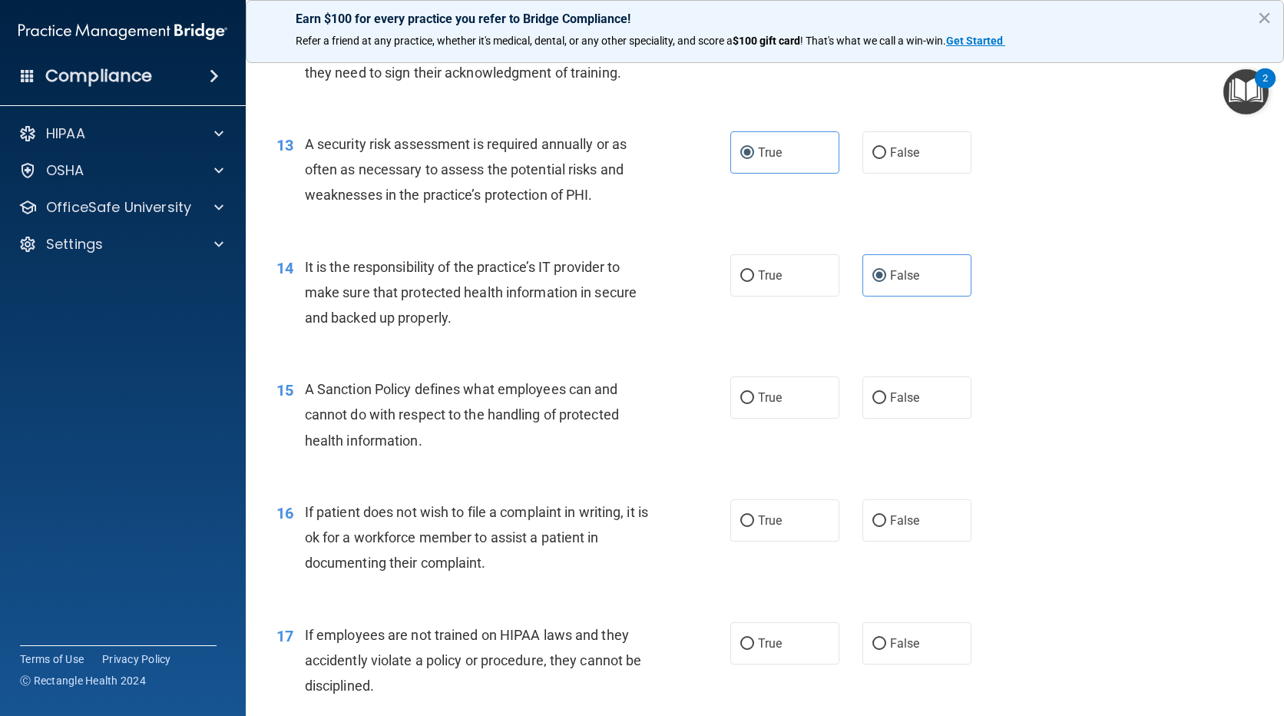
scroll to position [1920, 0]
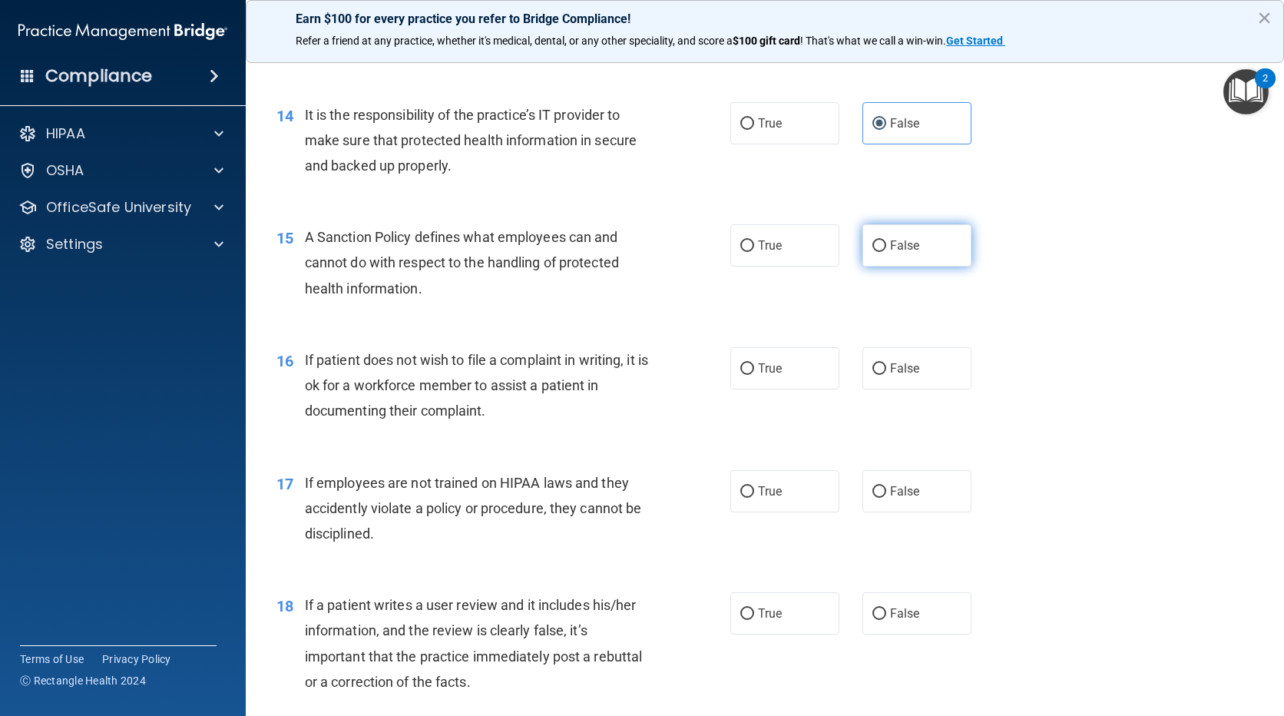
click at [890, 253] on span "False" at bounding box center [905, 245] width 30 height 15
click at [886, 252] on input "False" at bounding box center [879, 246] width 14 height 12
radio input "true"
click at [785, 388] on label "True" at bounding box center [784, 368] width 109 height 42
click at [754, 375] on input "True" at bounding box center [747, 369] width 14 height 12
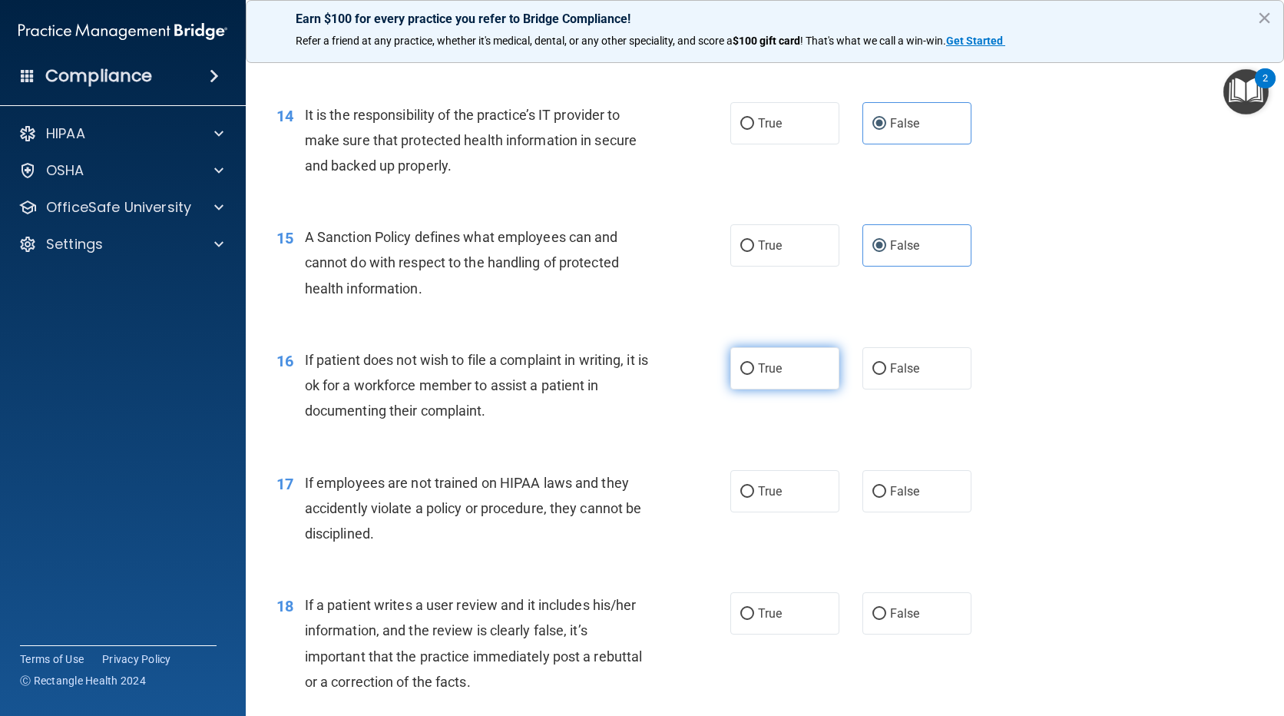
radio input "true"
click at [823, 512] on label "True" at bounding box center [784, 491] width 109 height 42
click at [754, 498] on input "True" at bounding box center [747, 492] width 14 height 12
radio input "true"
click at [867, 512] on label "False" at bounding box center [916, 491] width 109 height 42
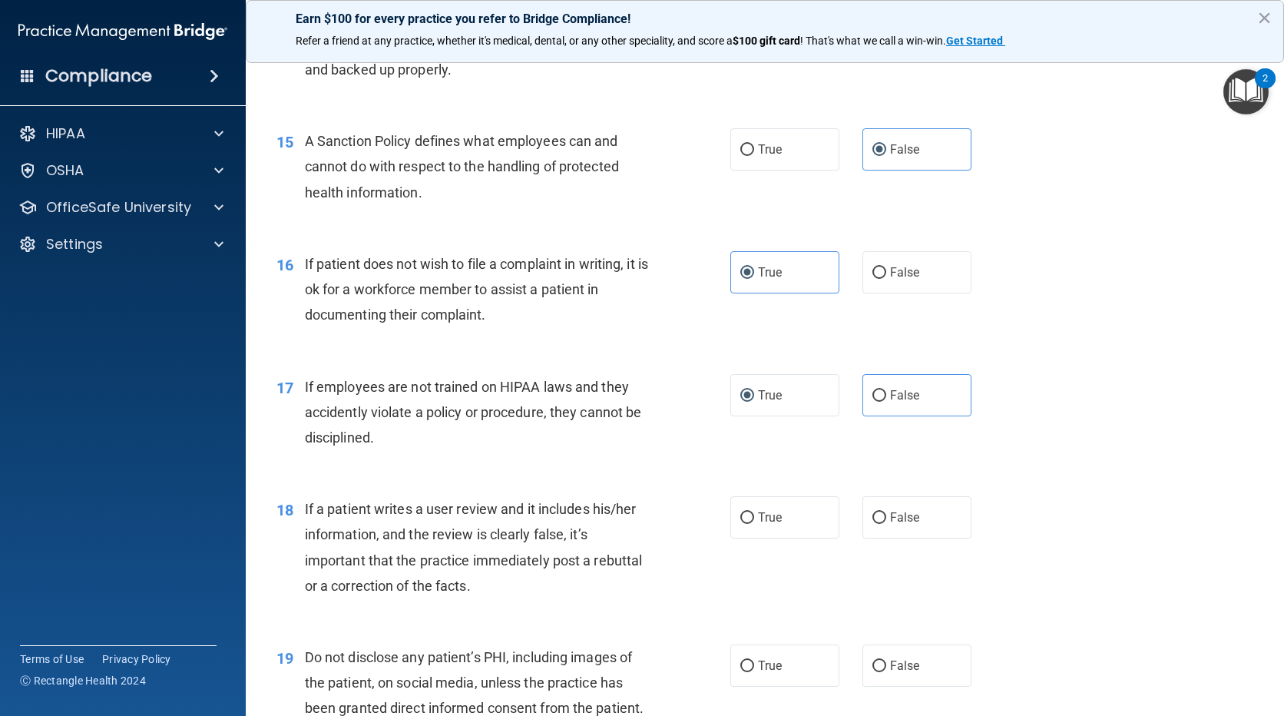
scroll to position [2150, 0]
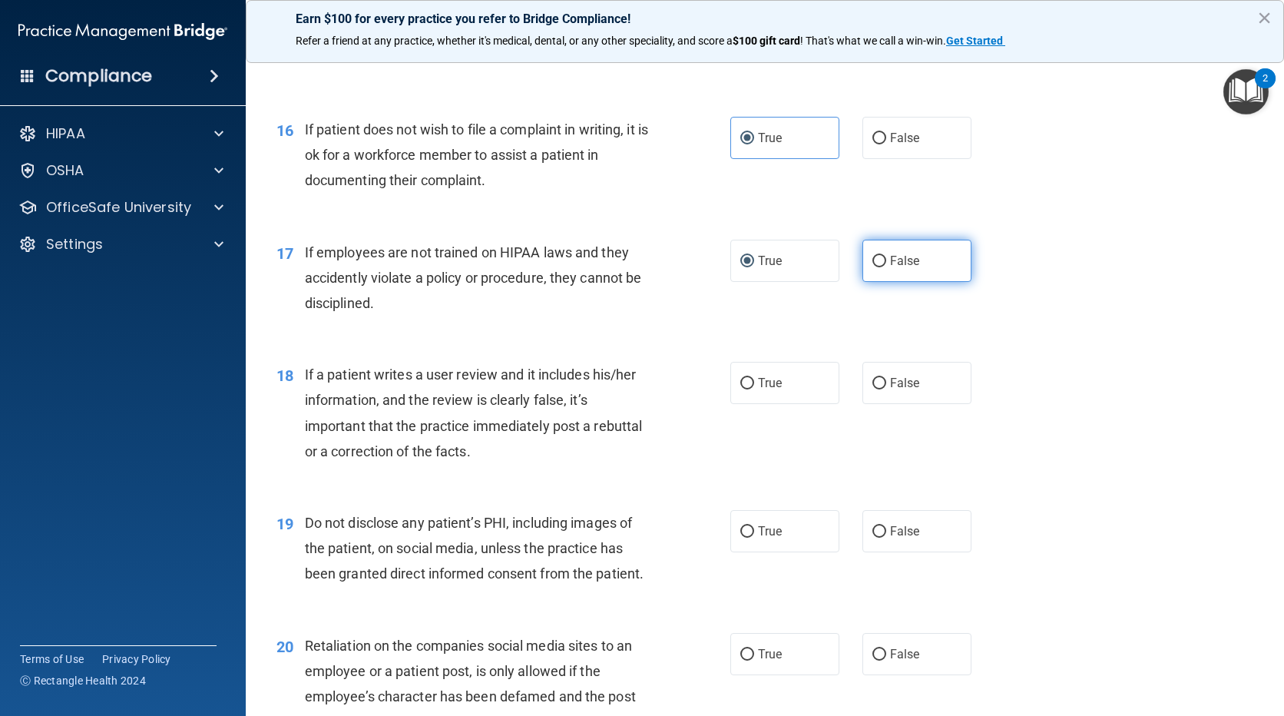
click at [891, 268] on span "False" at bounding box center [905, 260] width 30 height 15
click at [886, 267] on input "False" at bounding box center [879, 262] width 14 height 12
radio input "true"
radio input "false"
drag, startPoint x: 885, startPoint y: 404, endPoint x: 879, endPoint y: 418, distance: 15.1
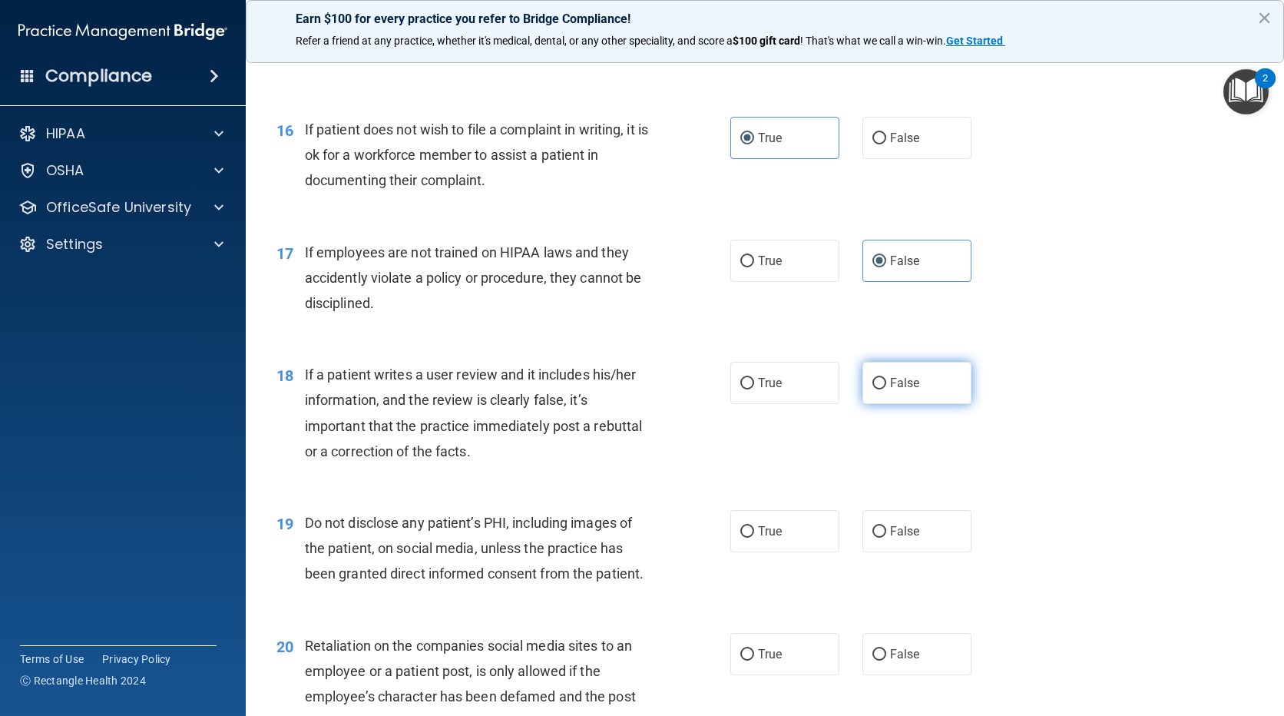
click at [890, 390] on span "False" at bounding box center [905, 383] width 30 height 15
click at [885, 389] on input "False" at bounding box center [879, 384] width 14 height 12
radio input "true"
click at [764, 538] on span "True" at bounding box center [770, 531] width 24 height 15
click at [754, 538] on input "True" at bounding box center [747, 532] width 14 height 12
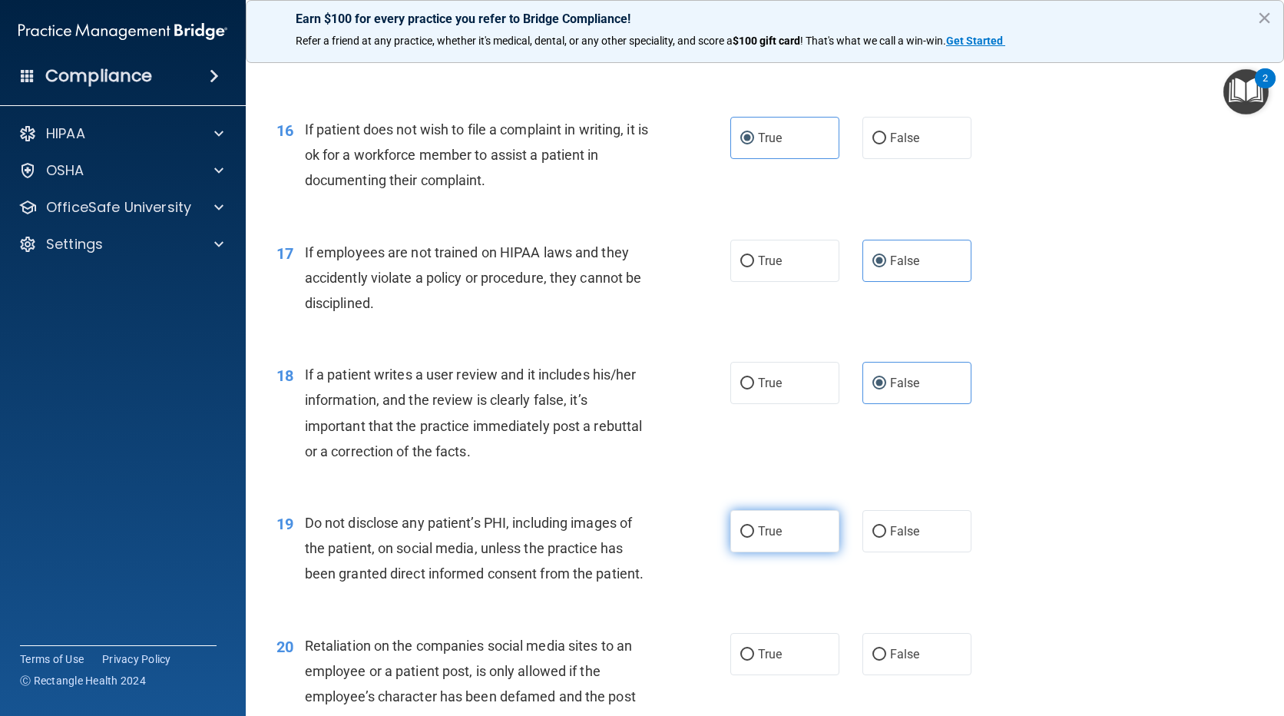
radio input "true"
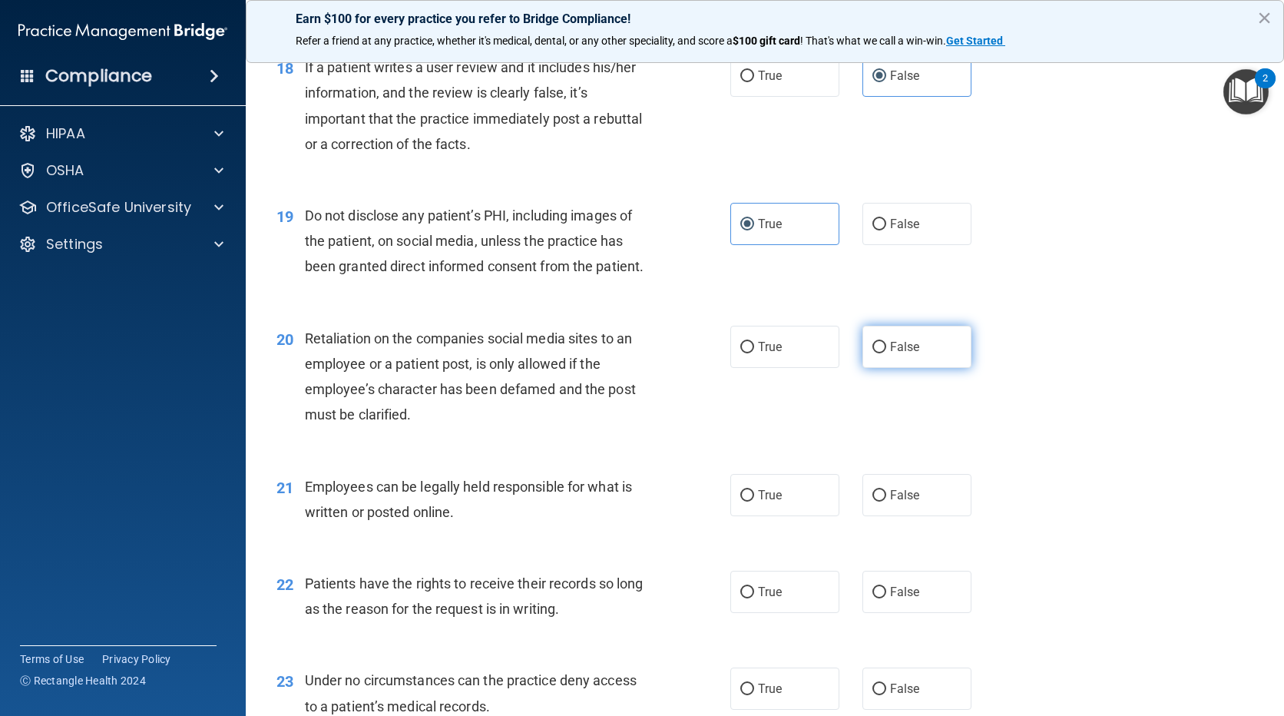
click at [927, 368] on label "False" at bounding box center [916, 347] width 109 height 42
click at [886, 353] on input "False" at bounding box center [879, 348] width 14 height 12
radio input "true"
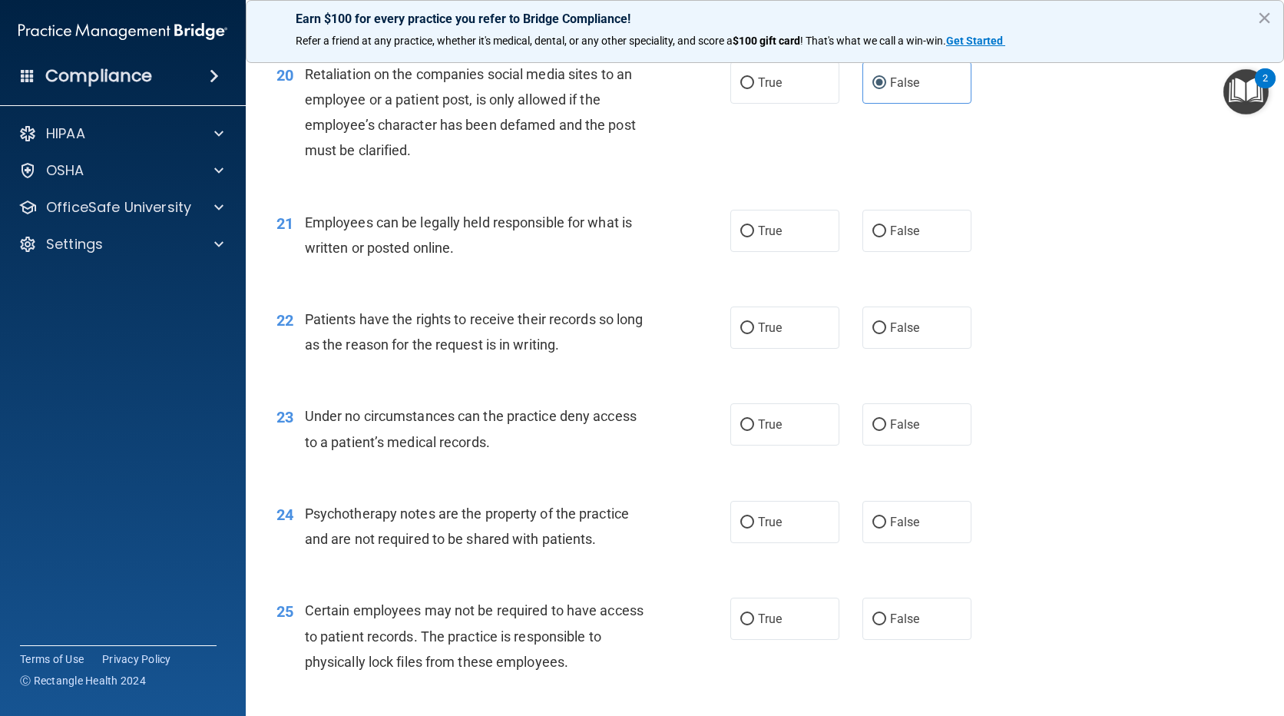
scroll to position [2765, 0]
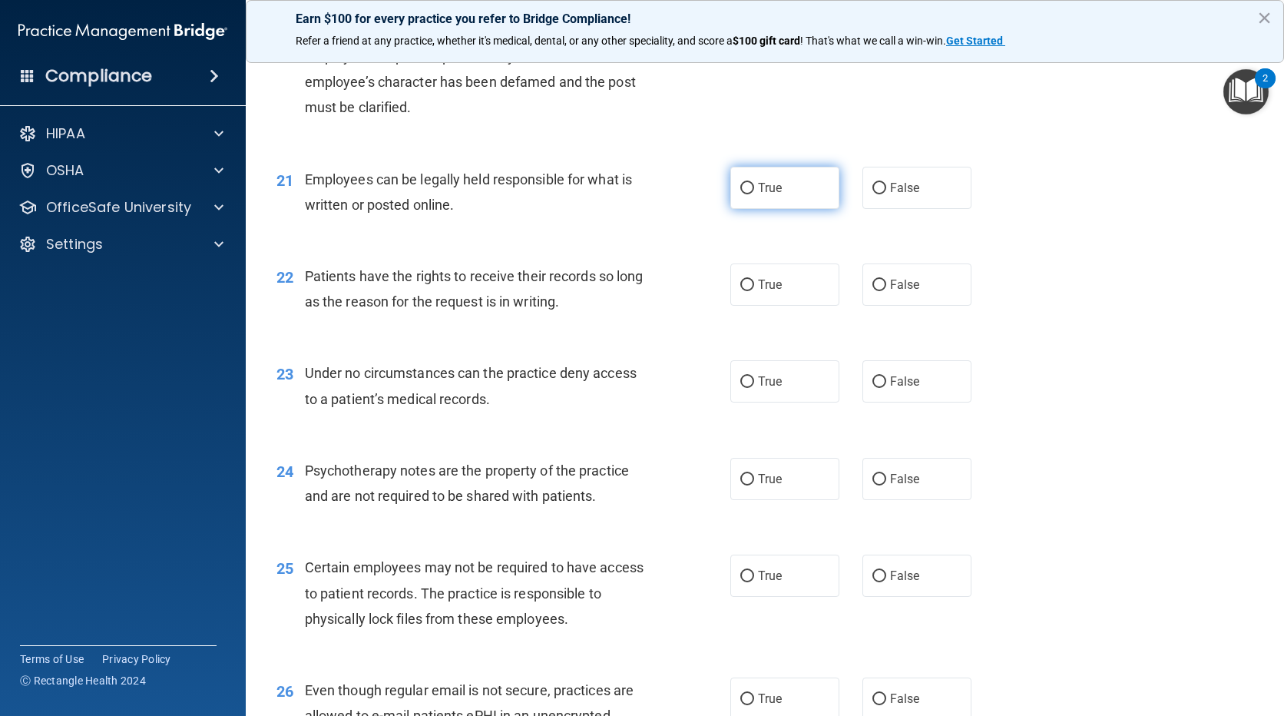
click at [787, 209] on label "True" at bounding box center [784, 188] width 109 height 42
click at [754, 194] on input "True" at bounding box center [747, 189] width 14 height 12
radio input "true"
click at [910, 292] on span "False" at bounding box center [905, 284] width 30 height 15
click at [886, 291] on input "False" at bounding box center [879, 286] width 14 height 12
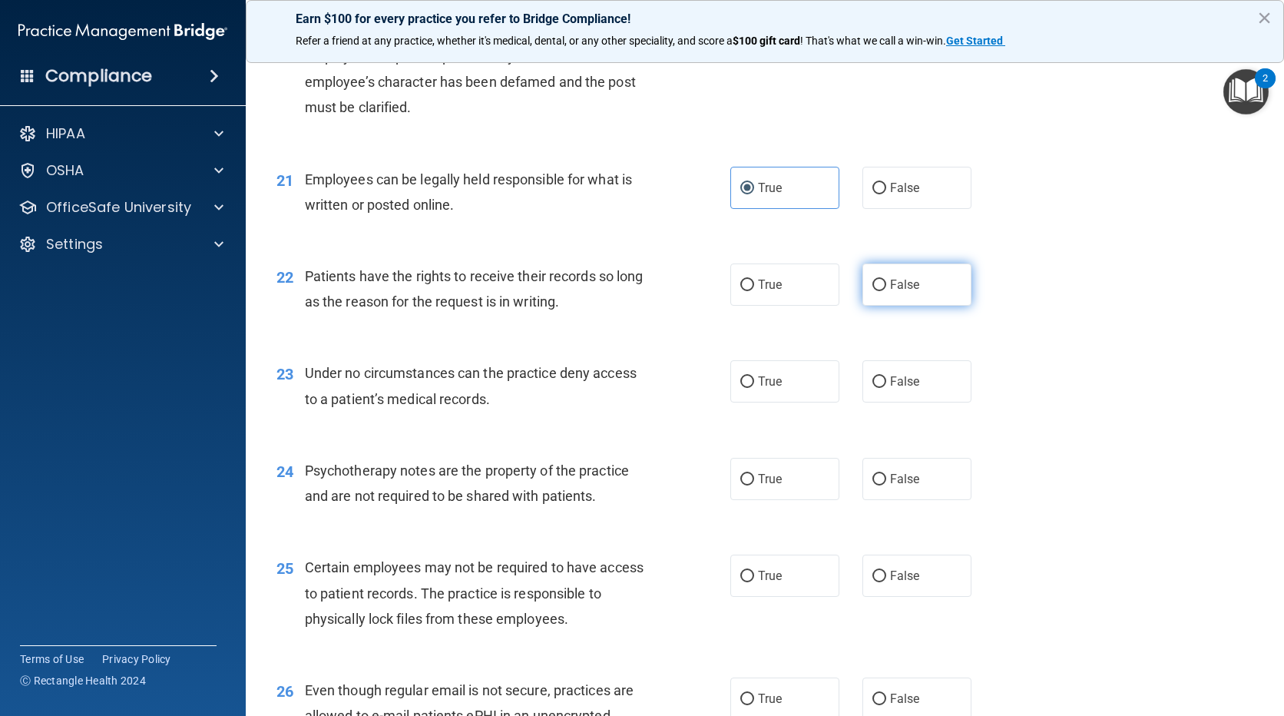
radio input "true"
click at [914, 402] on label "False" at bounding box center [916, 381] width 109 height 42
click at [886, 388] on input "False" at bounding box center [879, 382] width 14 height 12
radio input "true"
click at [789, 495] on label "True" at bounding box center [784, 479] width 109 height 42
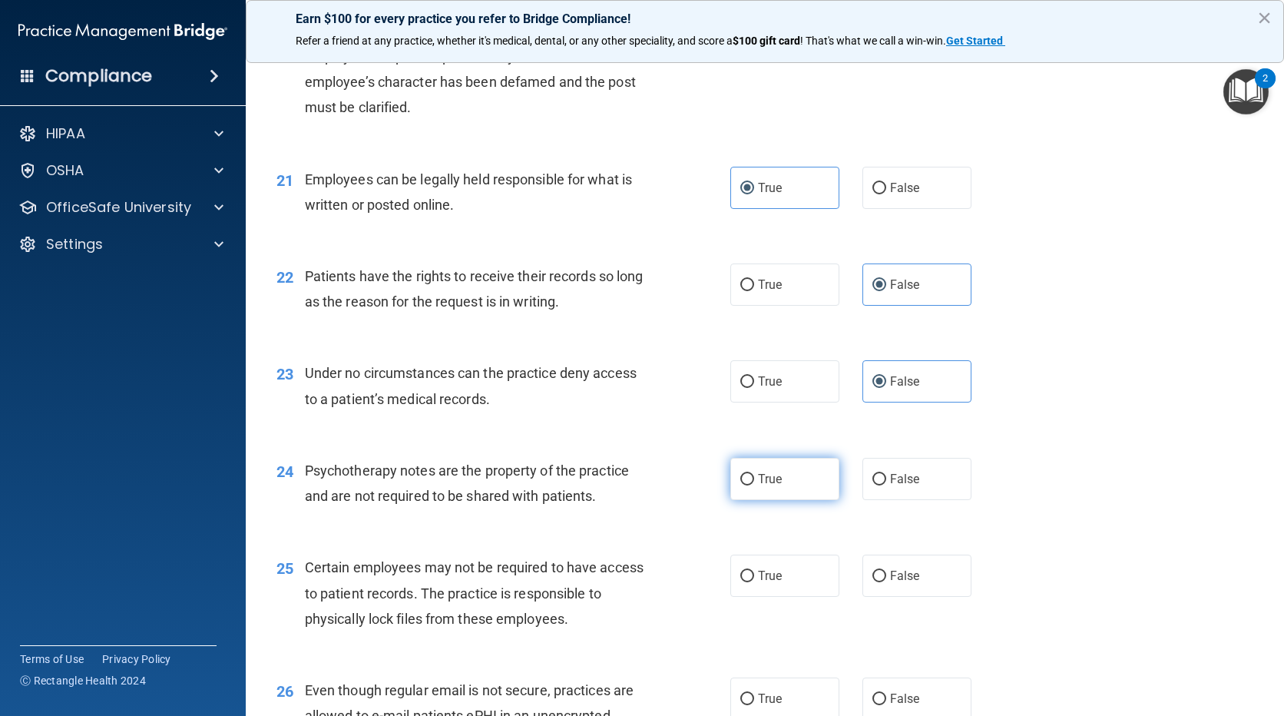
click at [754, 485] on input "True" at bounding box center [747, 480] width 14 height 12
radio input "true"
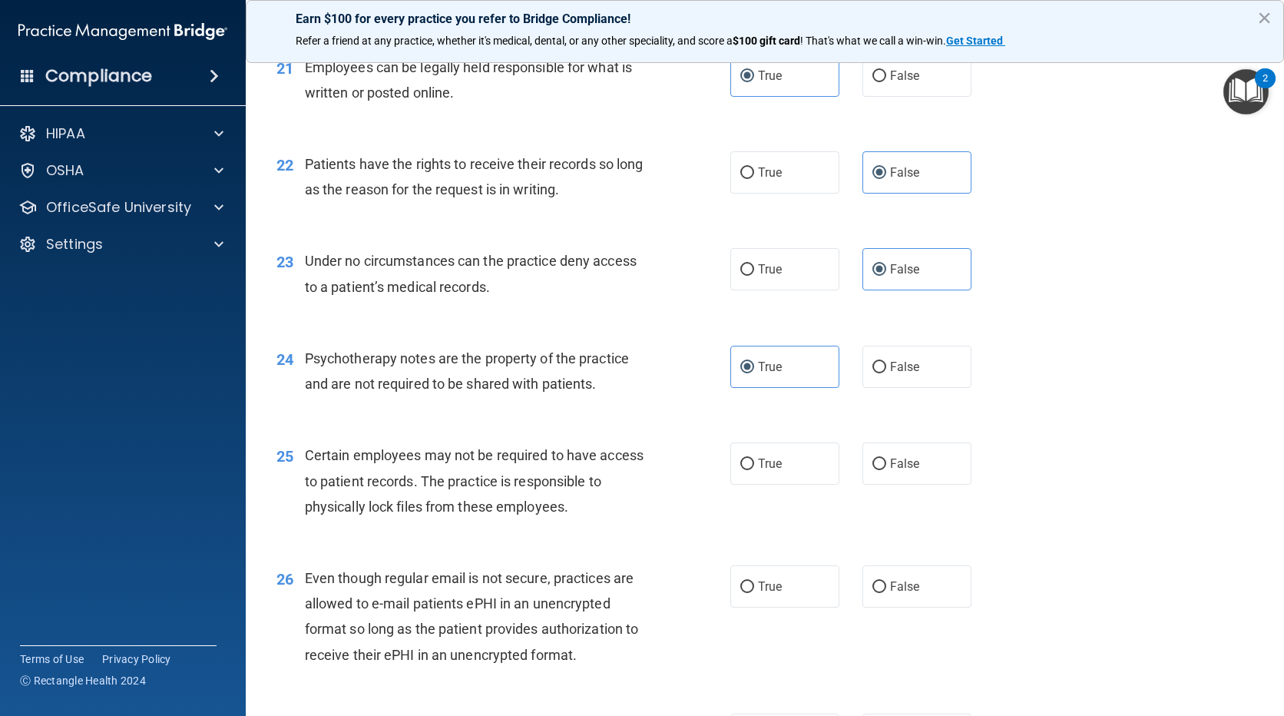
scroll to position [3072, 0]
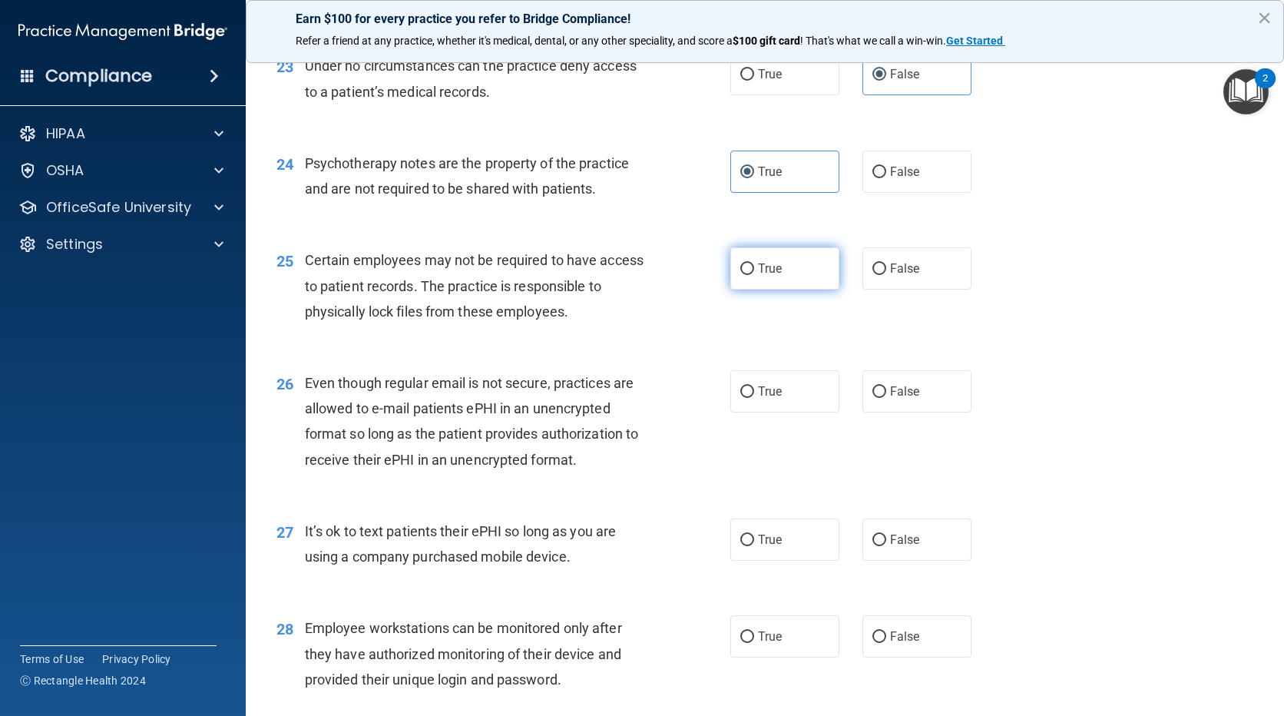
click at [808, 290] on label "True" at bounding box center [784, 268] width 109 height 42
click at [754, 275] on input "True" at bounding box center [747, 269] width 14 height 12
radio input "true"
click at [791, 412] on label "True" at bounding box center [784, 391] width 109 height 42
click at [754, 398] on input "True" at bounding box center [747, 392] width 14 height 12
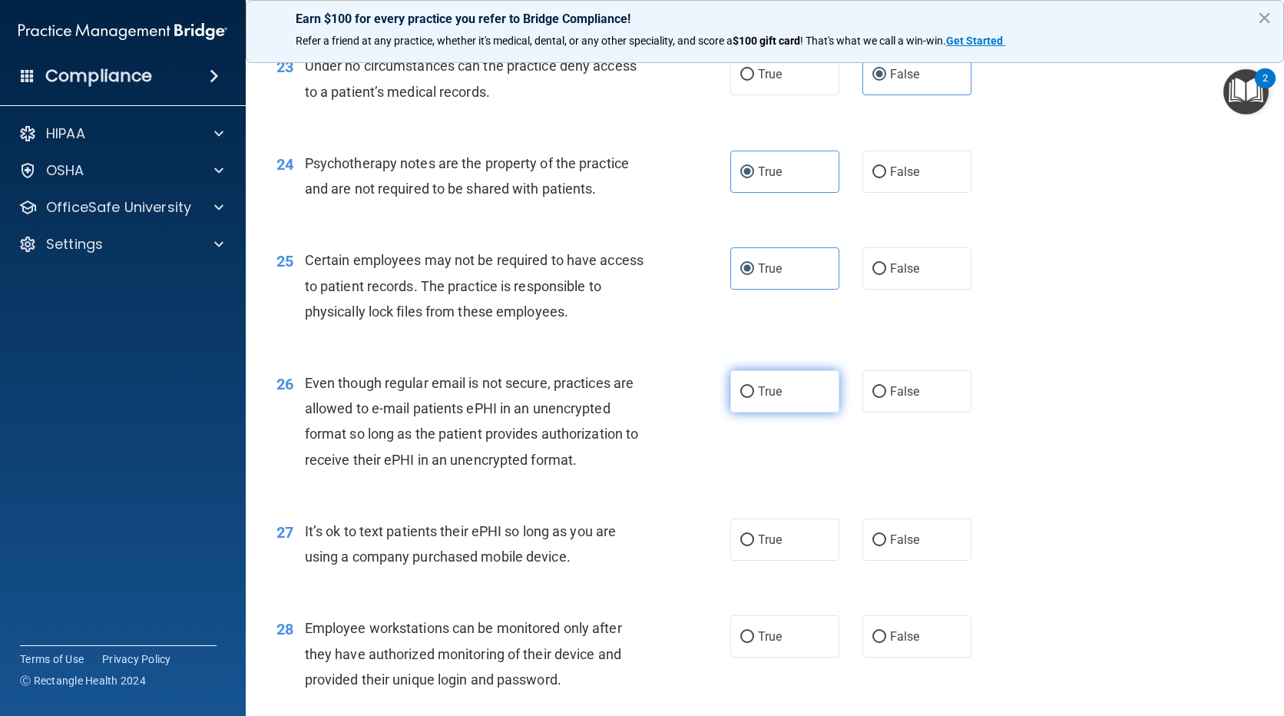
radio input "true"
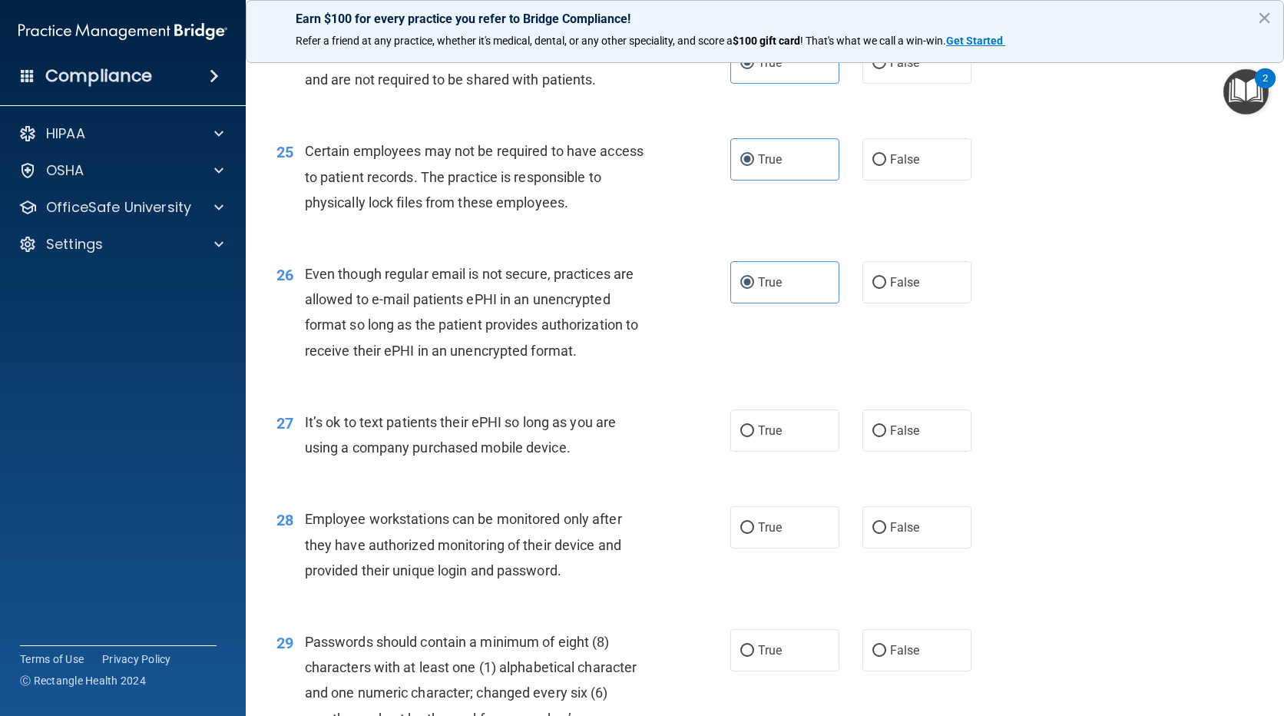
scroll to position [3379, 0]
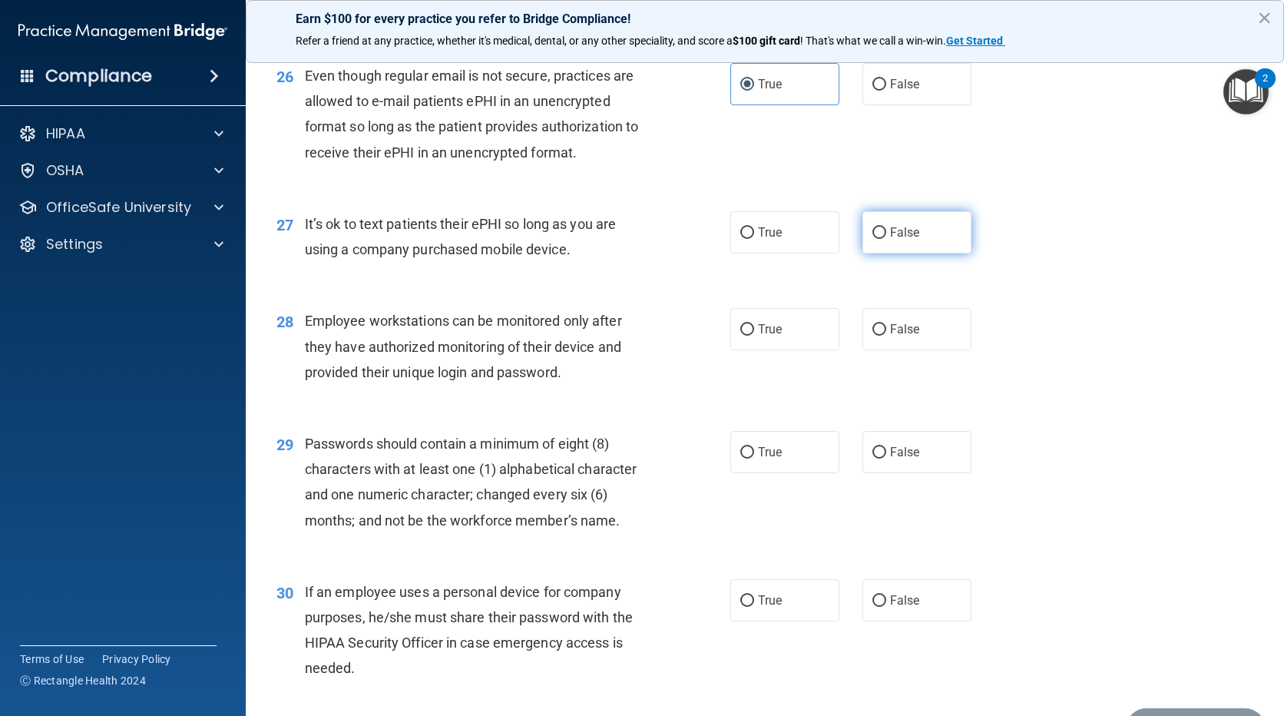
click at [903, 253] on label "False" at bounding box center [916, 232] width 109 height 42
click at [886, 239] on input "False" at bounding box center [879, 233] width 14 height 12
radio input "true"
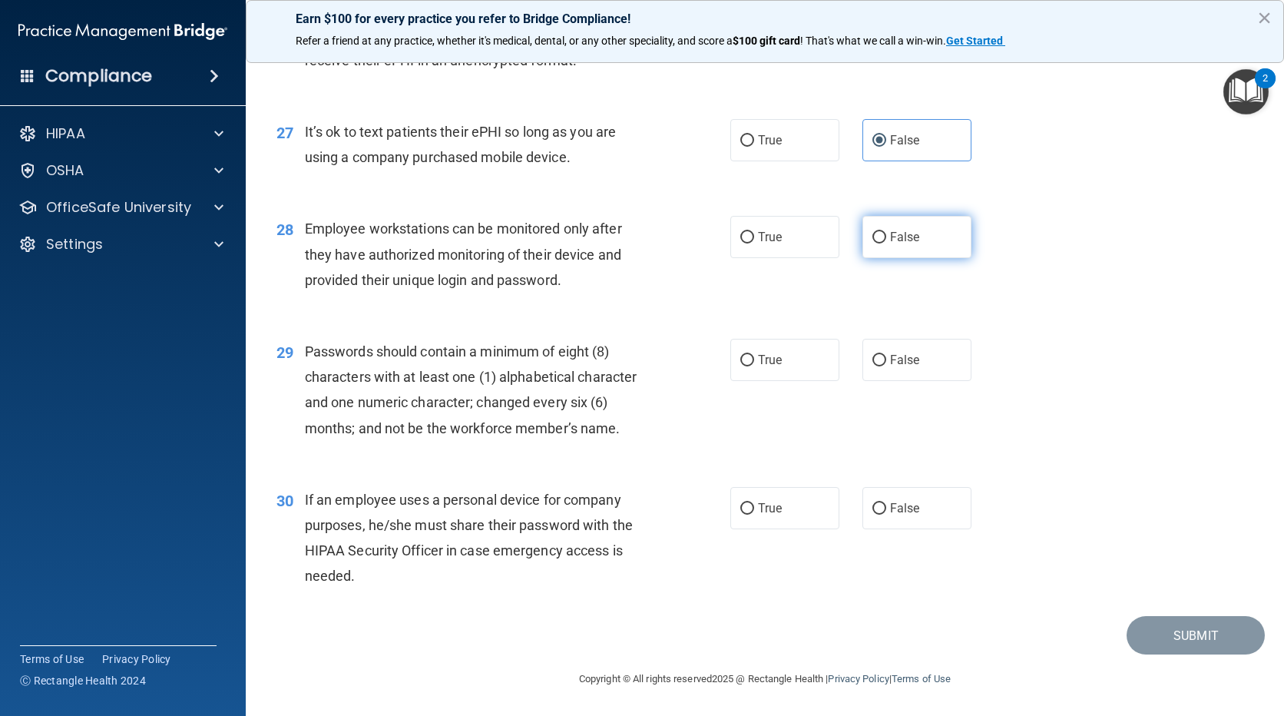
click at [862, 237] on label "False" at bounding box center [916, 237] width 109 height 42
click at [872, 237] on input "False" at bounding box center [879, 238] width 14 height 12
radio input "true"
click at [792, 367] on label "True" at bounding box center [784, 360] width 109 height 42
click at [754, 366] on input "True" at bounding box center [747, 361] width 14 height 12
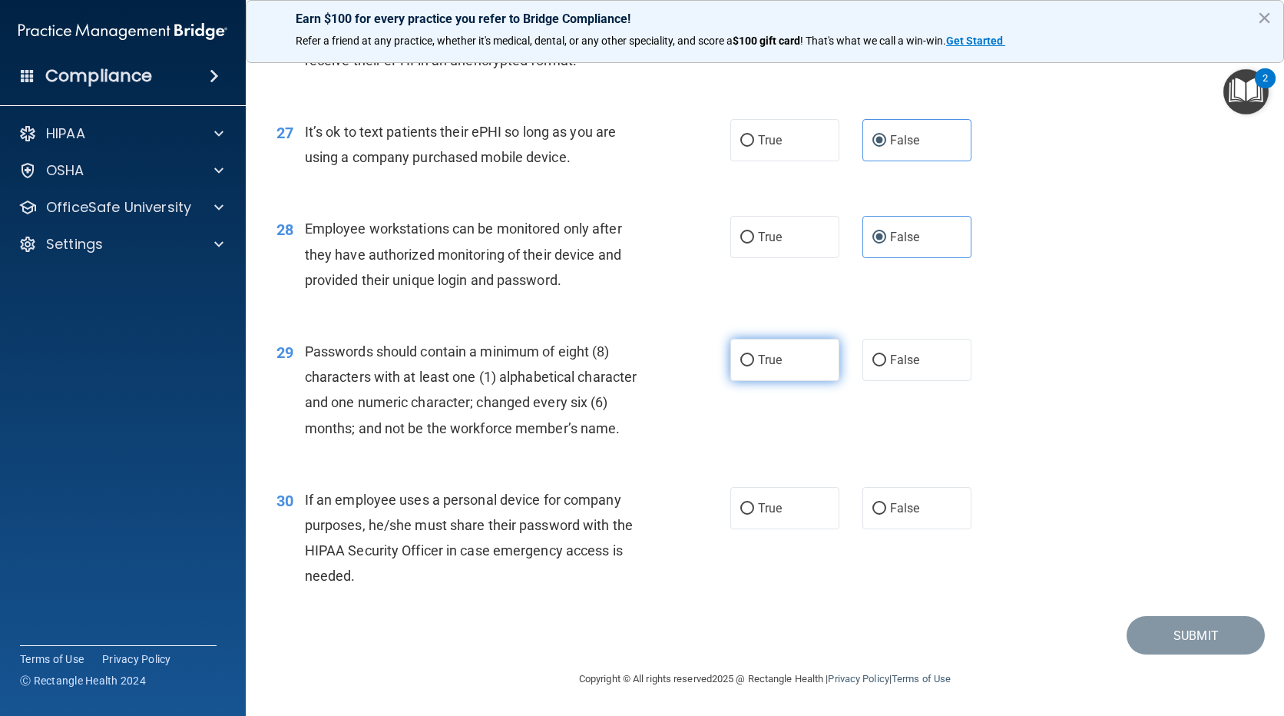
radio input "true"
click at [872, 503] on input "False" at bounding box center [879, 509] width 14 height 12
radio input "true"
click at [1186, 627] on button "Submit" at bounding box center [1196, 635] width 138 height 39
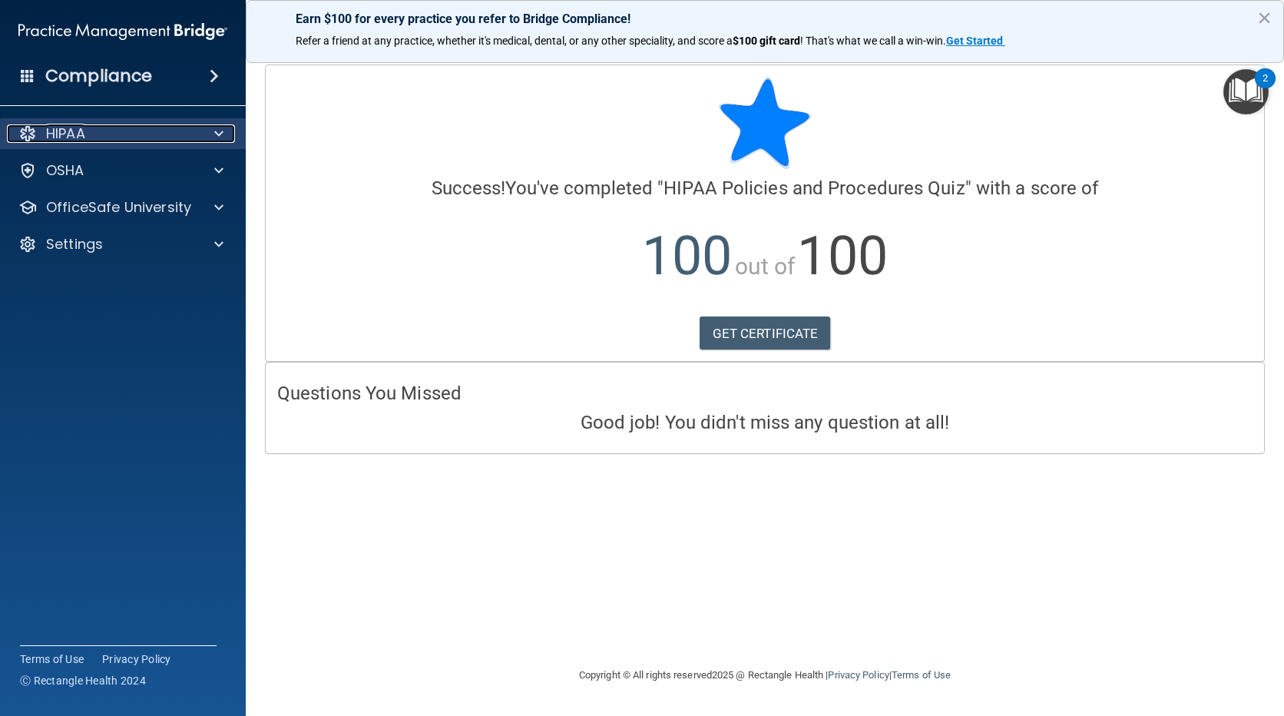
click at [105, 134] on div "HIPAA" at bounding box center [102, 133] width 190 height 18
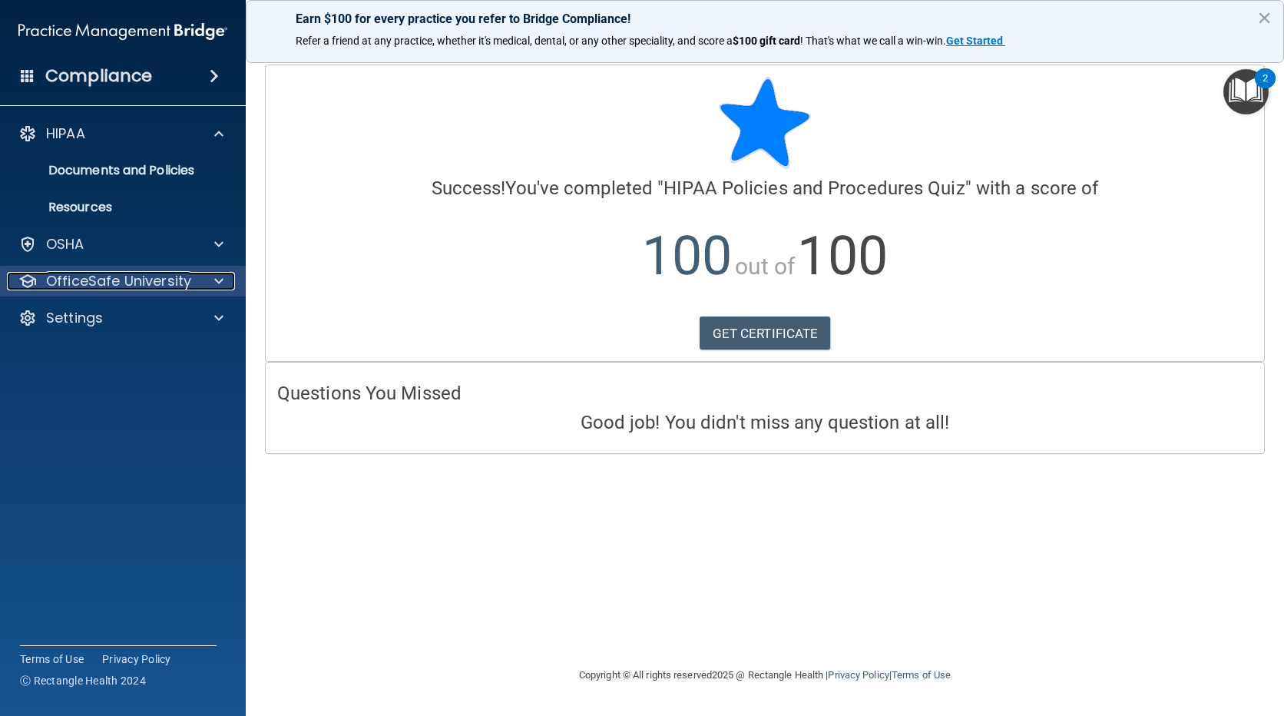
click at [130, 280] on p "OfficeSafe University" at bounding box center [118, 281] width 145 height 18
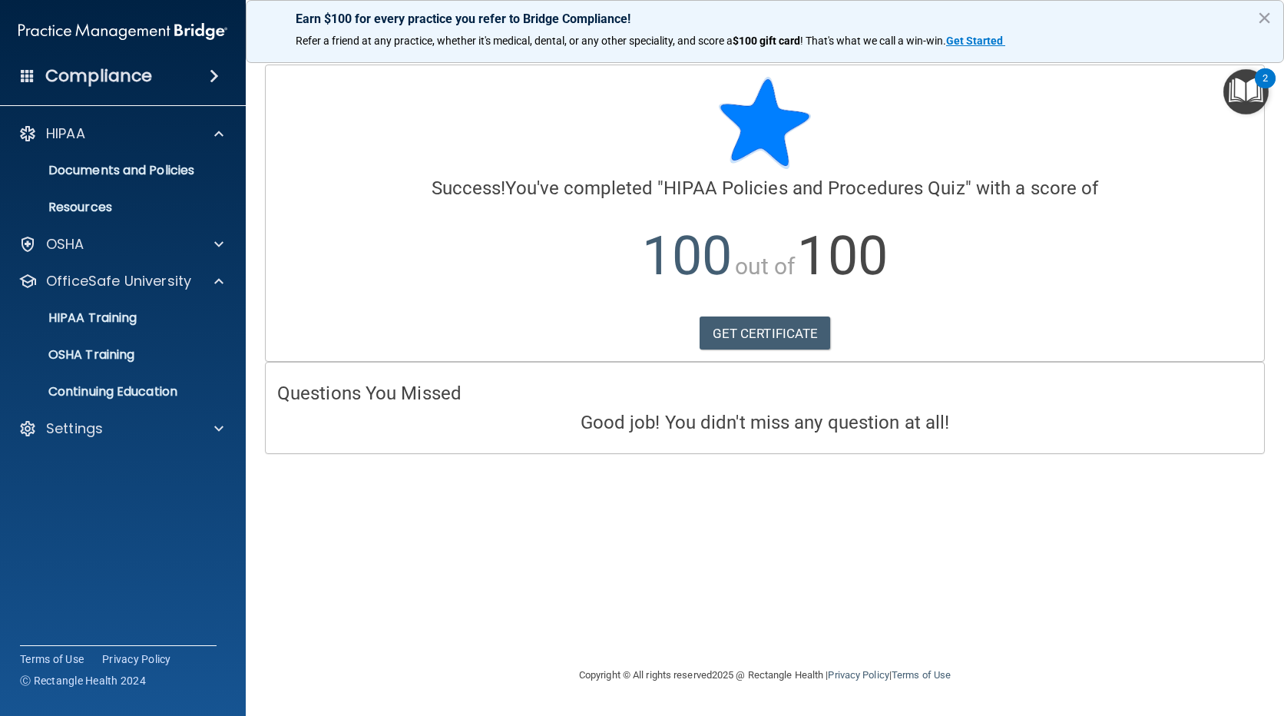
click at [111, 334] on ul "HIPAA Training OSHA Training Continuing Education" at bounding box center [124, 351] width 278 height 111
click at [121, 315] on p "HIPAA Training" at bounding box center [73, 317] width 127 height 15
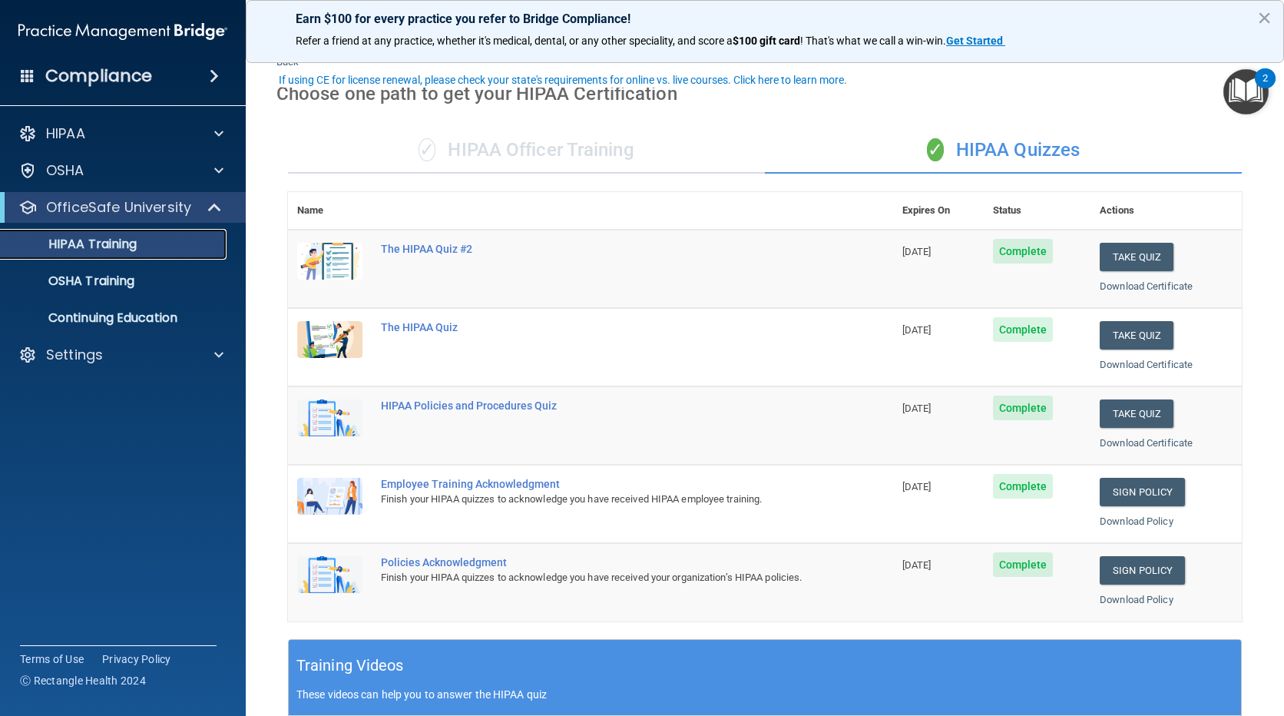
scroll to position [77, 0]
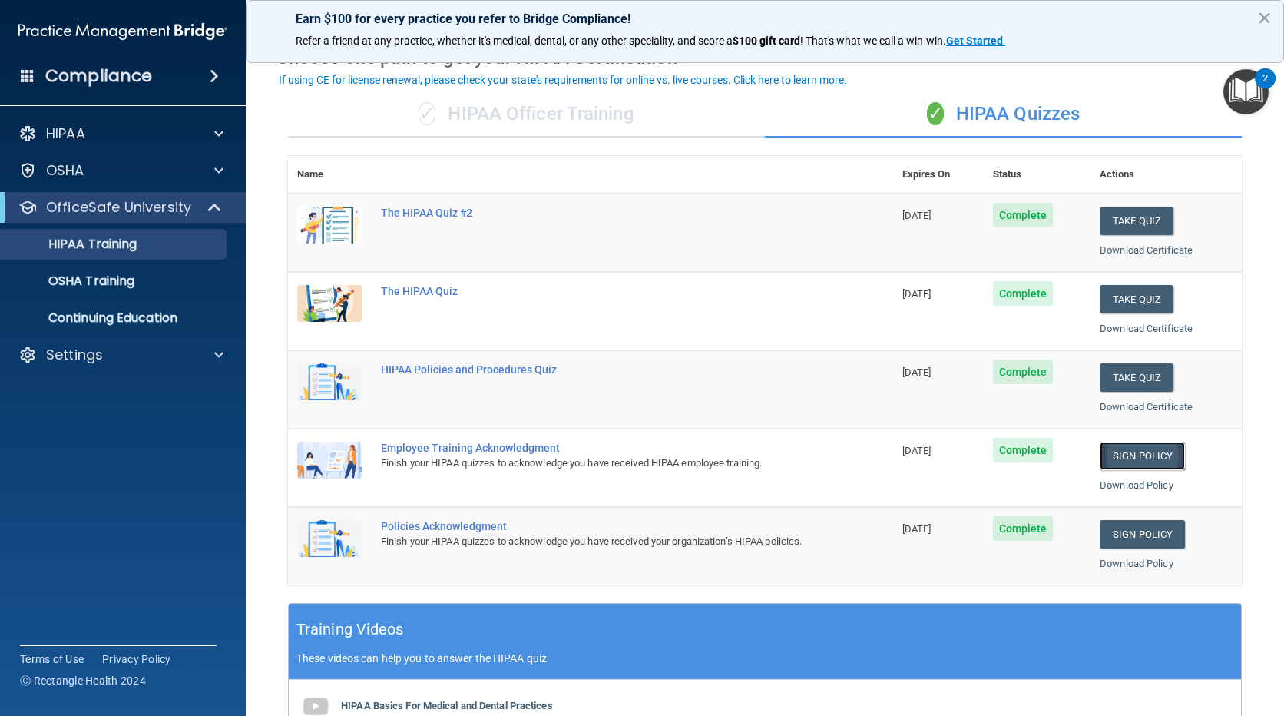
click at [1121, 458] on link "Sign Policy" at bounding box center [1142, 456] width 85 height 28
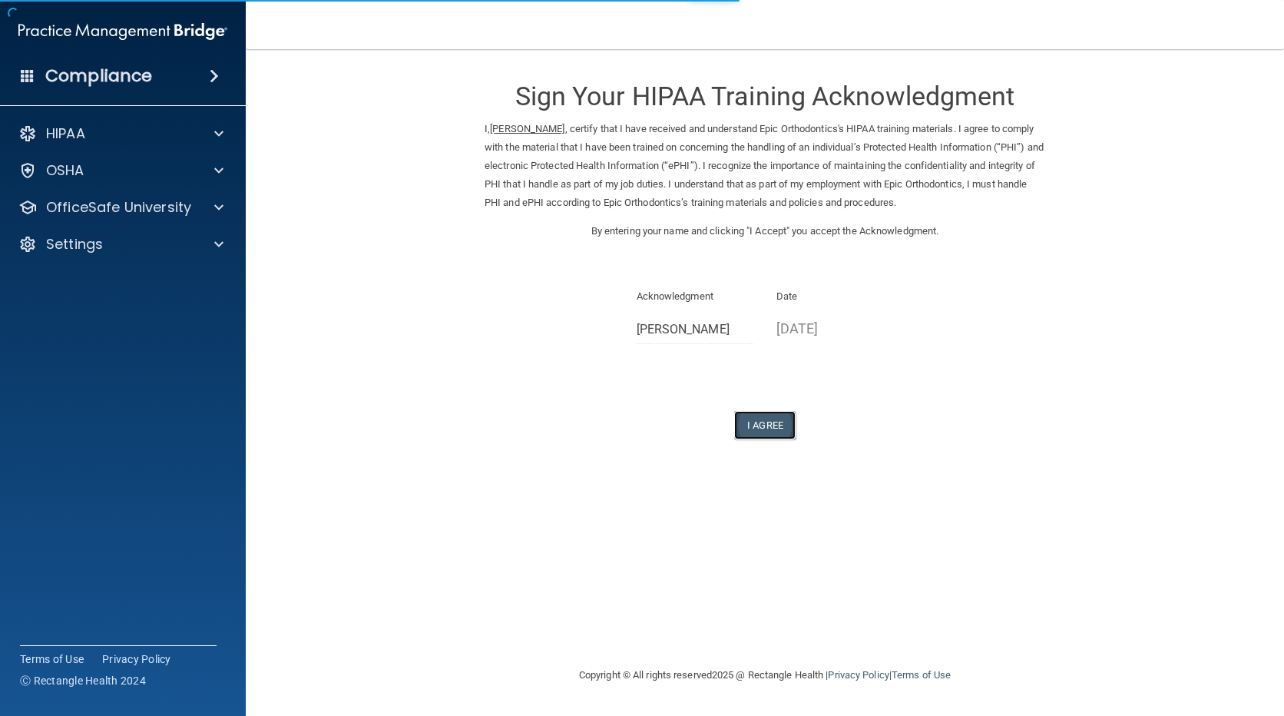
click at [777, 424] on button "I Agree" at bounding box center [764, 425] width 61 height 28
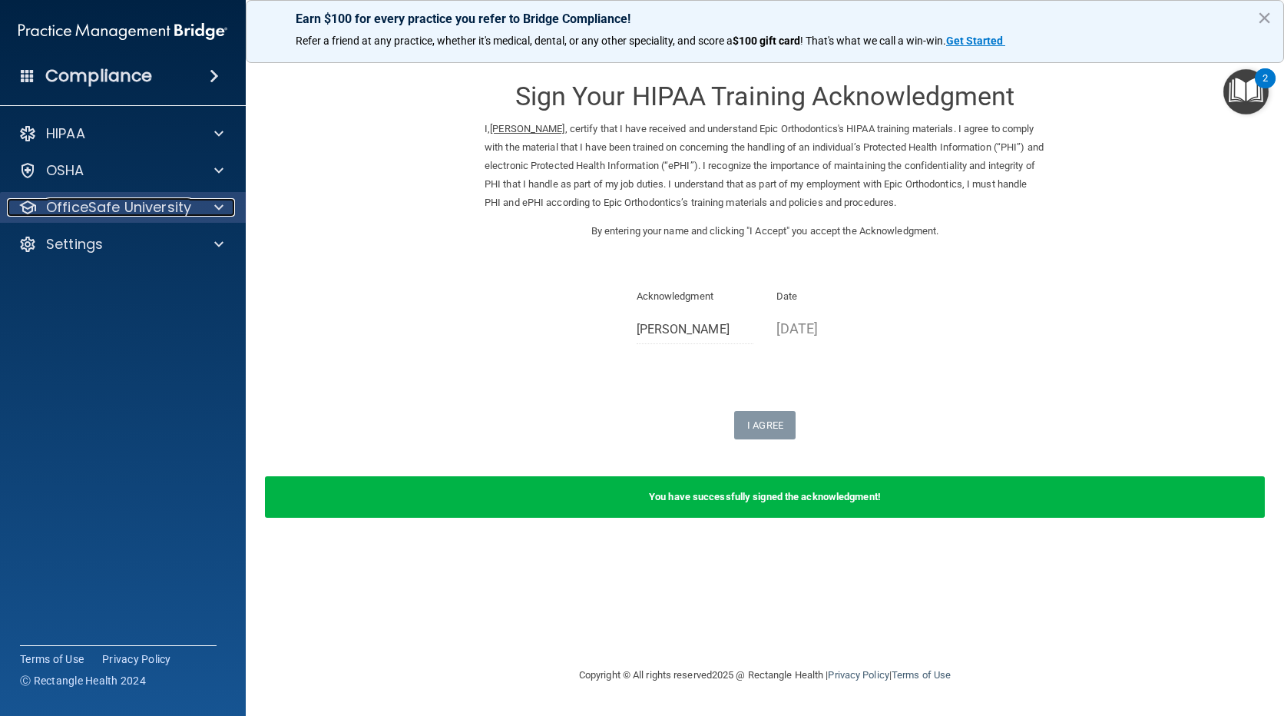
click at [118, 207] on p "OfficeSafe University" at bounding box center [118, 207] width 145 height 18
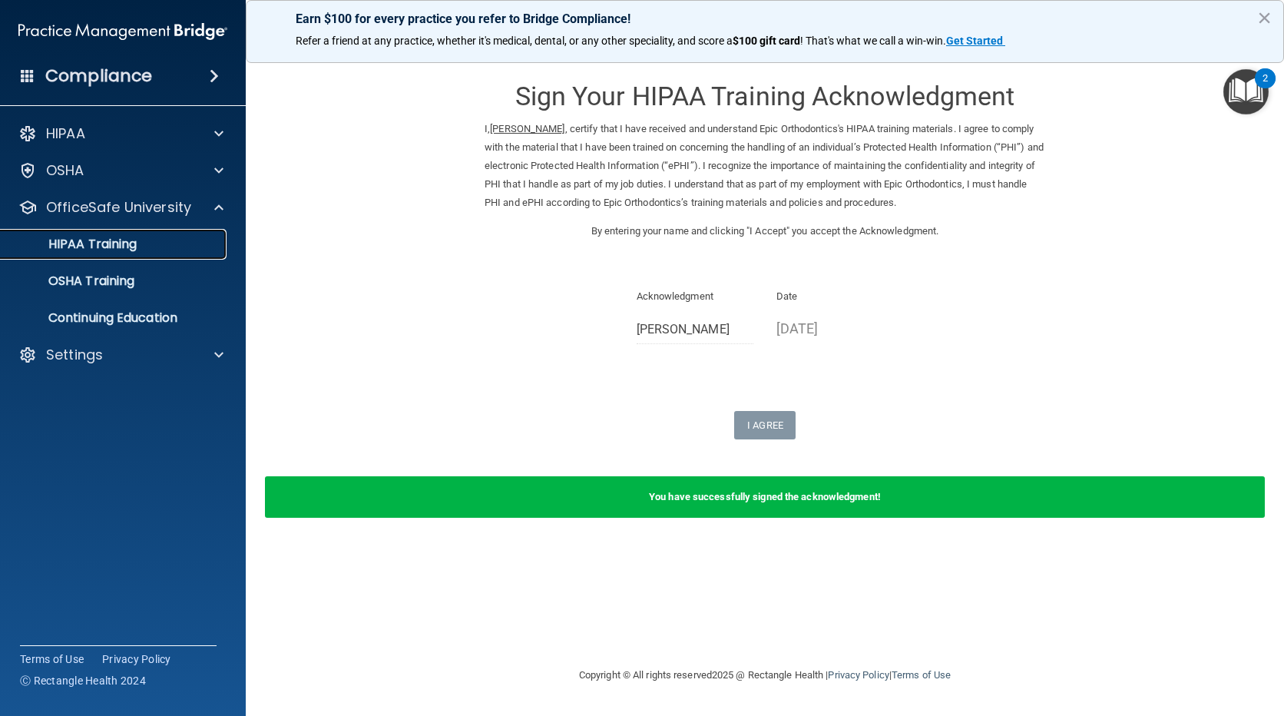
click at [101, 239] on p "HIPAA Training" at bounding box center [73, 244] width 127 height 15
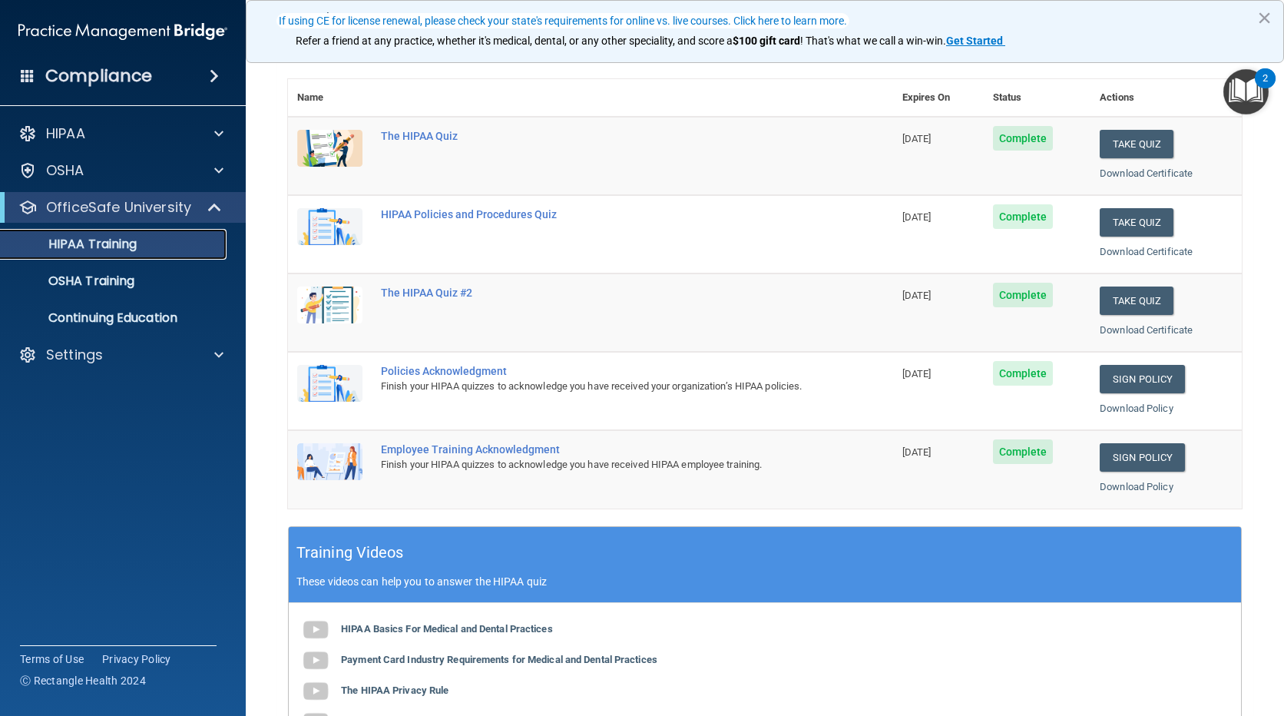
scroll to position [77, 0]
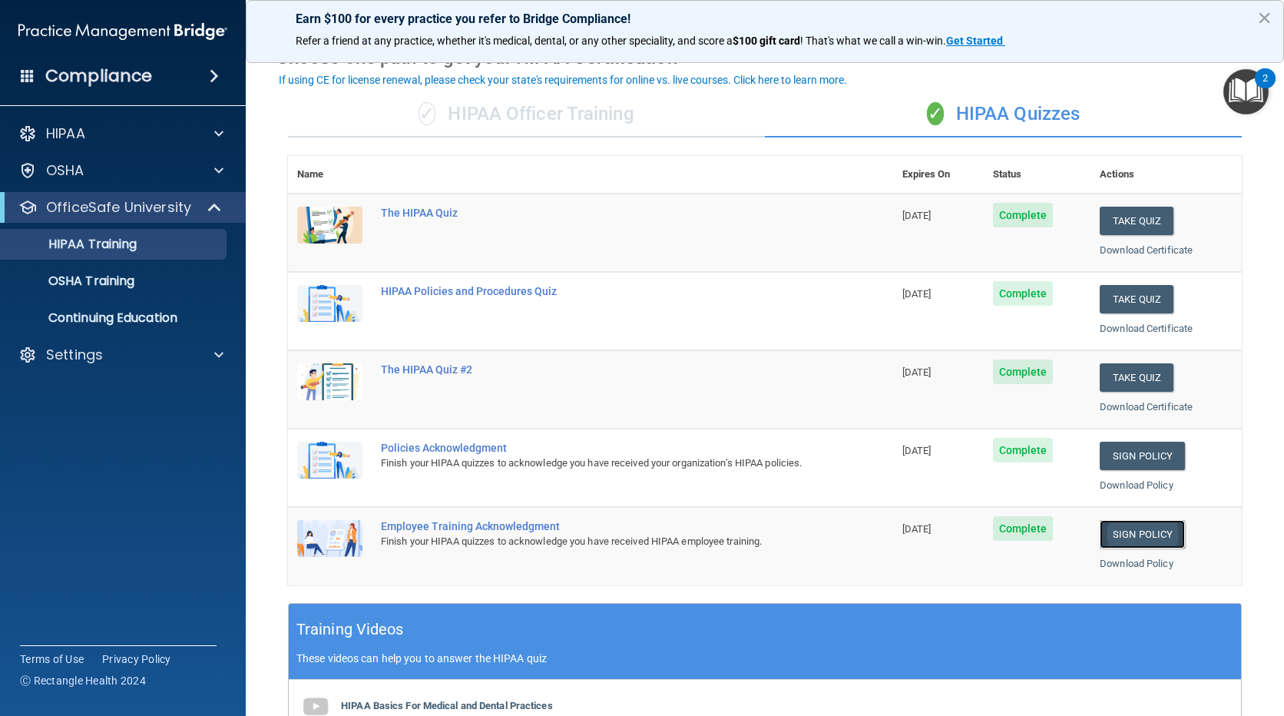
click at [1123, 525] on link "Sign Policy" at bounding box center [1142, 534] width 85 height 28
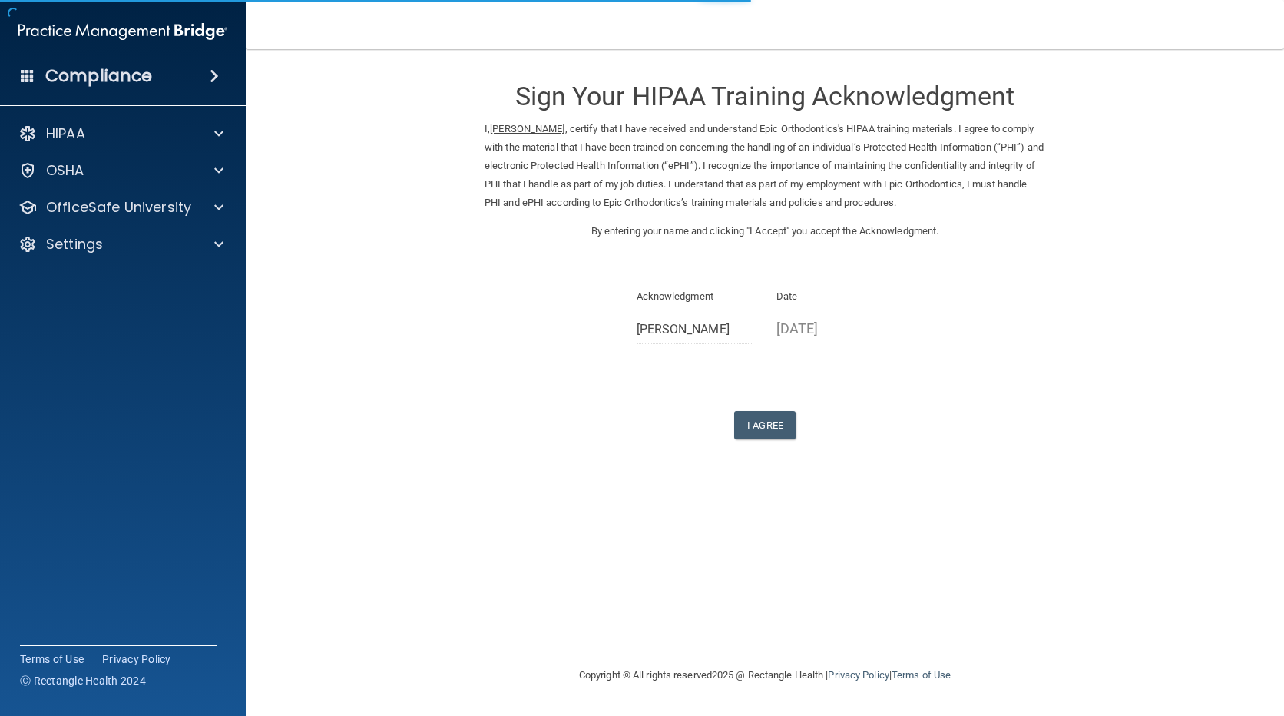
click at [792, 440] on form "Sign Your HIPAA Training Acknowledgment I, Savana Thompson , certify that I hav…" at bounding box center [764, 271] width 977 height 412
click at [792, 435] on button "I Agree" at bounding box center [764, 425] width 61 height 28
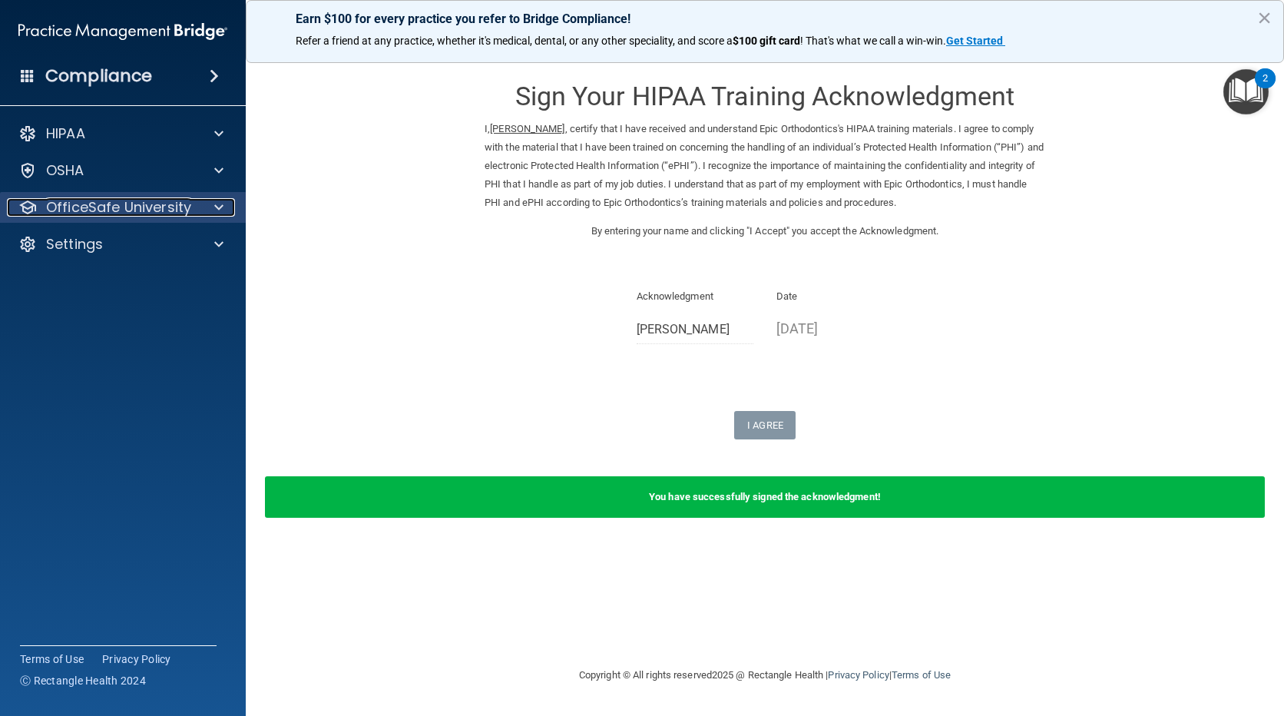
click at [98, 204] on p "OfficeSafe University" at bounding box center [118, 207] width 145 height 18
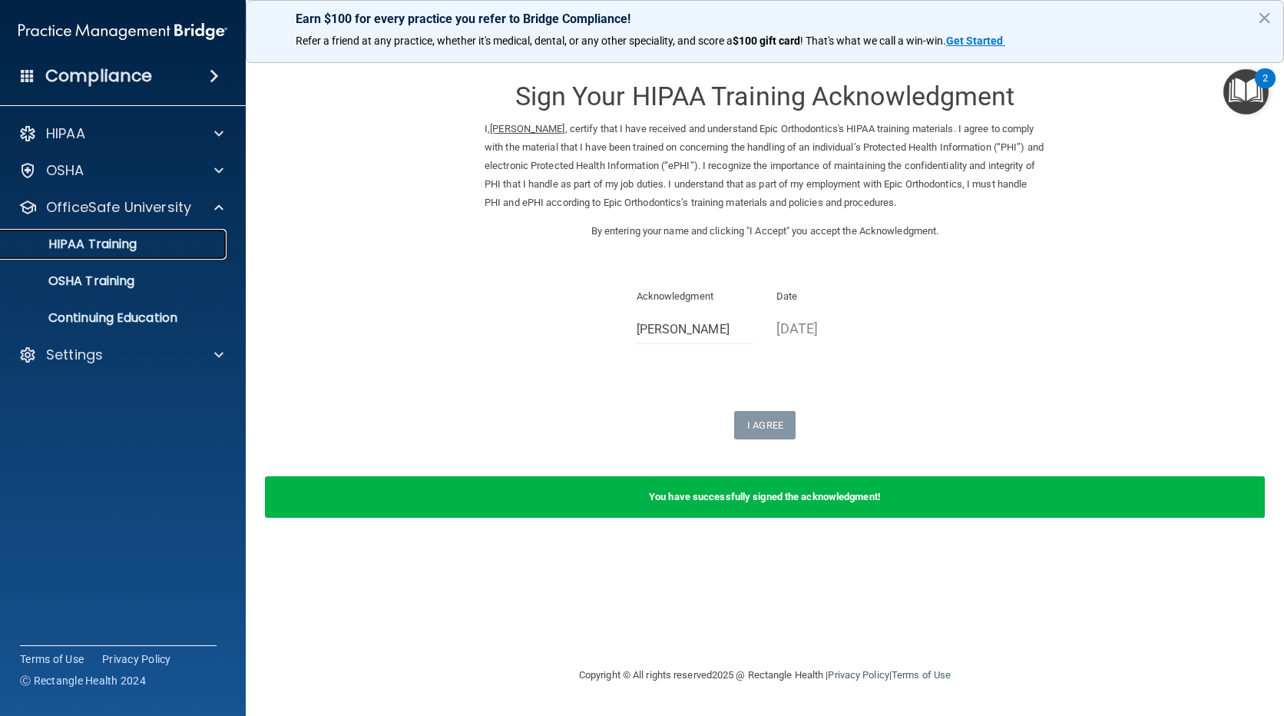
click at [108, 242] on p "HIPAA Training" at bounding box center [73, 244] width 127 height 15
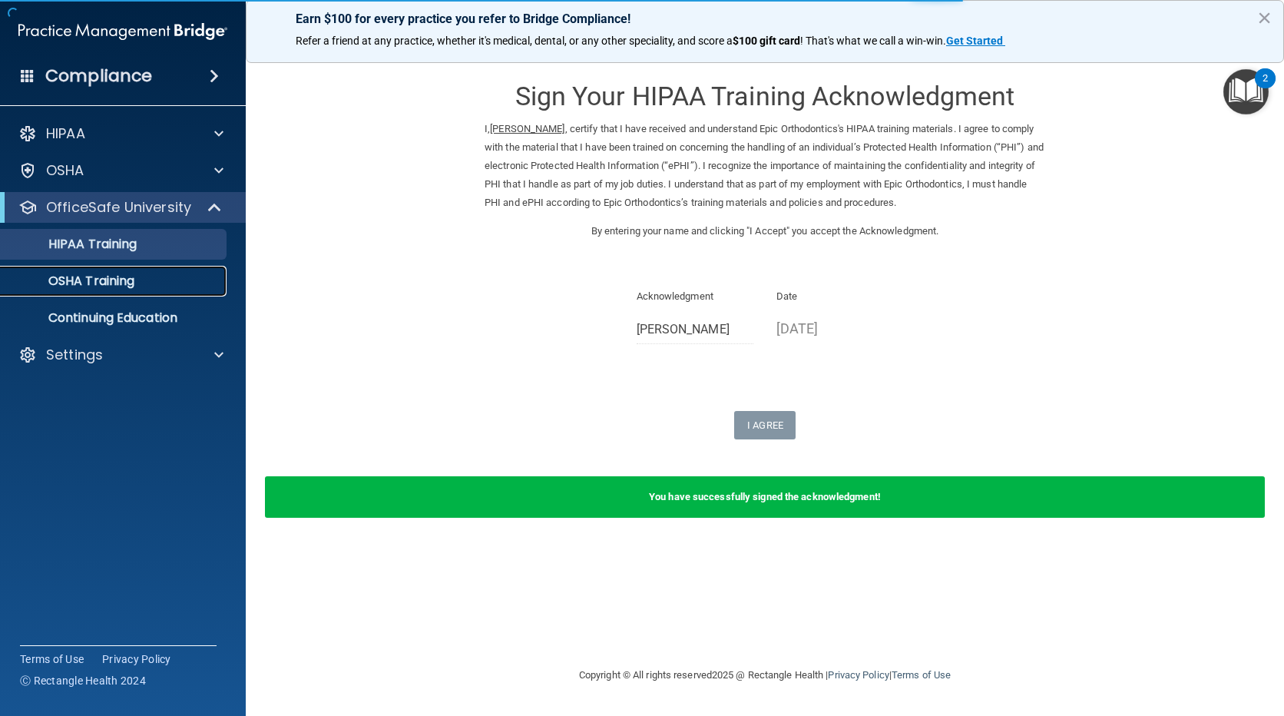
click at [108, 282] on p "OSHA Training" at bounding box center [72, 280] width 124 height 15
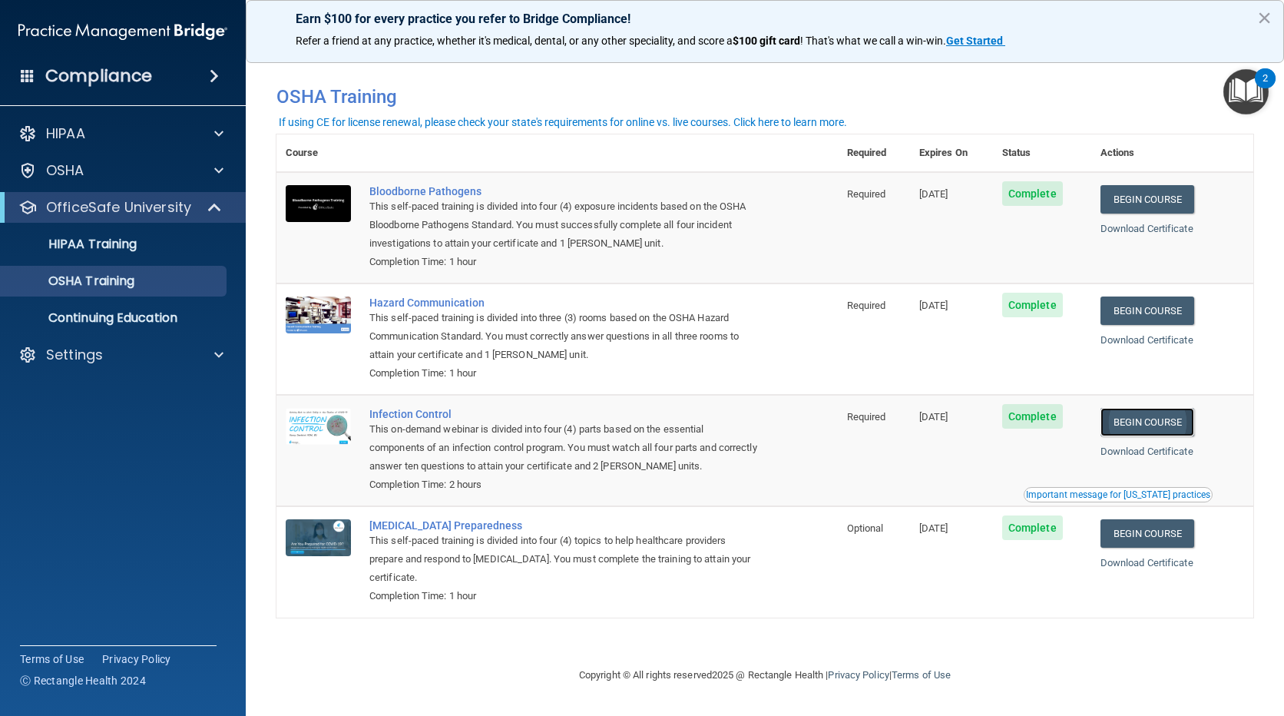
click at [1193, 421] on link "Begin Course" at bounding box center [1148, 422] width 94 height 28
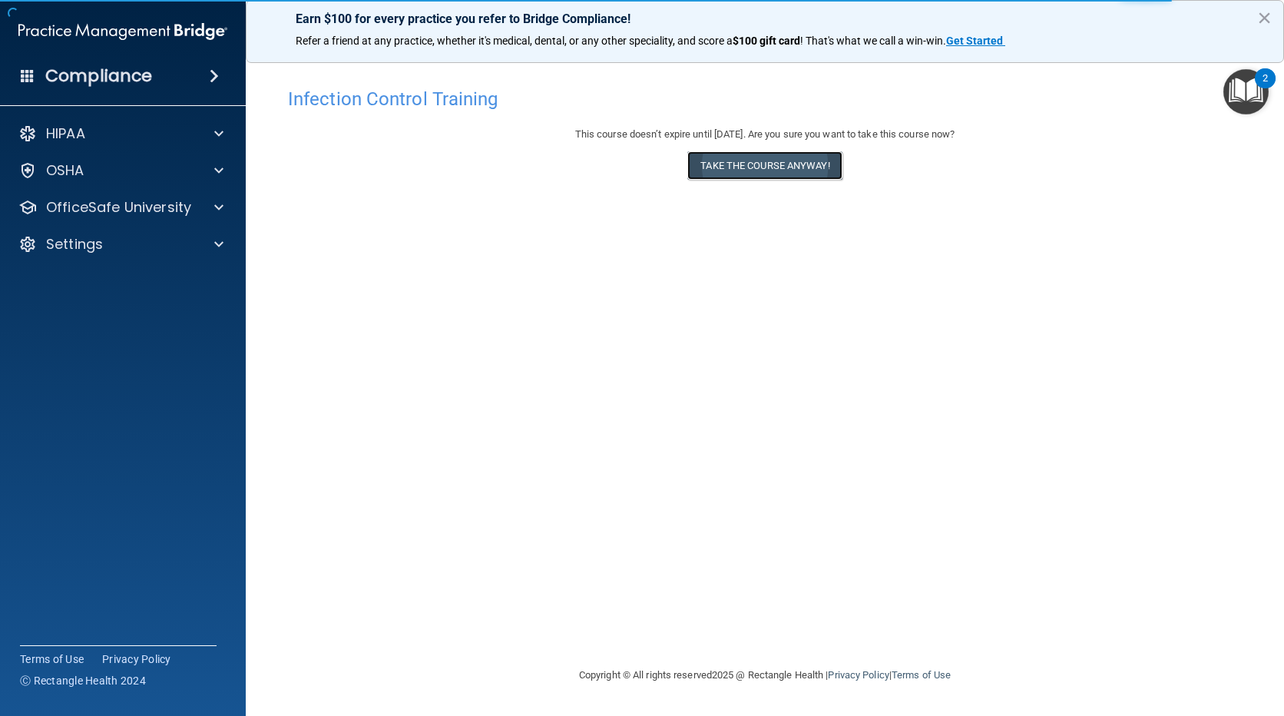
click at [753, 170] on button "Take the course anyway!" at bounding box center [764, 165] width 154 height 28
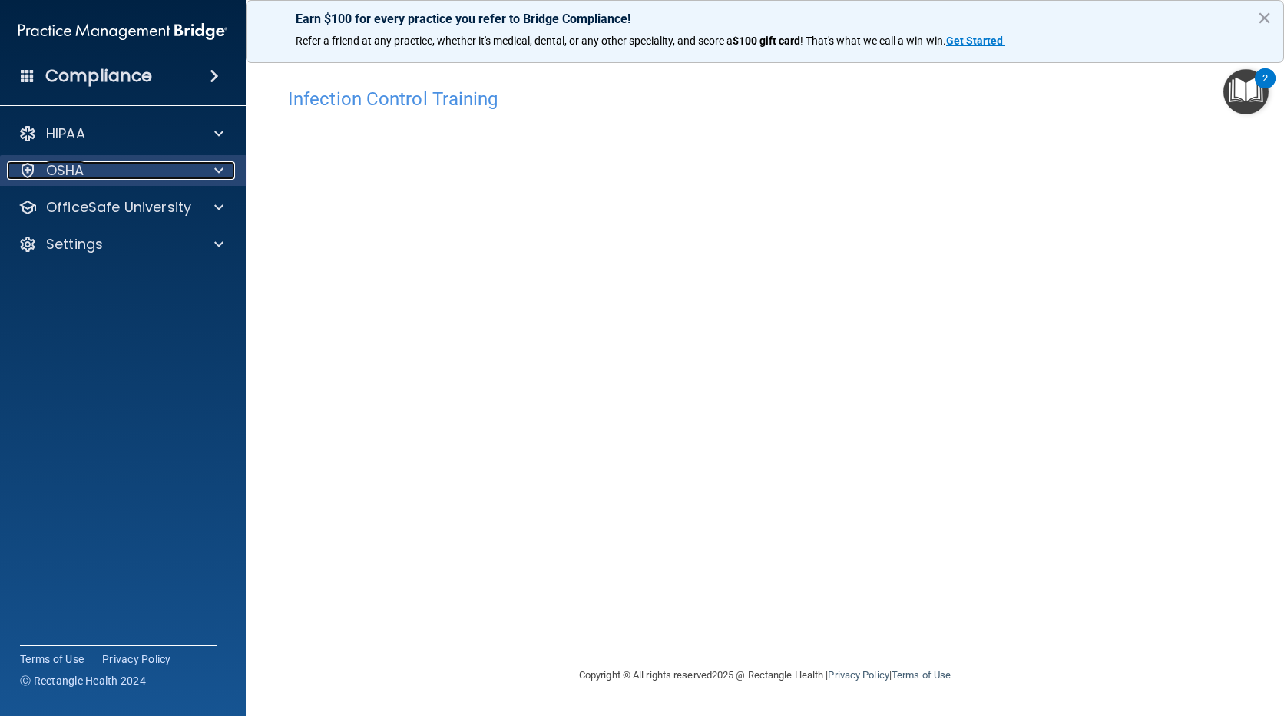
click at [127, 174] on div "OSHA" at bounding box center [102, 170] width 190 height 18
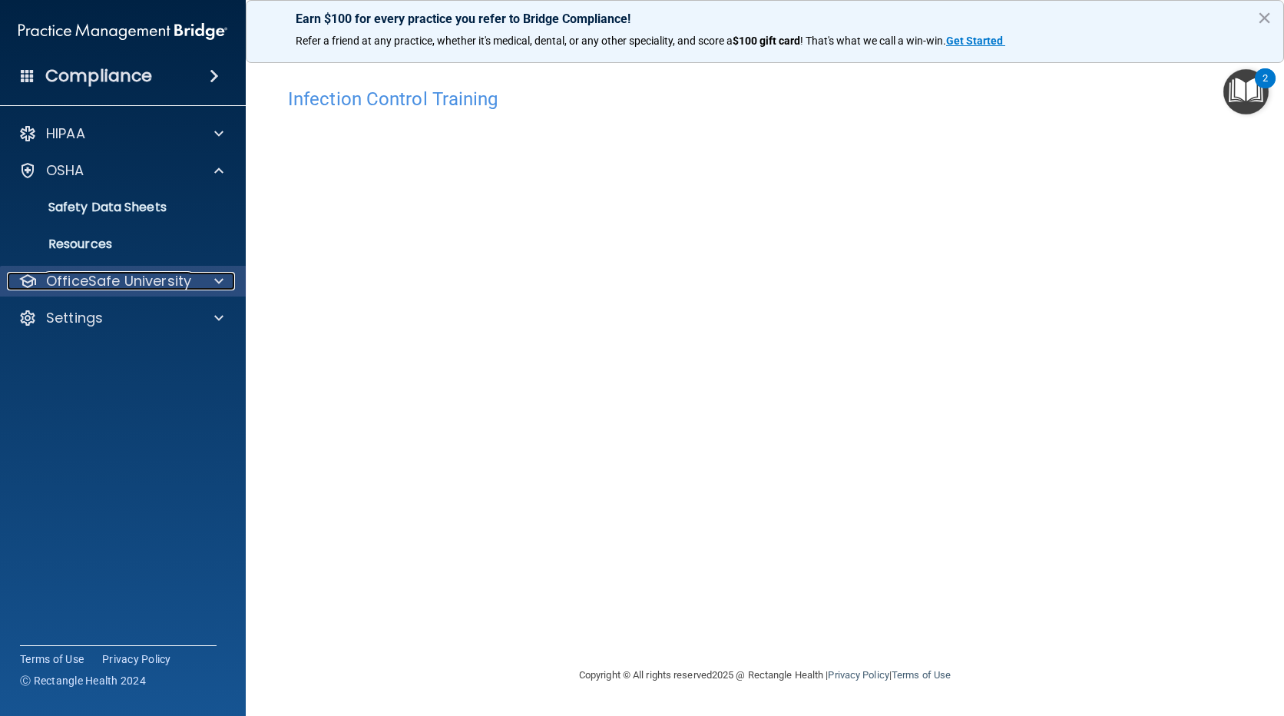
click at [129, 277] on p "OfficeSafe University" at bounding box center [118, 281] width 145 height 18
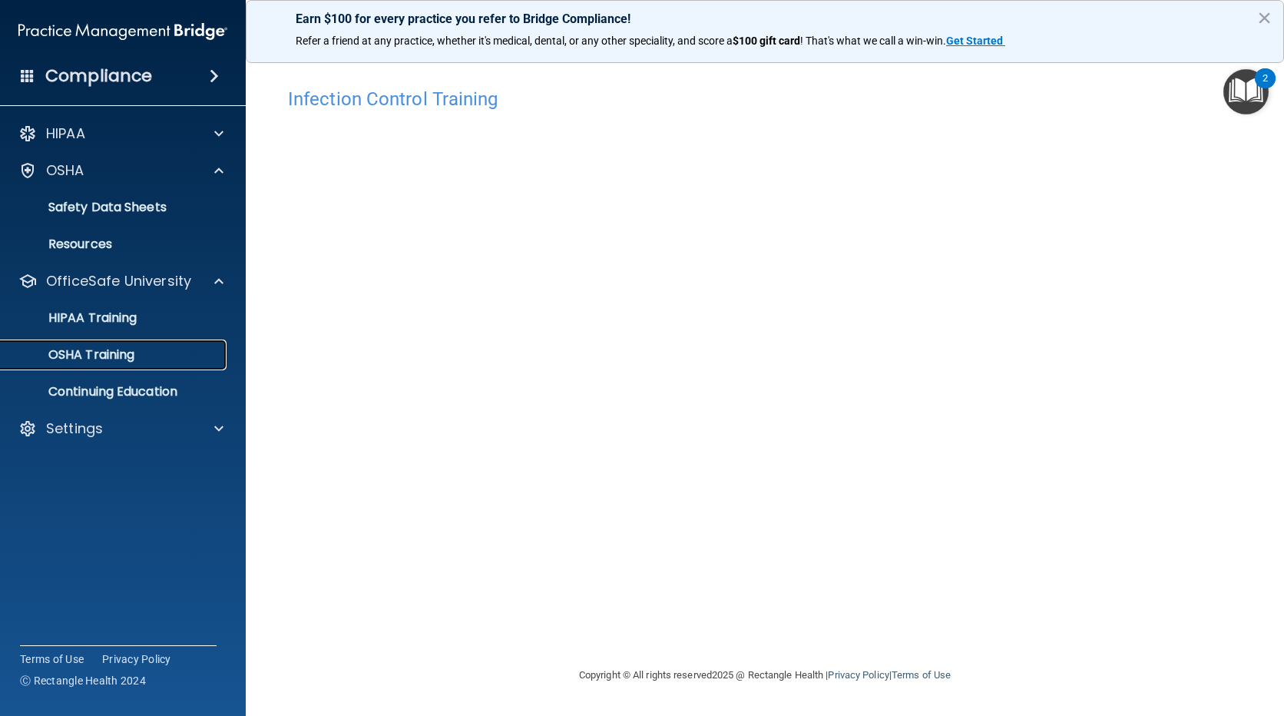
click at [118, 356] on p "OSHA Training" at bounding box center [72, 354] width 124 height 15
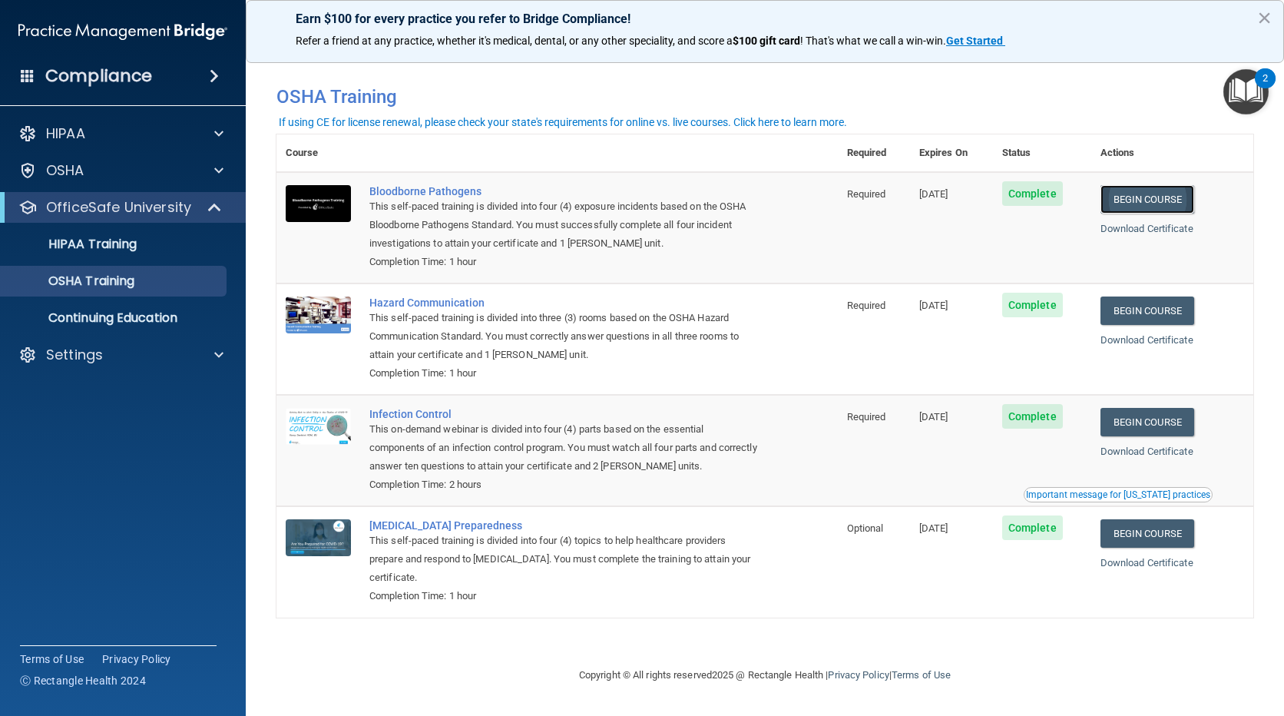
click at [1140, 196] on link "Begin Course" at bounding box center [1148, 199] width 94 height 28
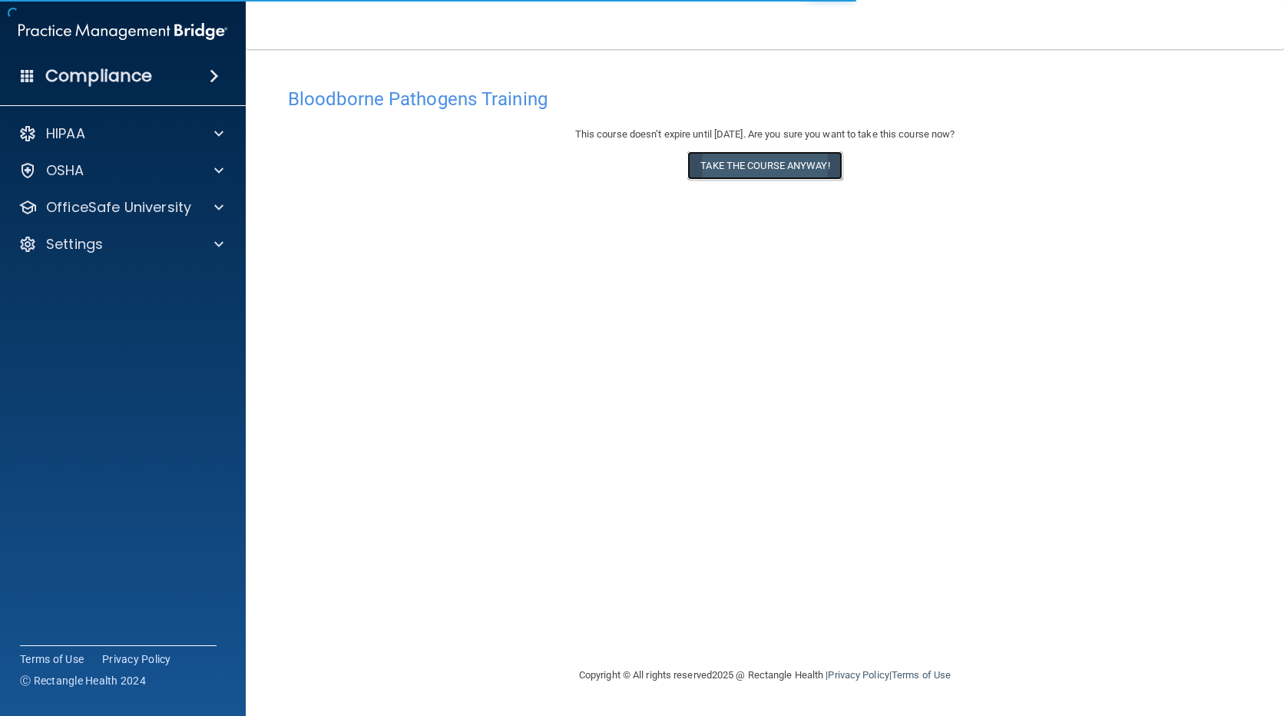
click at [786, 178] on button "Take the course anyway!" at bounding box center [764, 165] width 154 height 28
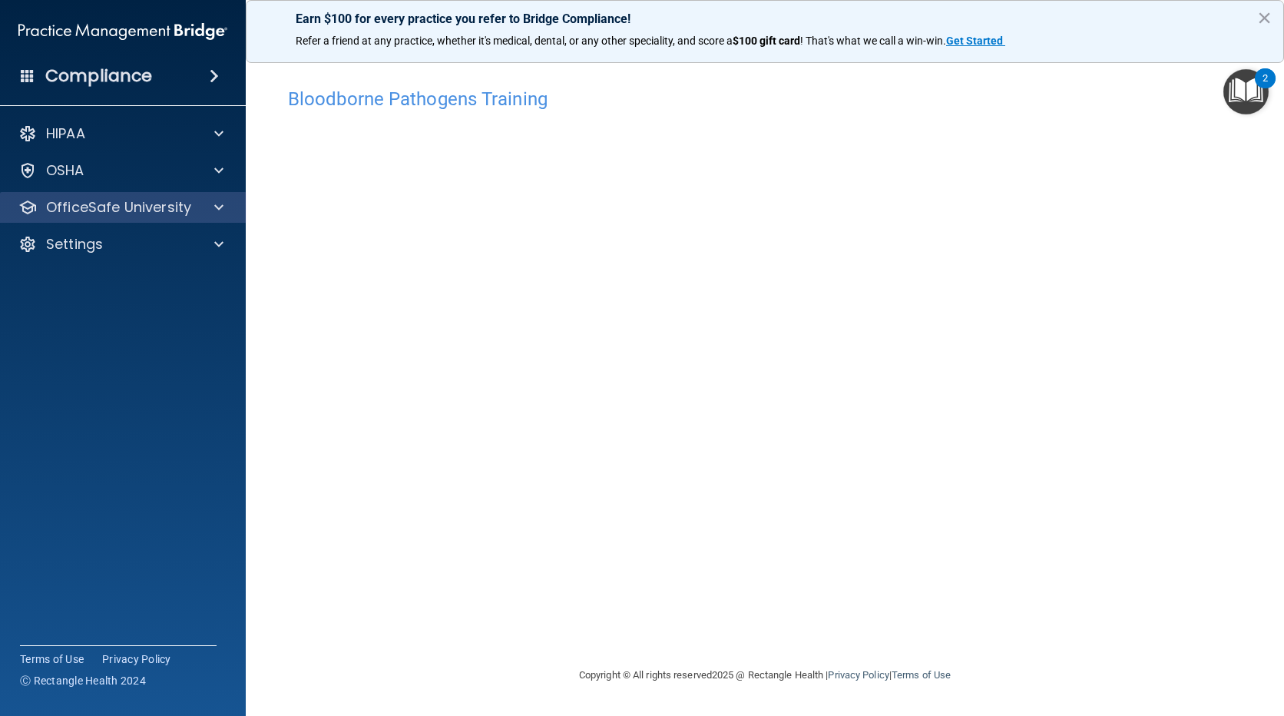
click at [145, 219] on div "OfficeSafe University" at bounding box center [123, 207] width 247 height 31
click at [119, 207] on p "OfficeSafe University" at bounding box center [118, 207] width 145 height 18
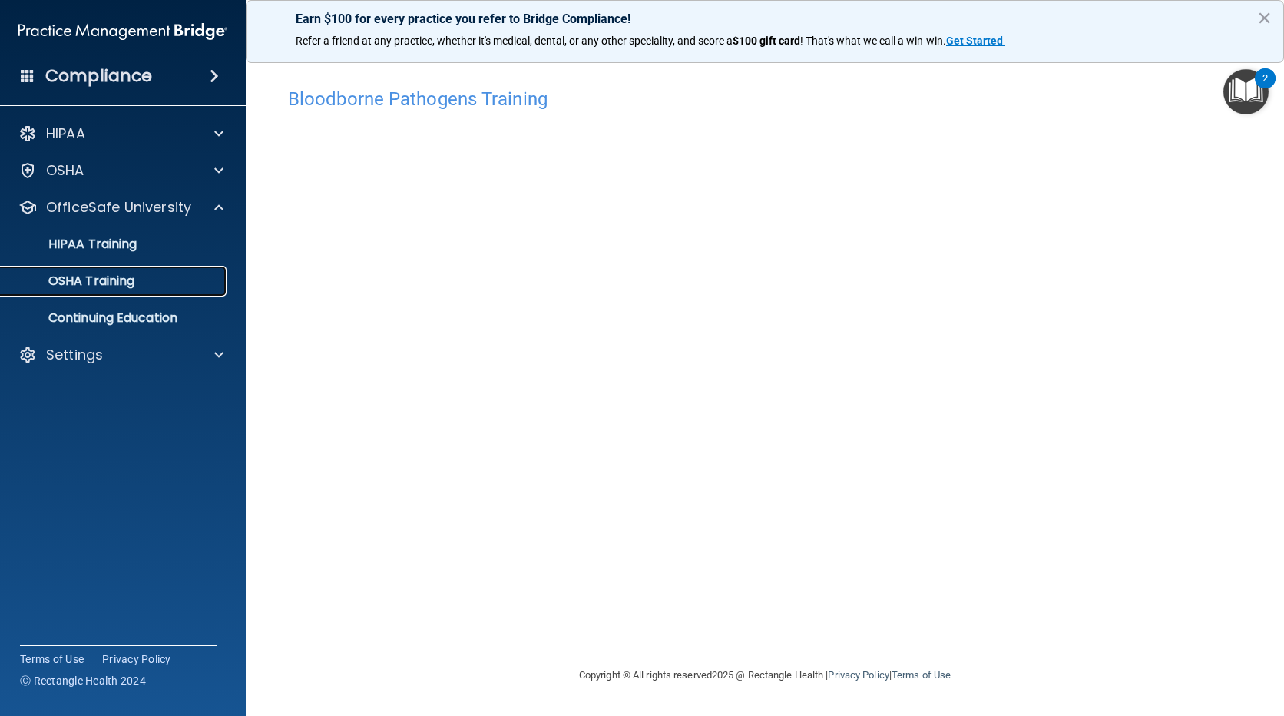
click at [96, 269] on link "OSHA Training" at bounding box center [106, 281] width 242 height 31
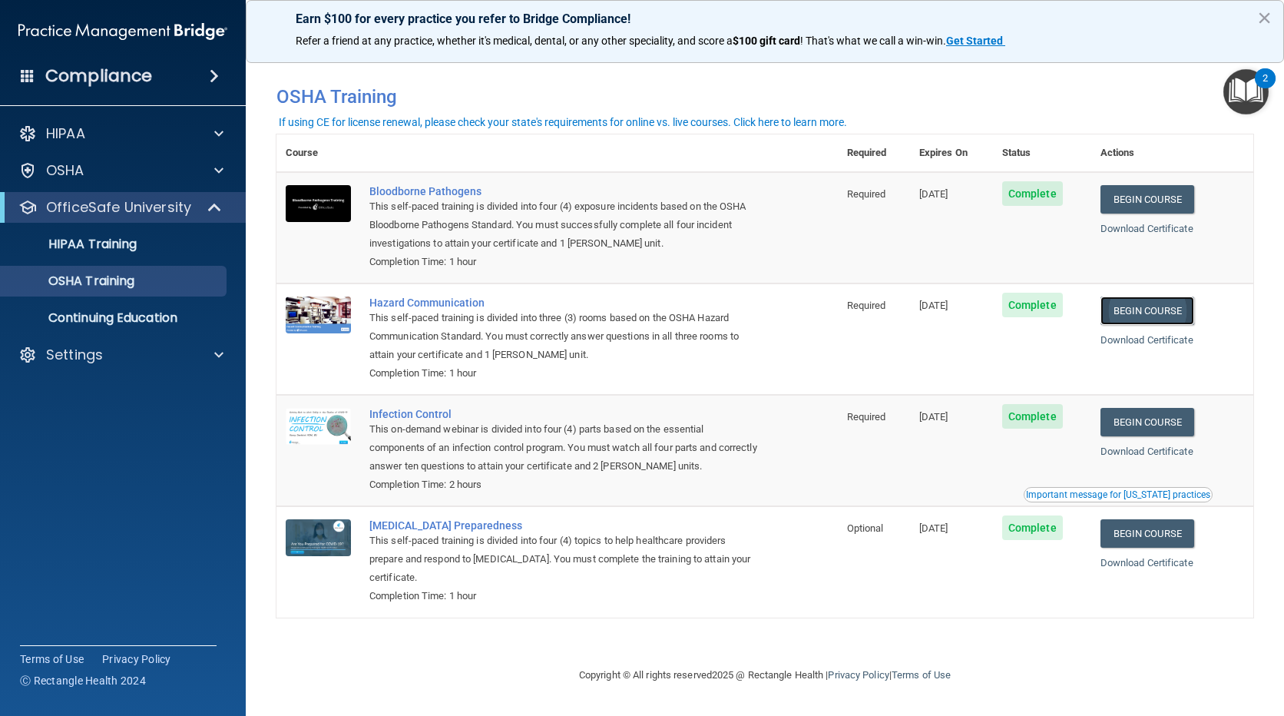
click at [1120, 304] on link "Begin Course" at bounding box center [1148, 310] width 94 height 28
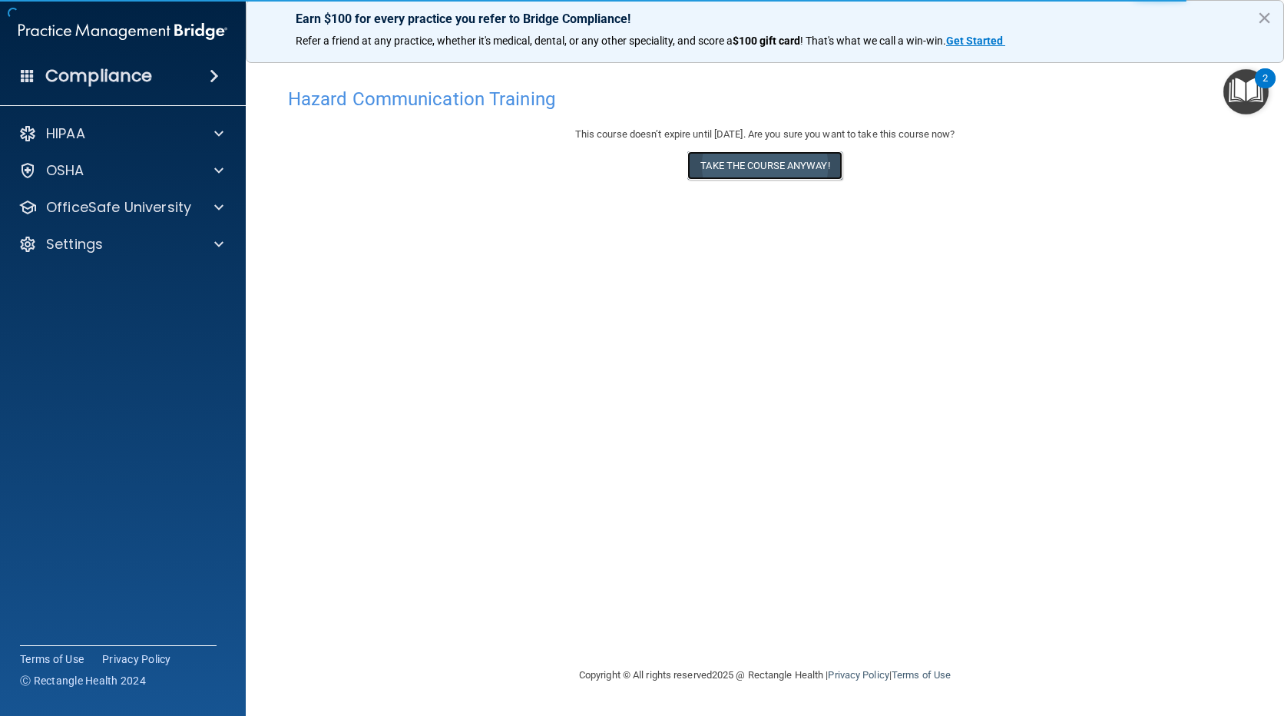
click at [710, 161] on button "Take the course anyway!" at bounding box center [764, 165] width 154 height 28
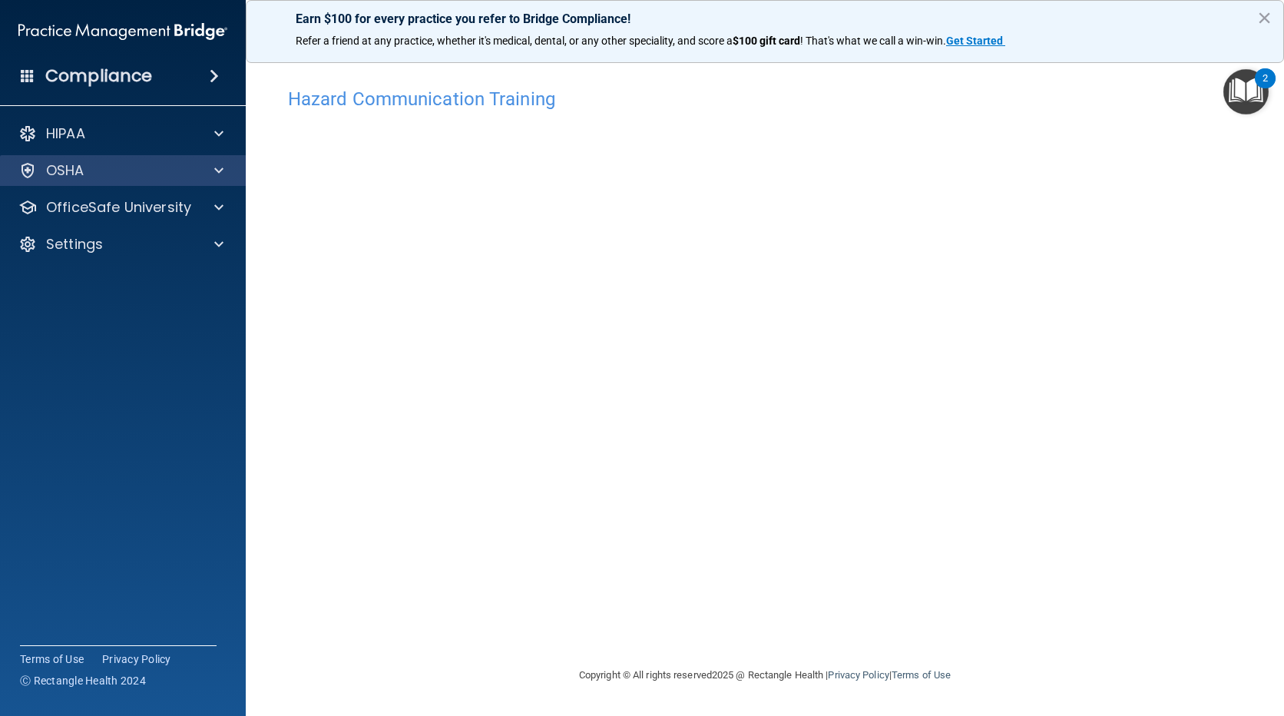
click at [114, 160] on div "OSHA" at bounding box center [123, 170] width 247 height 31
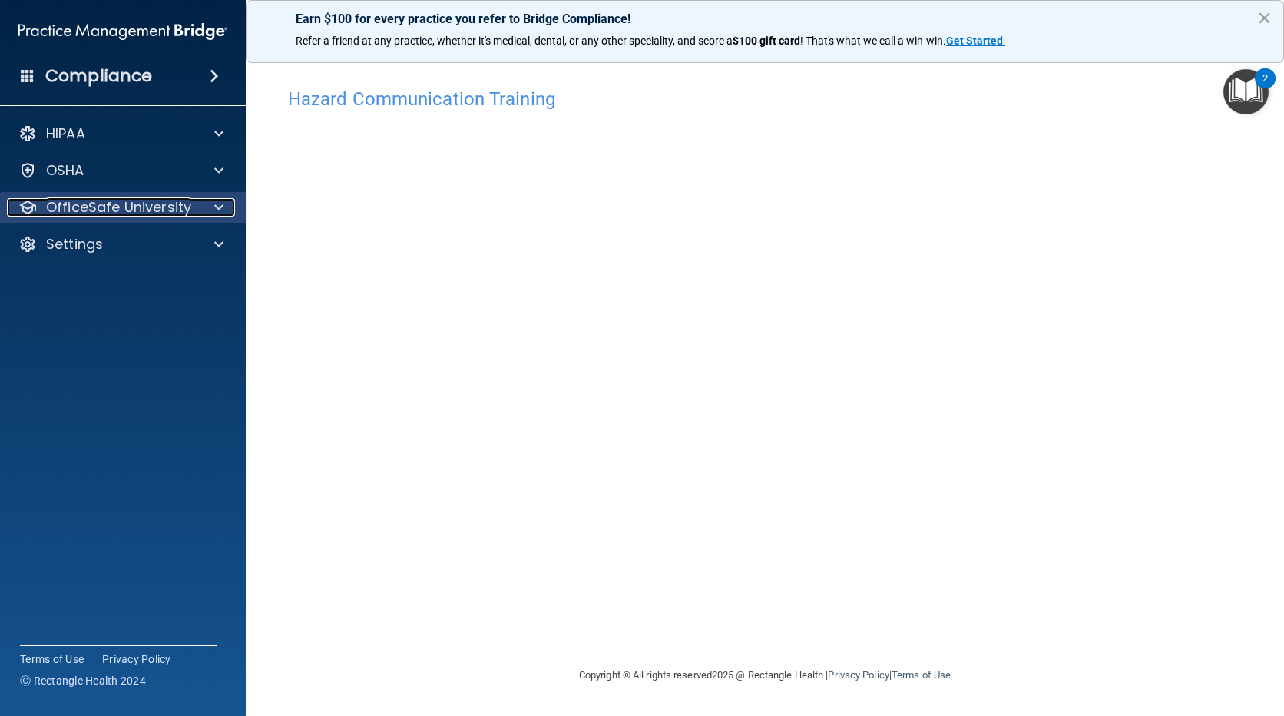
click at [117, 206] on p "OfficeSafe University" at bounding box center [118, 207] width 145 height 18
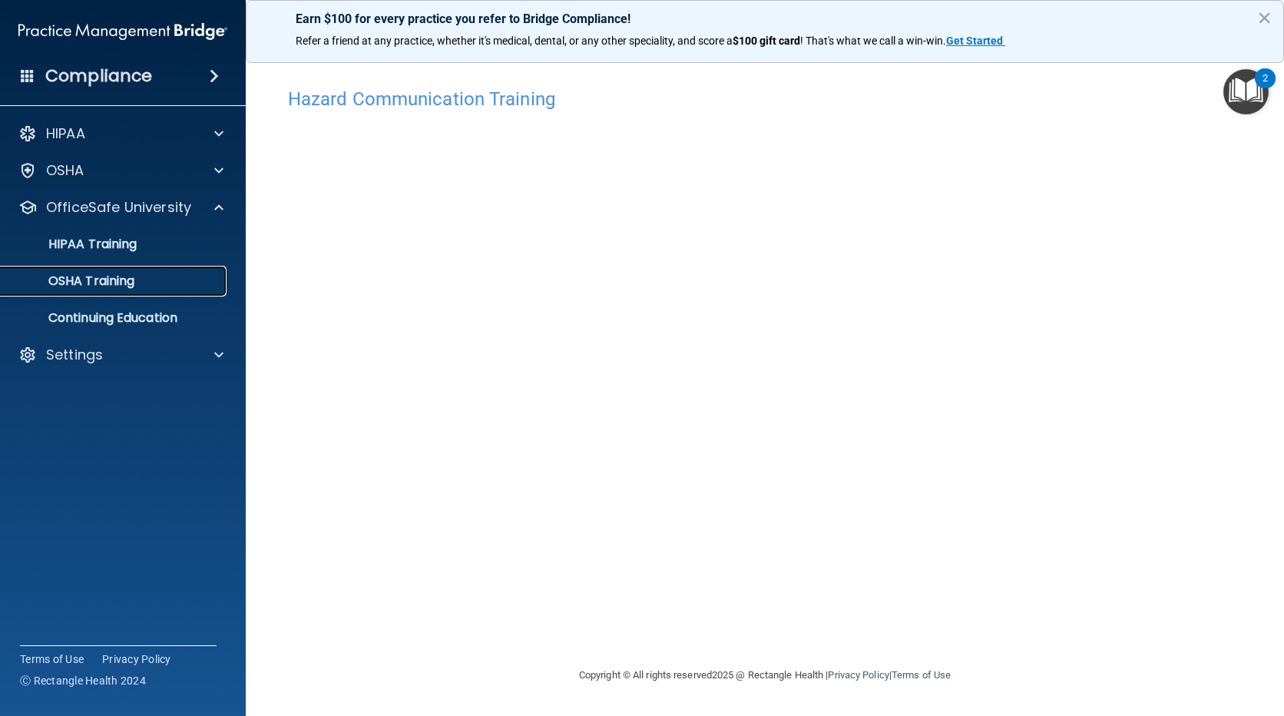
click at [73, 284] on p "OSHA Training" at bounding box center [72, 280] width 124 height 15
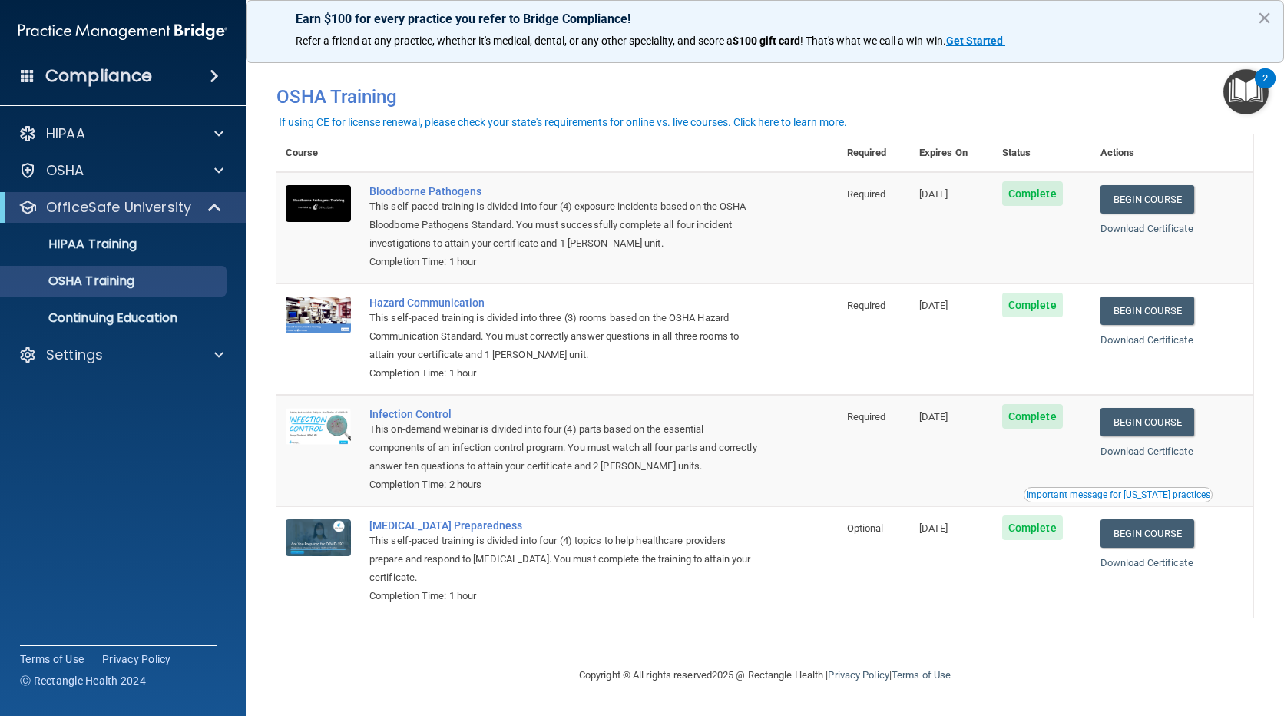
click at [1181, 551] on td "Begin Course Download Certificate" at bounding box center [1172, 561] width 162 height 111
click at [1181, 537] on link "Begin Course" at bounding box center [1148, 533] width 94 height 28
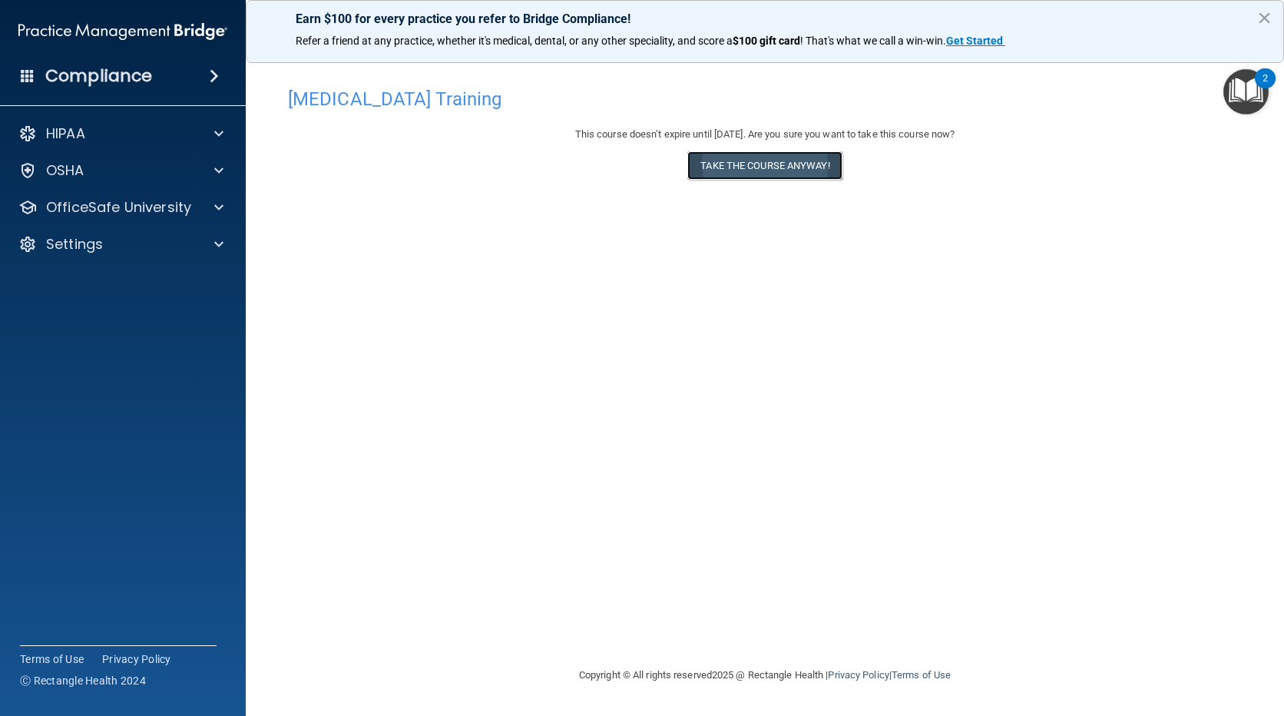
click at [688, 157] on button "Take the course anyway!" at bounding box center [764, 165] width 154 height 28
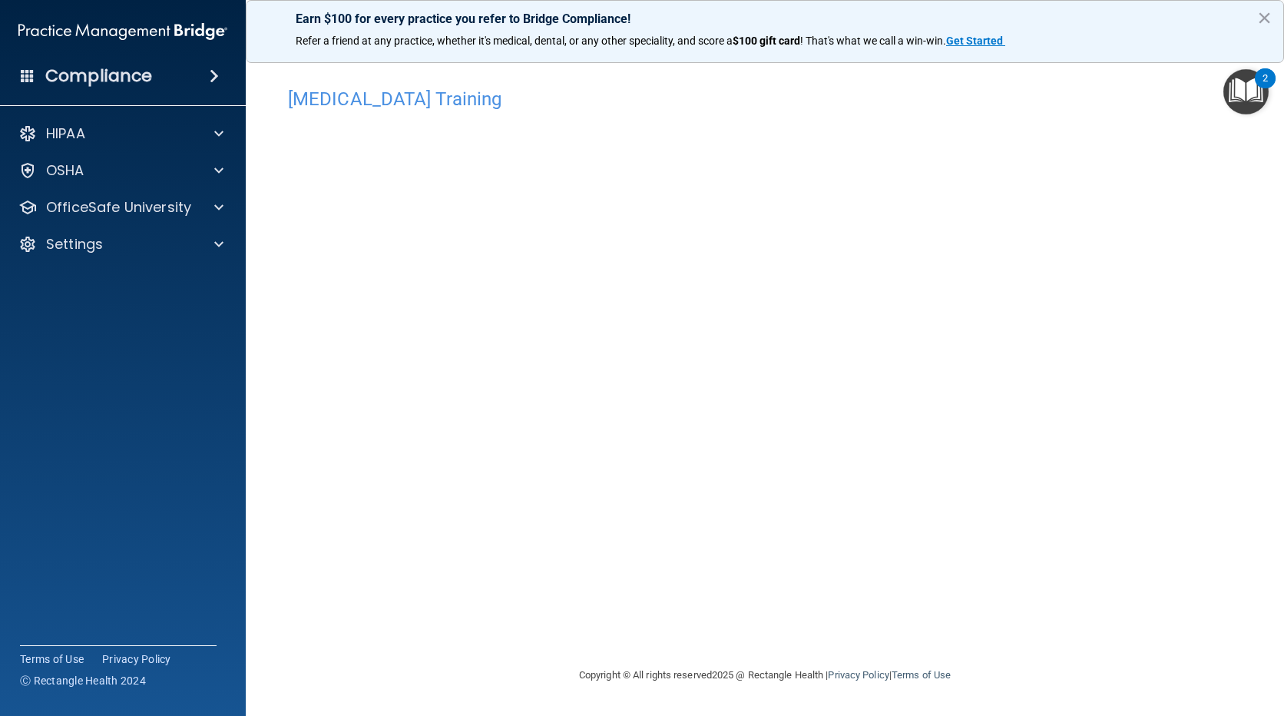
drag, startPoint x: 1069, startPoint y: 386, endPoint x: 1058, endPoint y: 396, distance: 14.2
click at [1064, 392] on div "[MEDICAL_DATA] Training This course doesn’t expire until [DATE]. Are you sure y…" at bounding box center [764, 373] width 977 height 586
click at [71, 136] on p "HIPAA" at bounding box center [65, 133] width 39 height 18
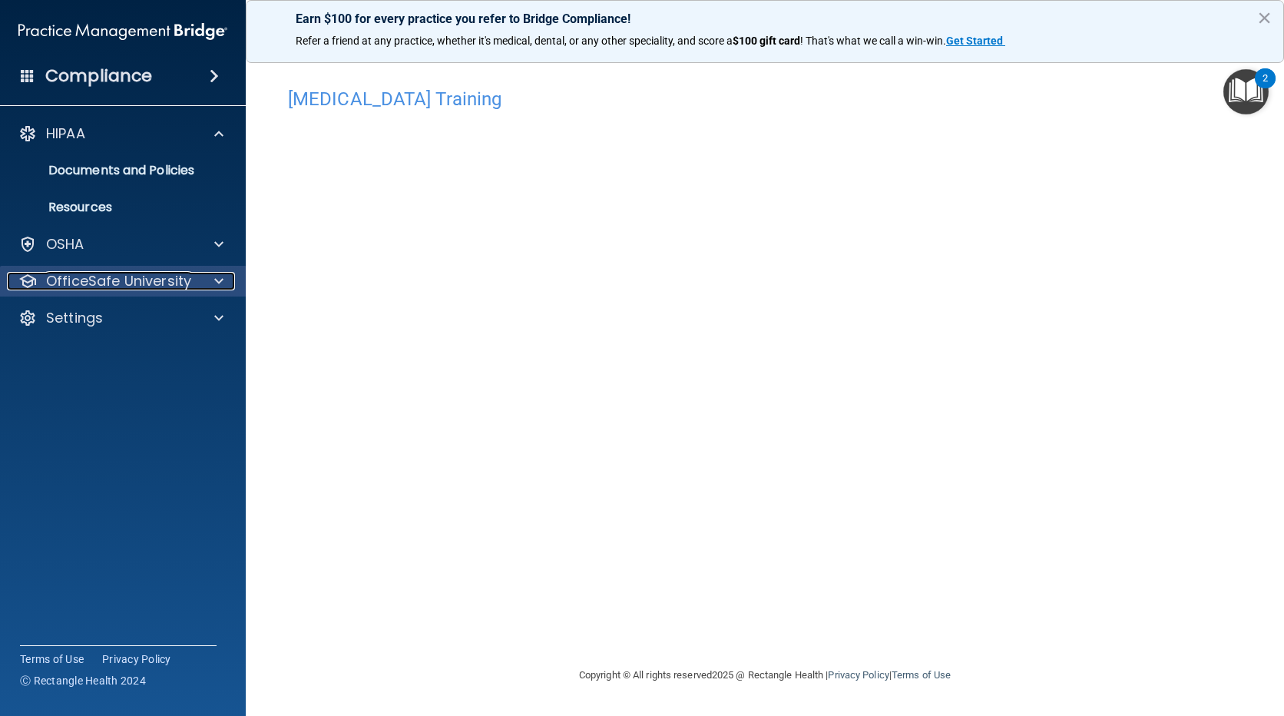
click at [117, 280] on p "OfficeSafe University" at bounding box center [118, 281] width 145 height 18
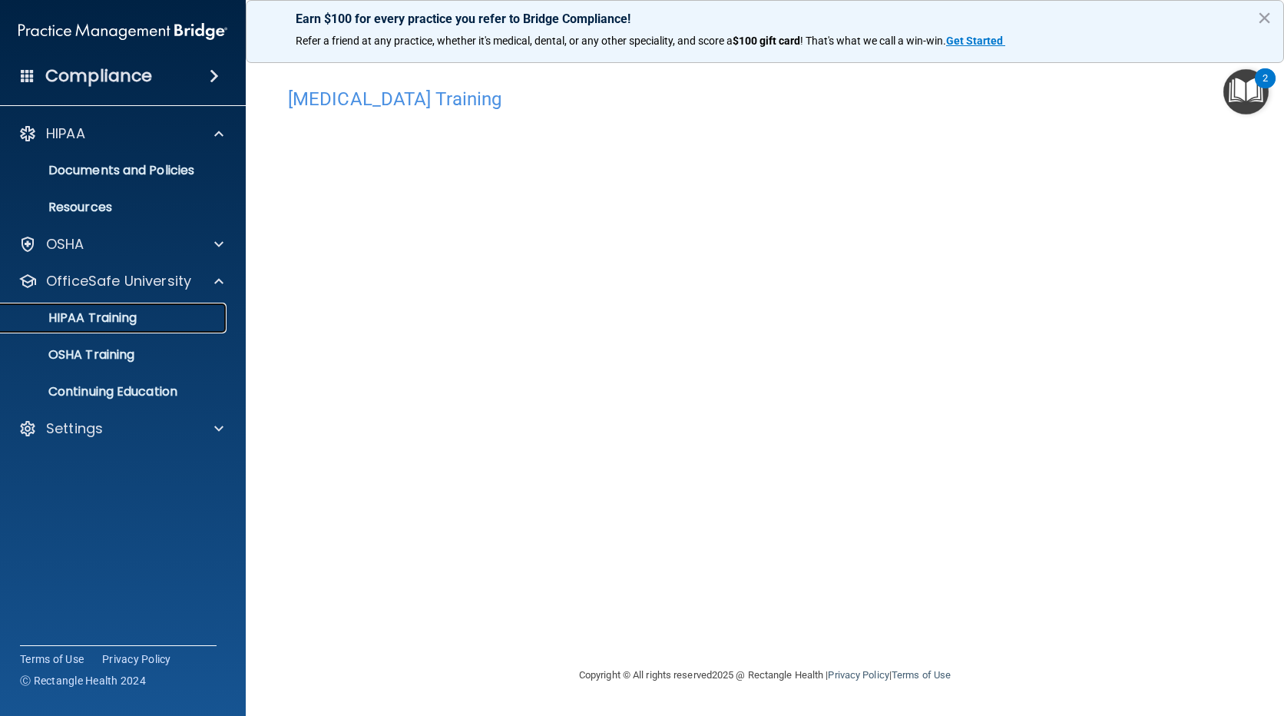
click at [115, 326] on link "HIPAA Training" at bounding box center [106, 318] width 242 height 31
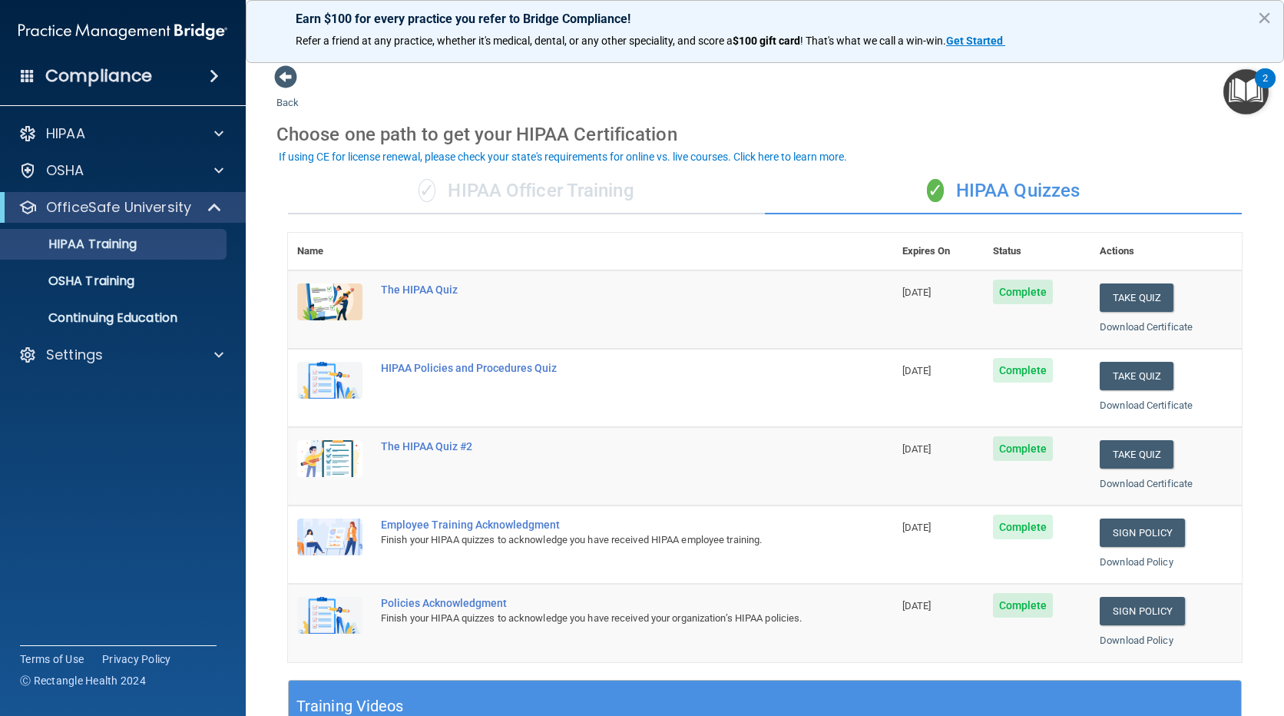
click at [1140, 435] on td "Take Quiz Download Certificate" at bounding box center [1166, 466] width 151 height 78
click at [1134, 457] on button "Take Quiz" at bounding box center [1137, 454] width 74 height 28
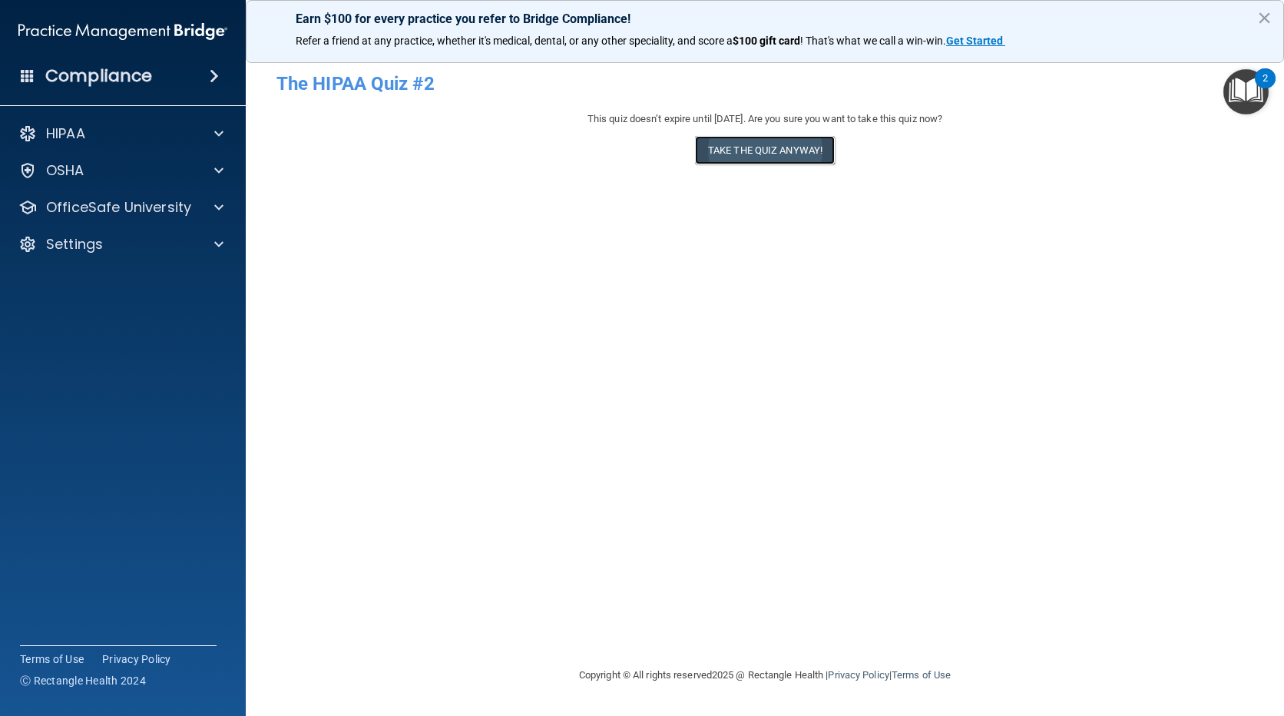
click at [827, 142] on button "Take the quiz anyway!" at bounding box center [765, 150] width 140 height 28
